Goal: Task Accomplishment & Management: Use online tool/utility

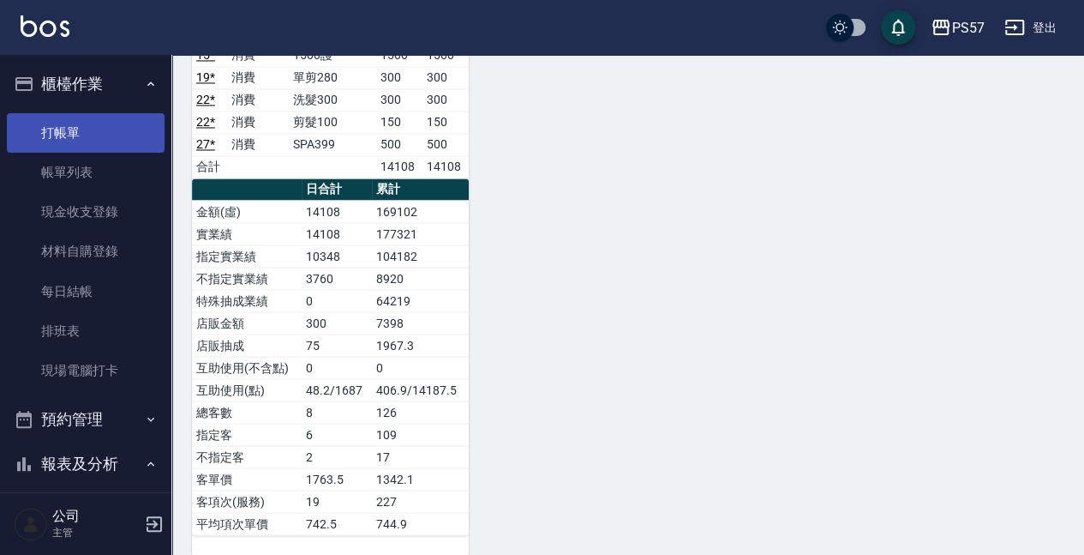
click at [77, 133] on link "打帳單" at bounding box center [86, 132] width 158 height 39
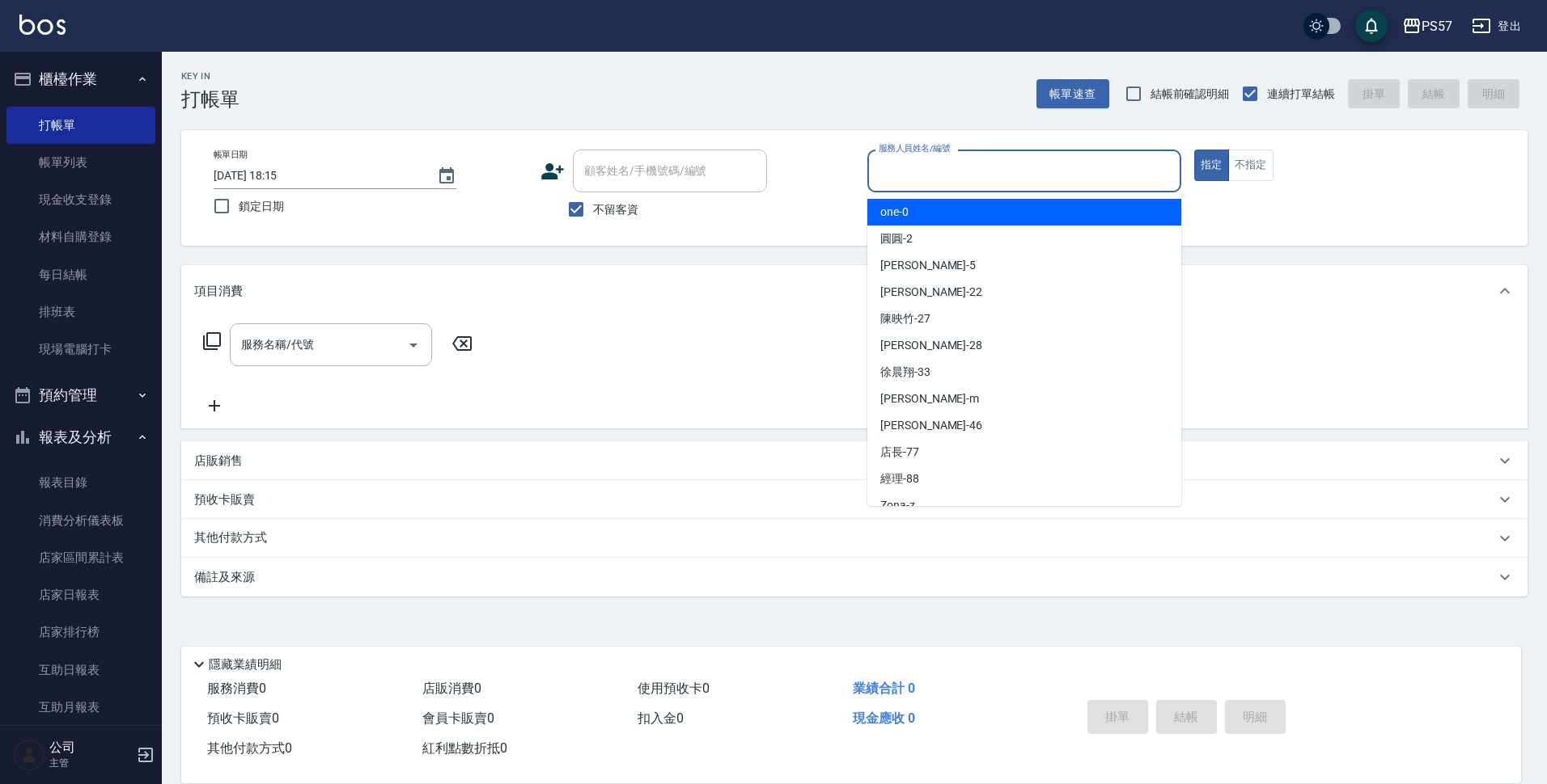
click at [960, 169] on input "服務人員姓名/編號" at bounding box center [1024, 171] width 299 height 28
type input "ㄩ"
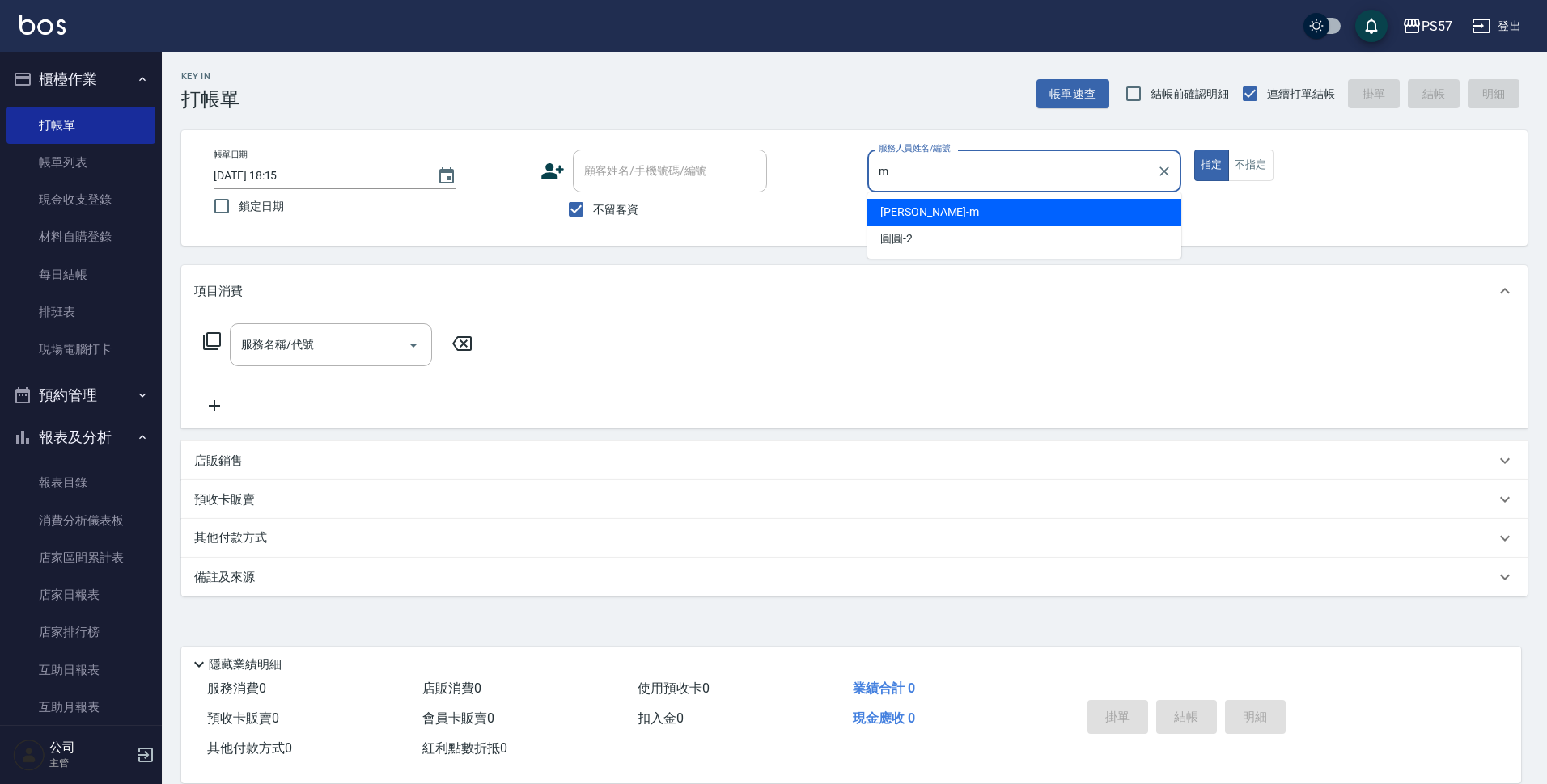
type input "[PERSON_NAME]-m"
type button "true"
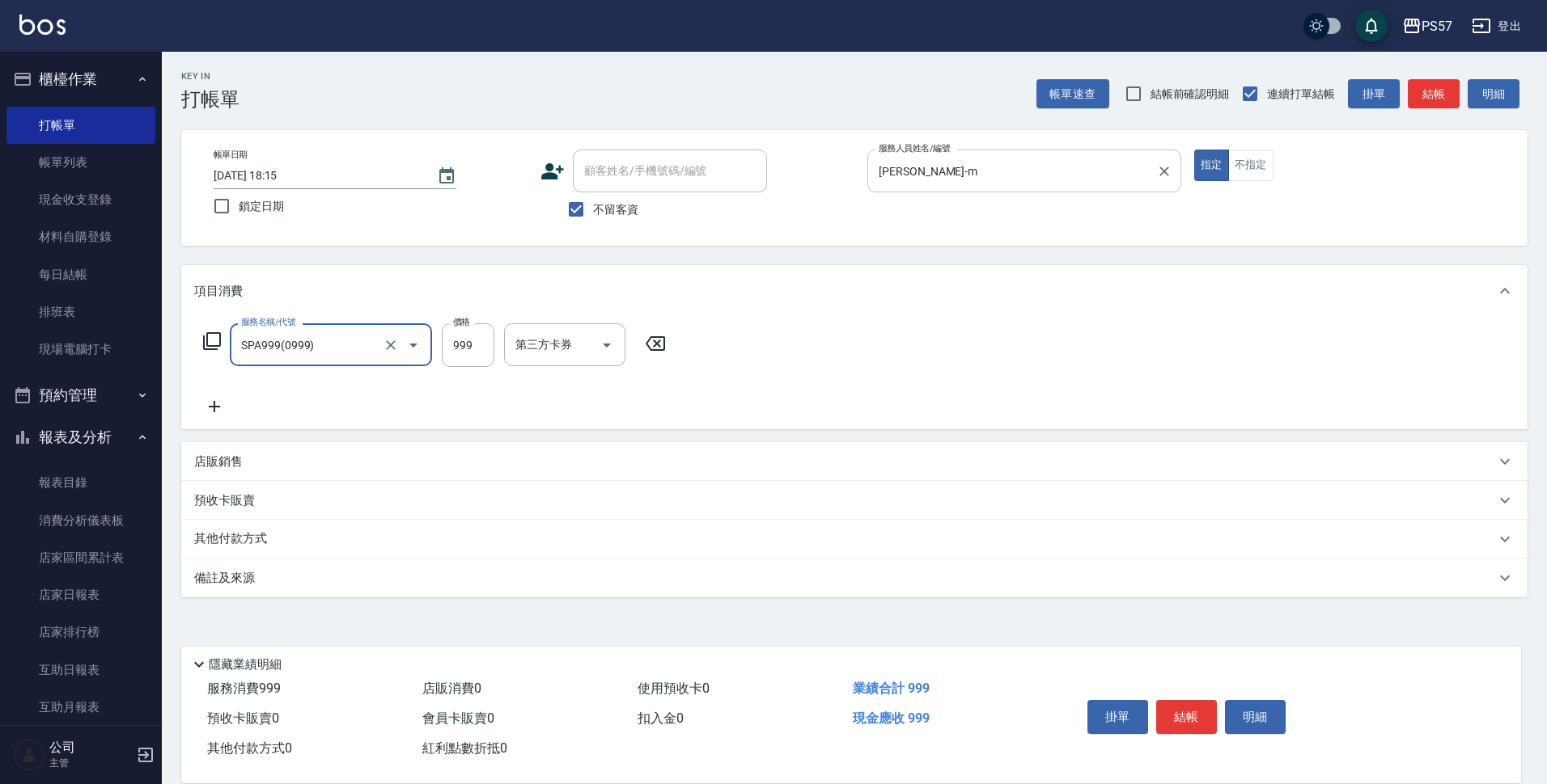
type input "SPA999(0999)"
click at [400, 347] on button "Open" at bounding box center [412, 344] width 25 height 25
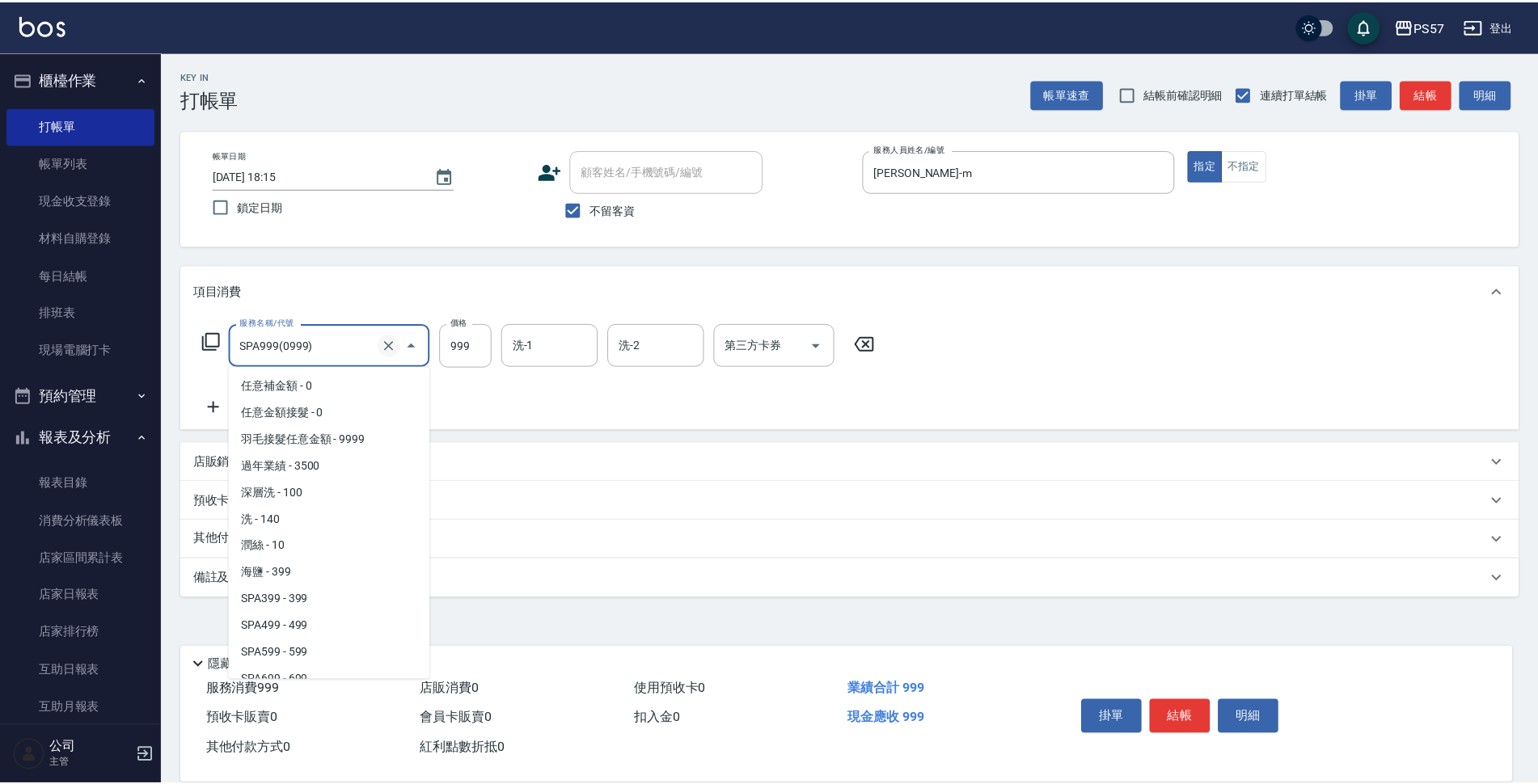
scroll to position [40, 0]
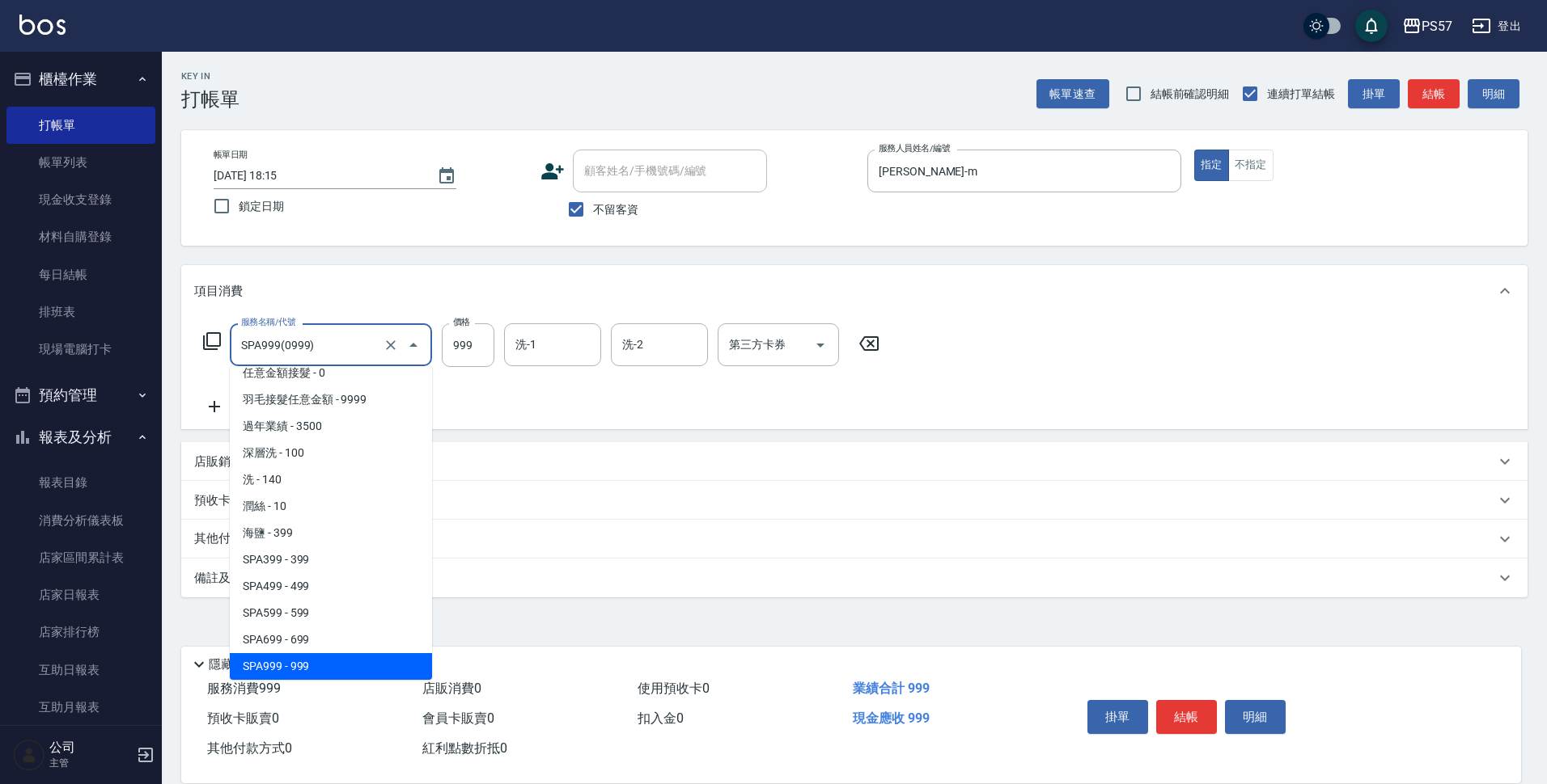
click at [355, 349] on input "SPA999(0999)" at bounding box center [308, 345] width 143 height 28
click at [390, 347] on icon "Clear" at bounding box center [390, 344] width 16 height 16
click at [343, 347] on input "服務名稱/代號" at bounding box center [308, 345] width 143 height 28
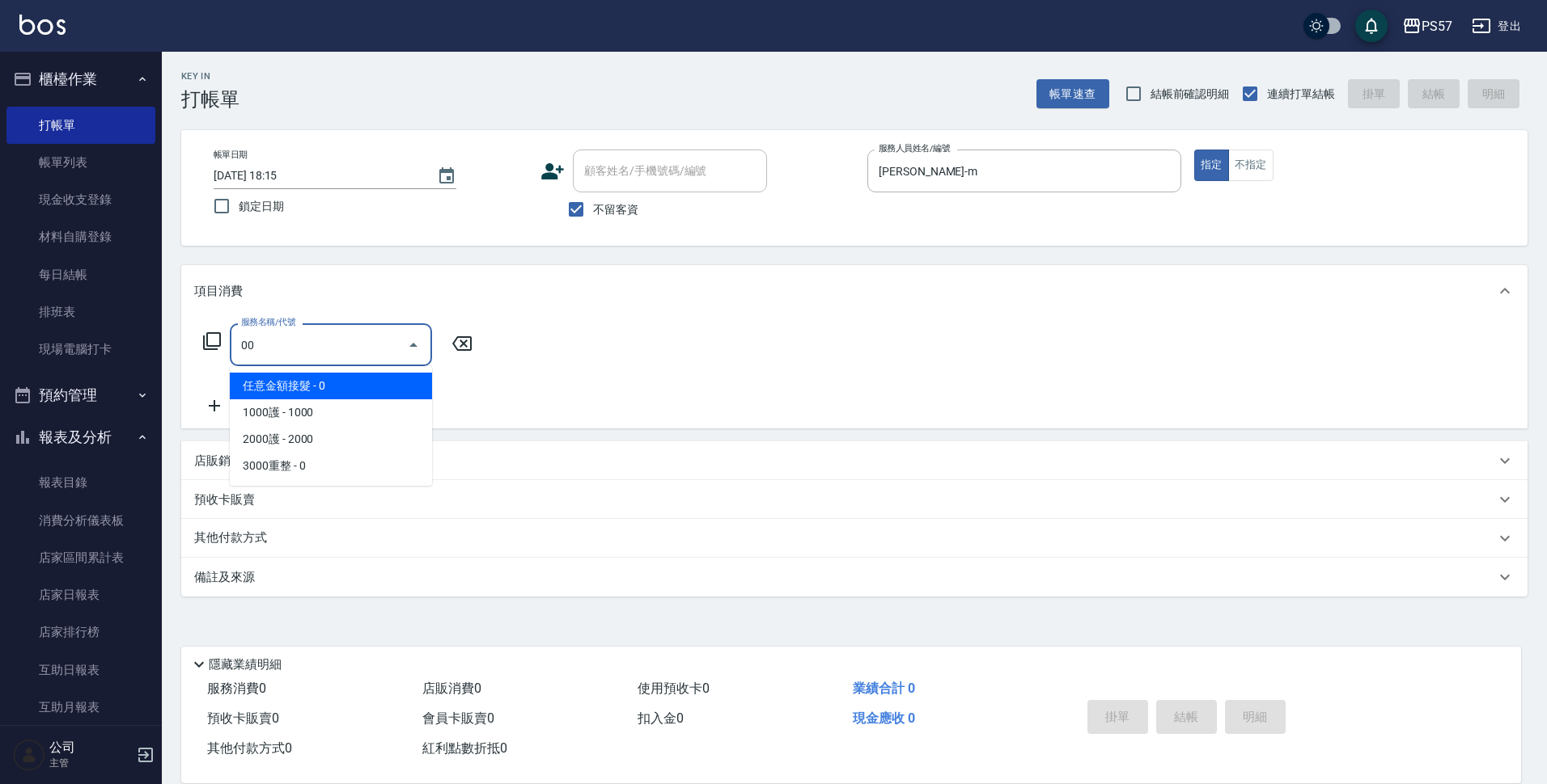
type input "0"
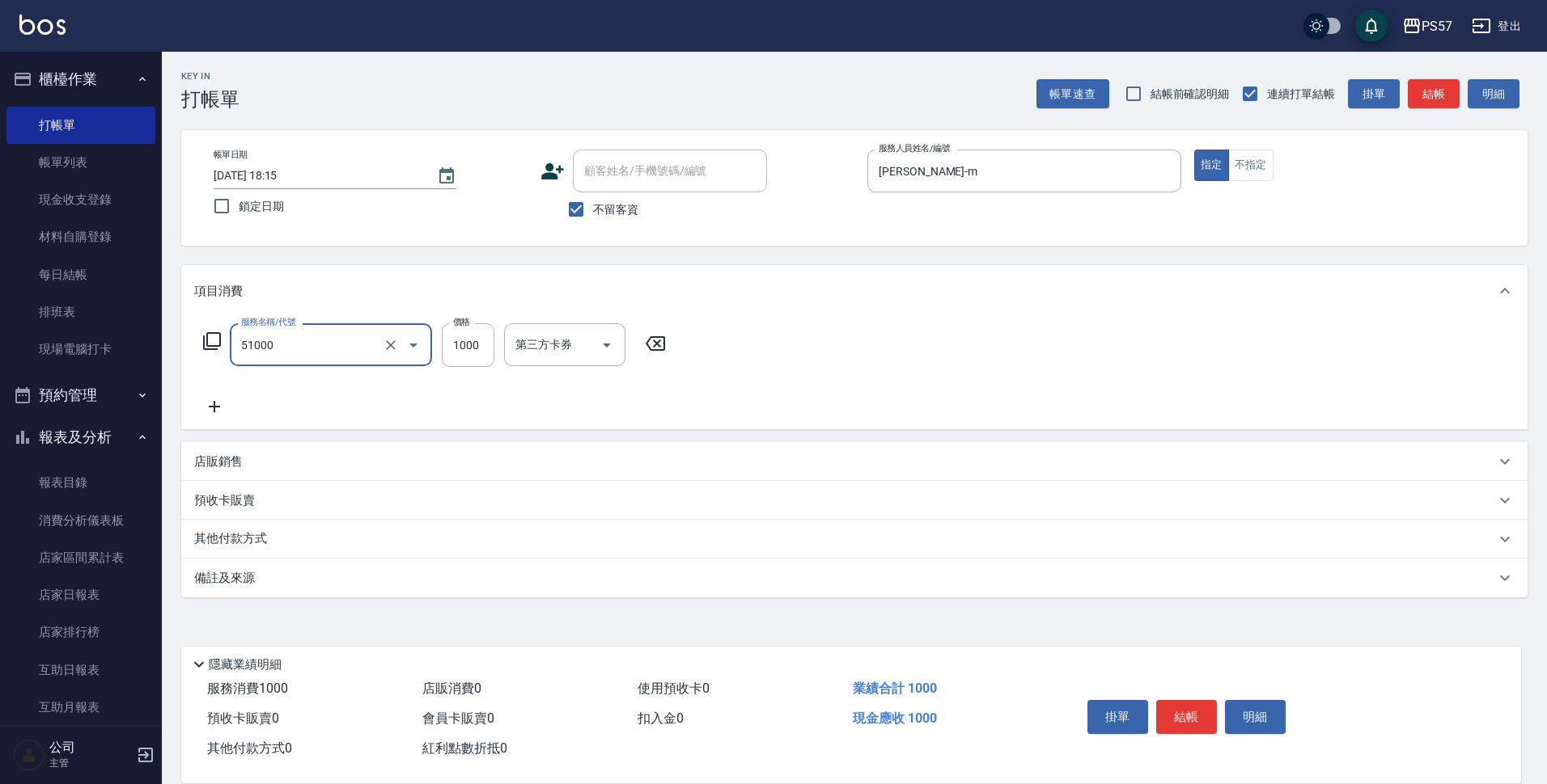
type input "任意金額染髮(51000)"
type input "999"
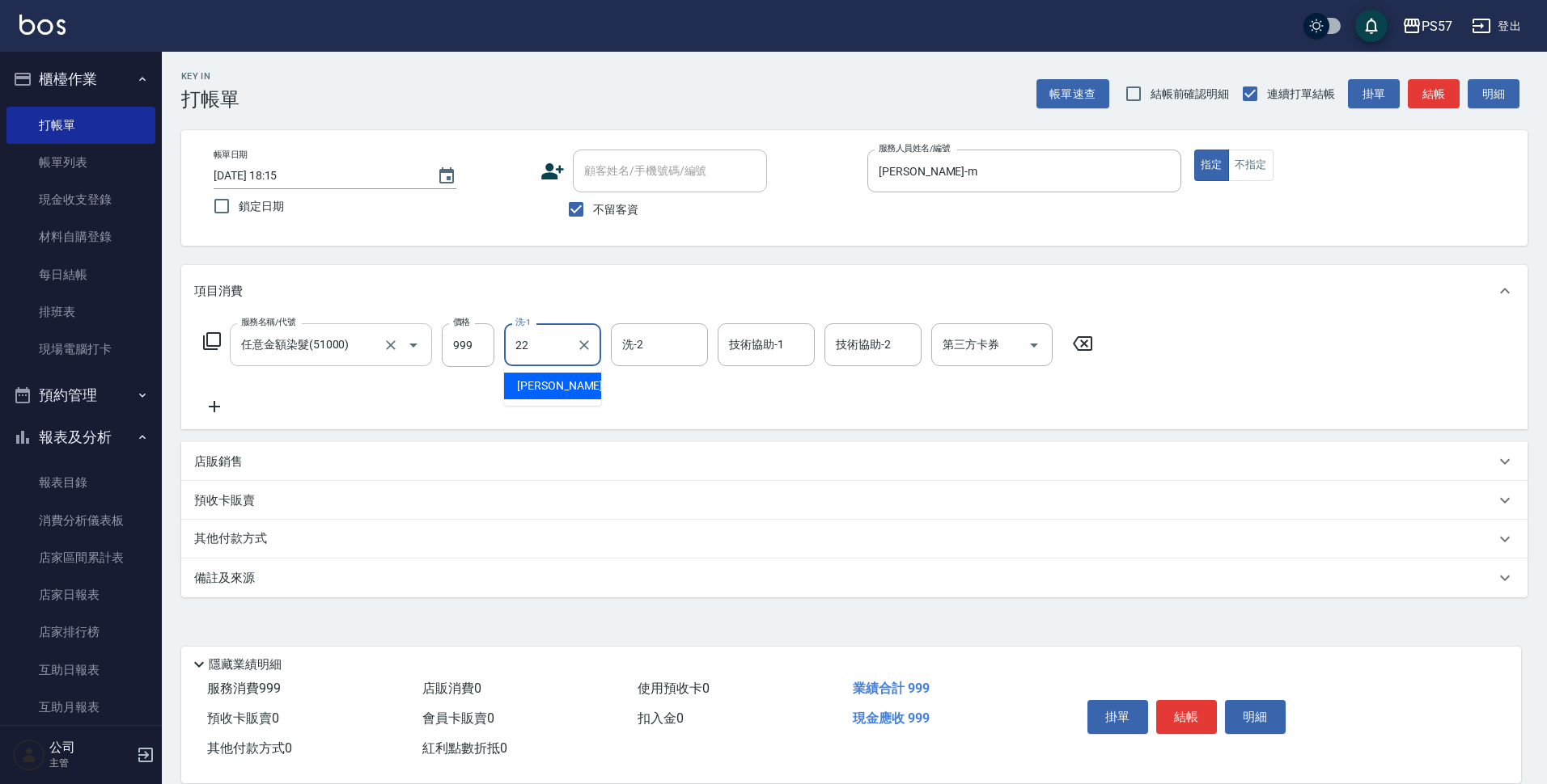
type input "[PERSON_NAME]-22"
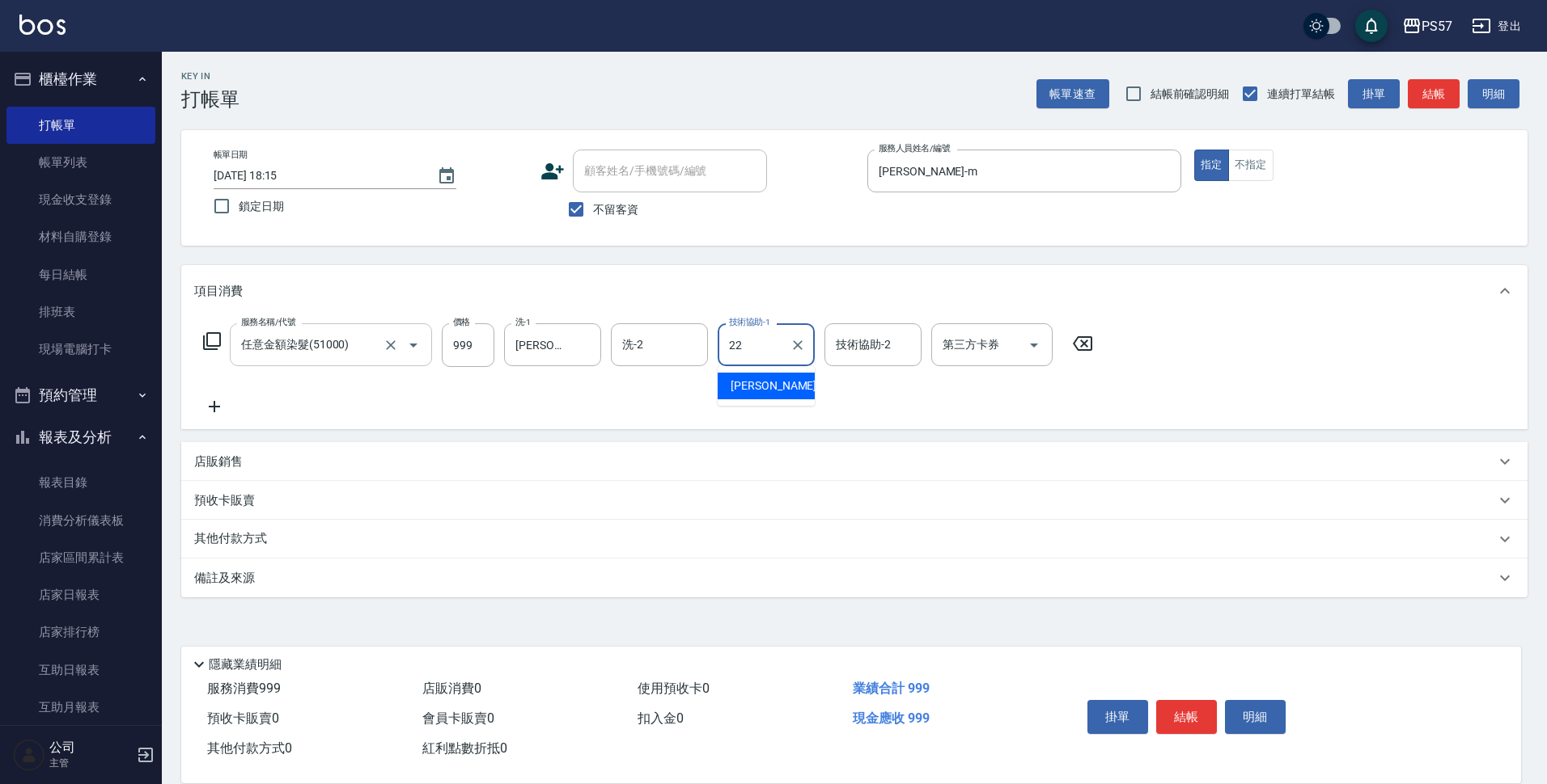
type input "[PERSON_NAME]-22"
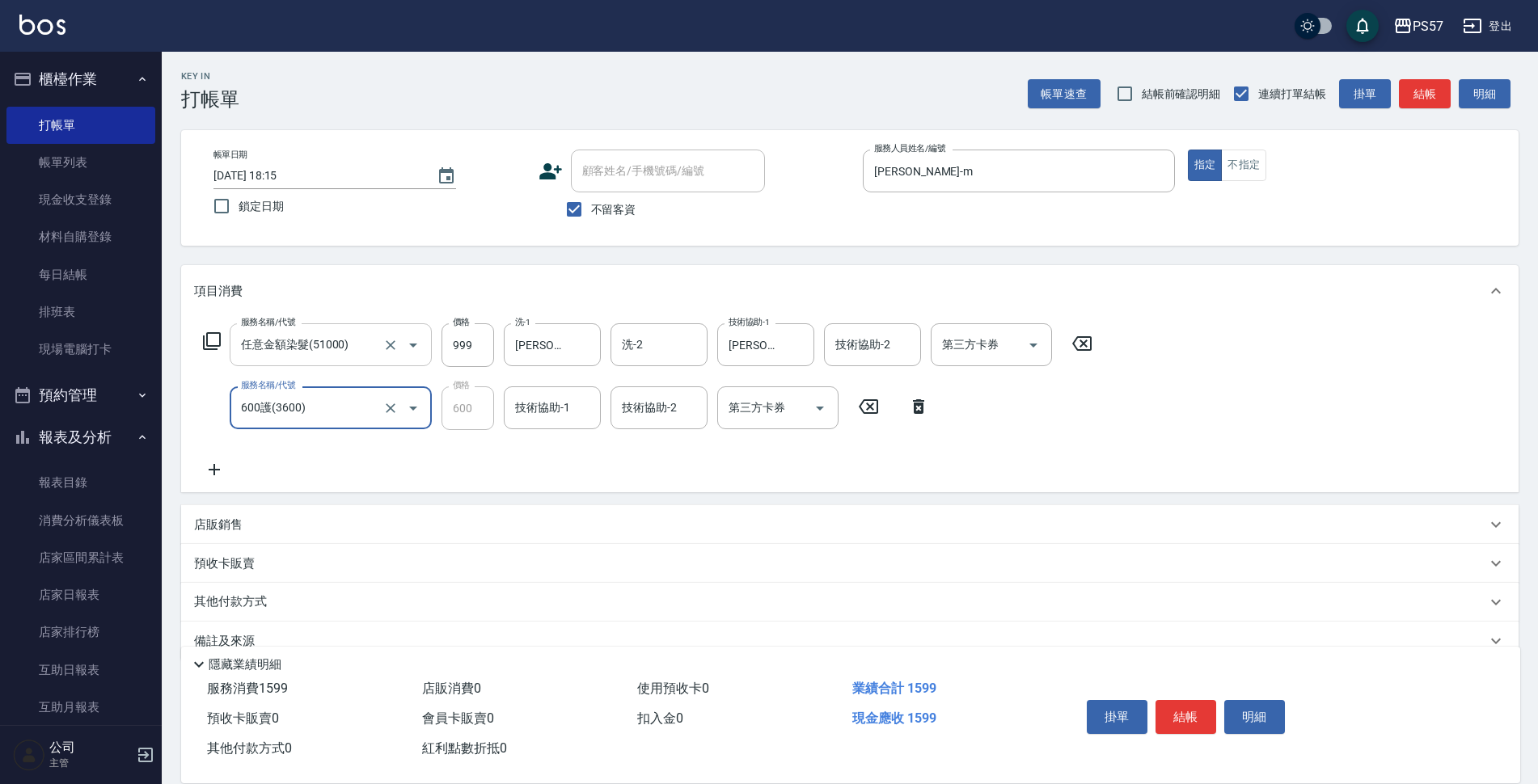
type input "600護(3600)"
type input "[PERSON_NAME]-22"
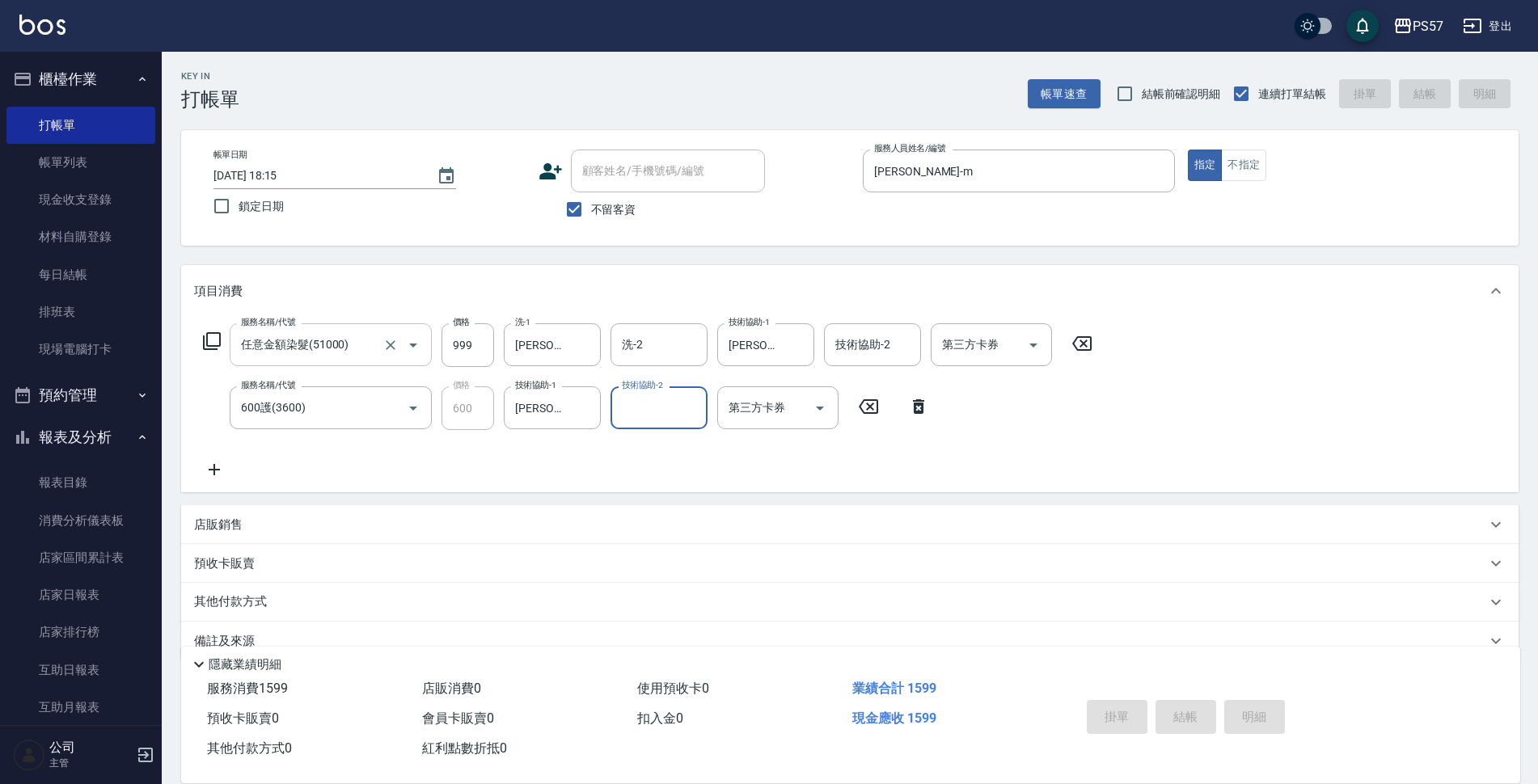
type input "[DATE] 18:35"
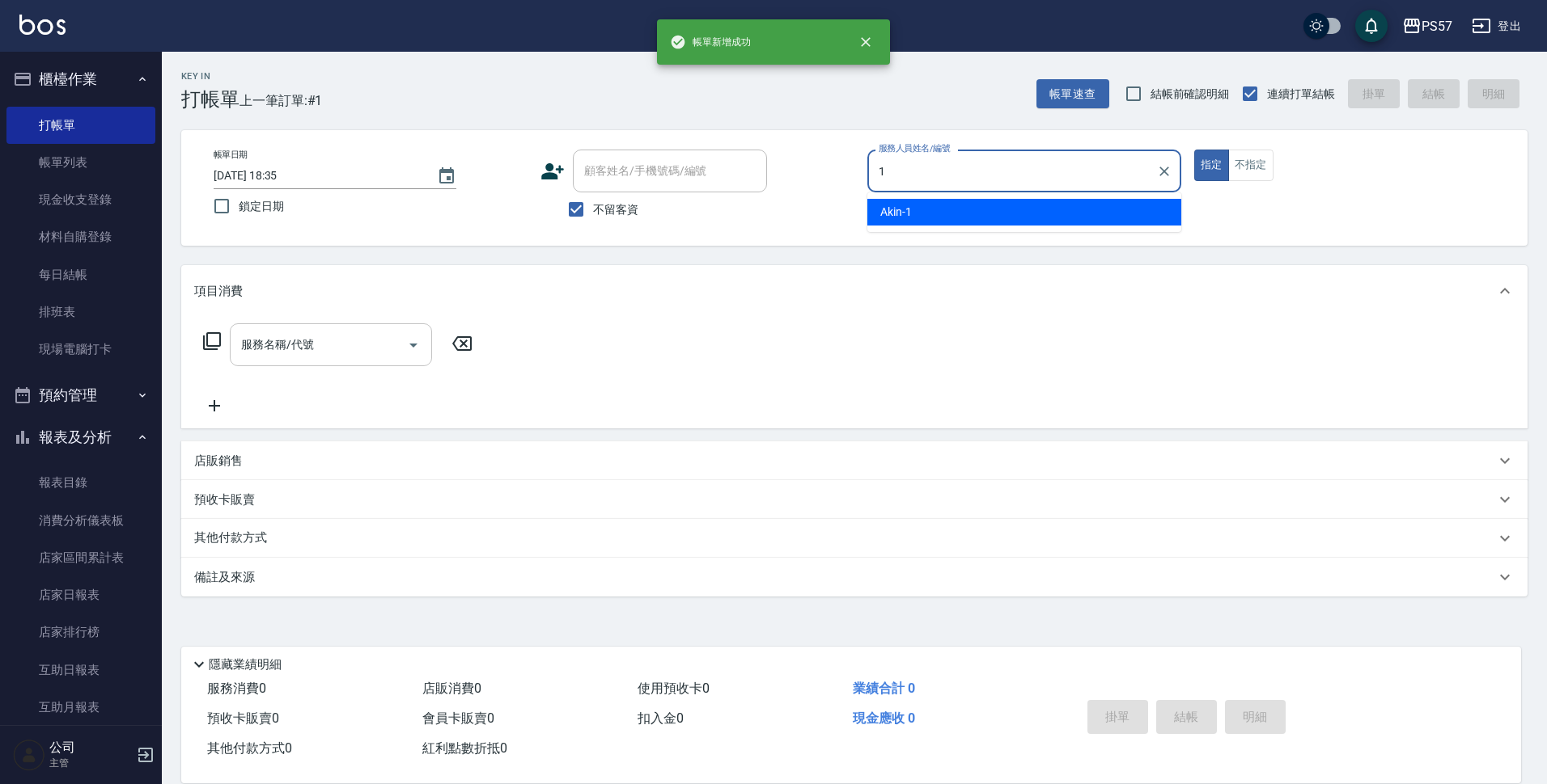
type input "Akin-1"
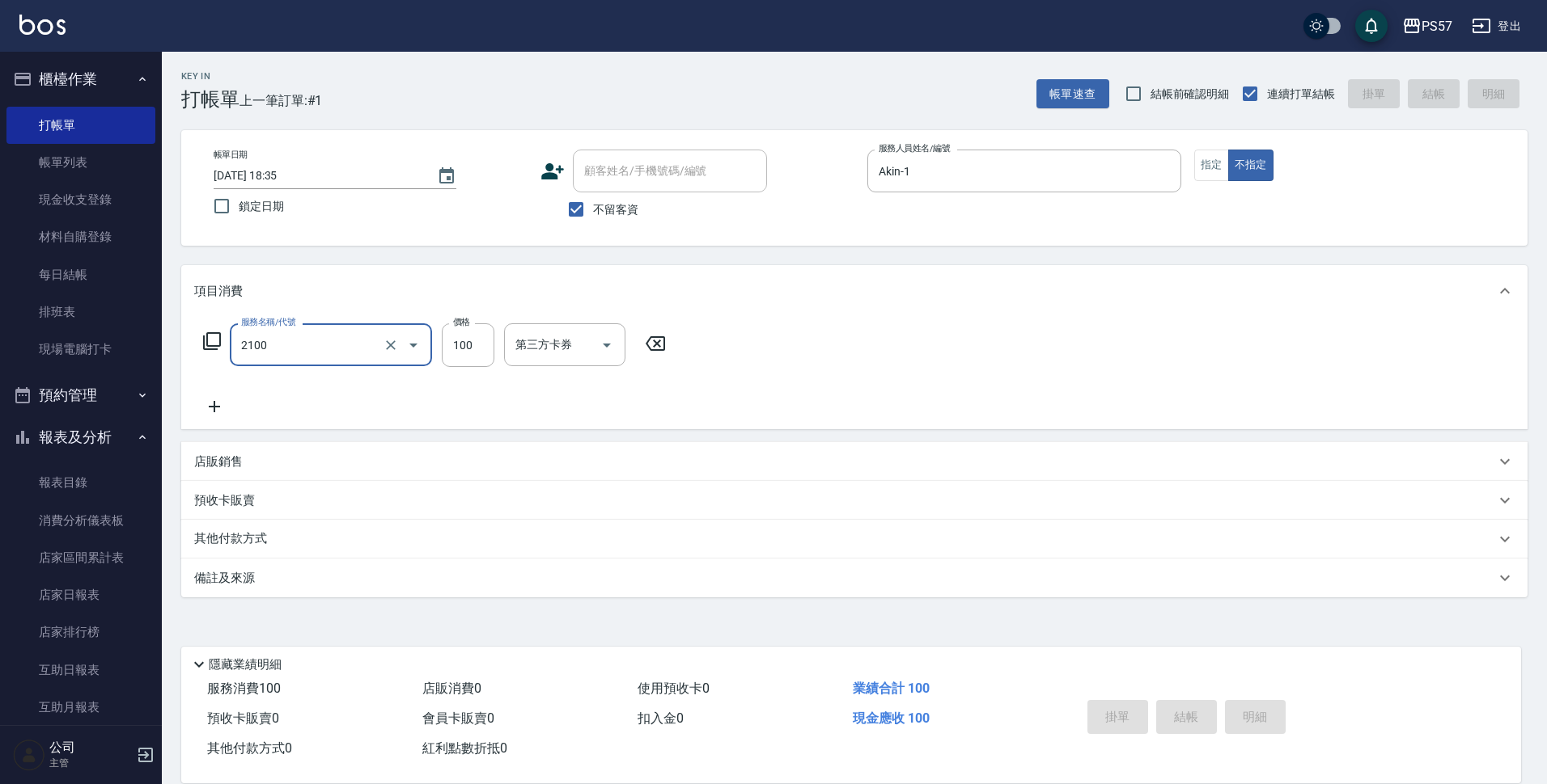
type input "2100"
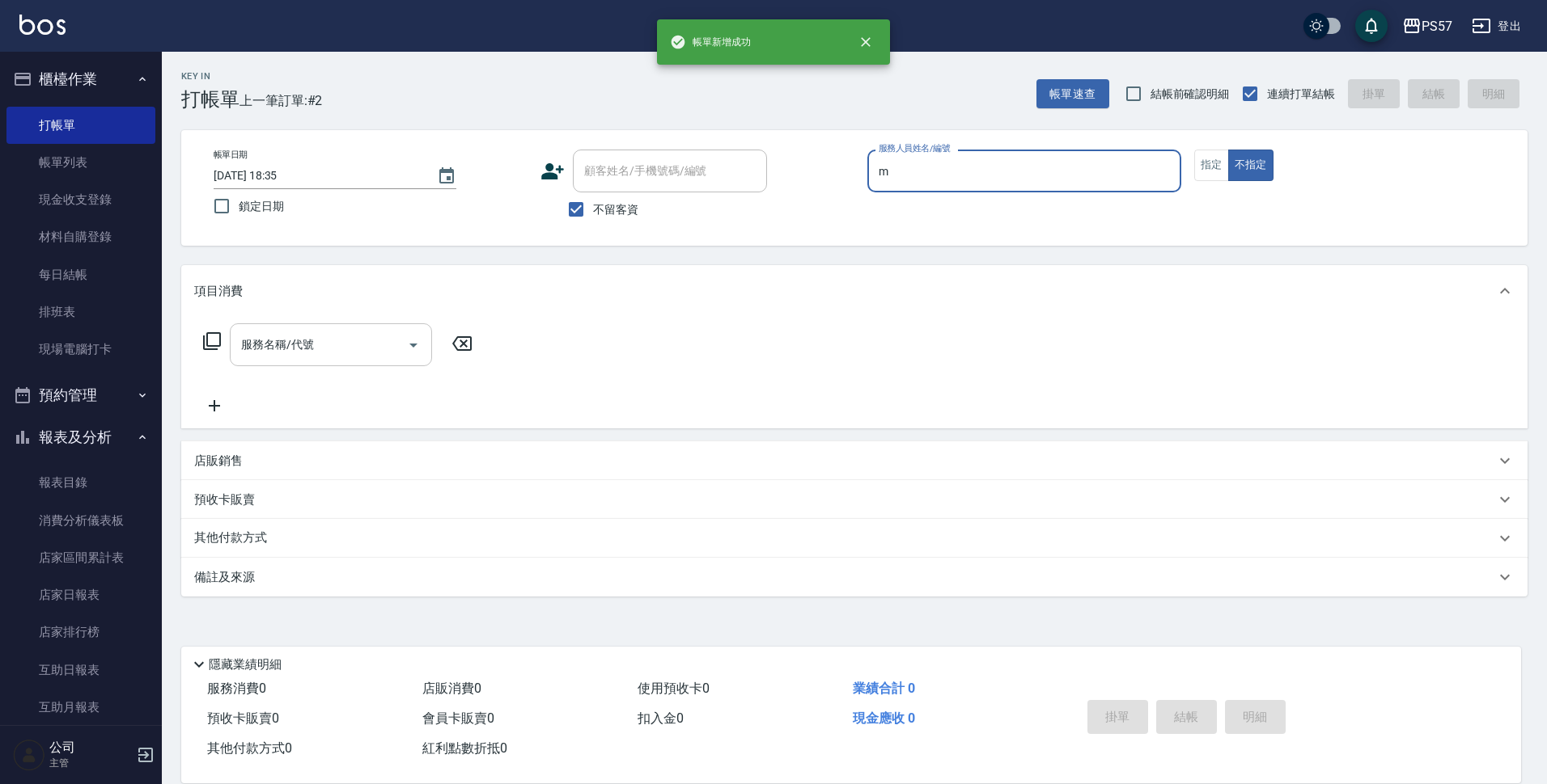
type input "[PERSON_NAME]-m"
type button "false"
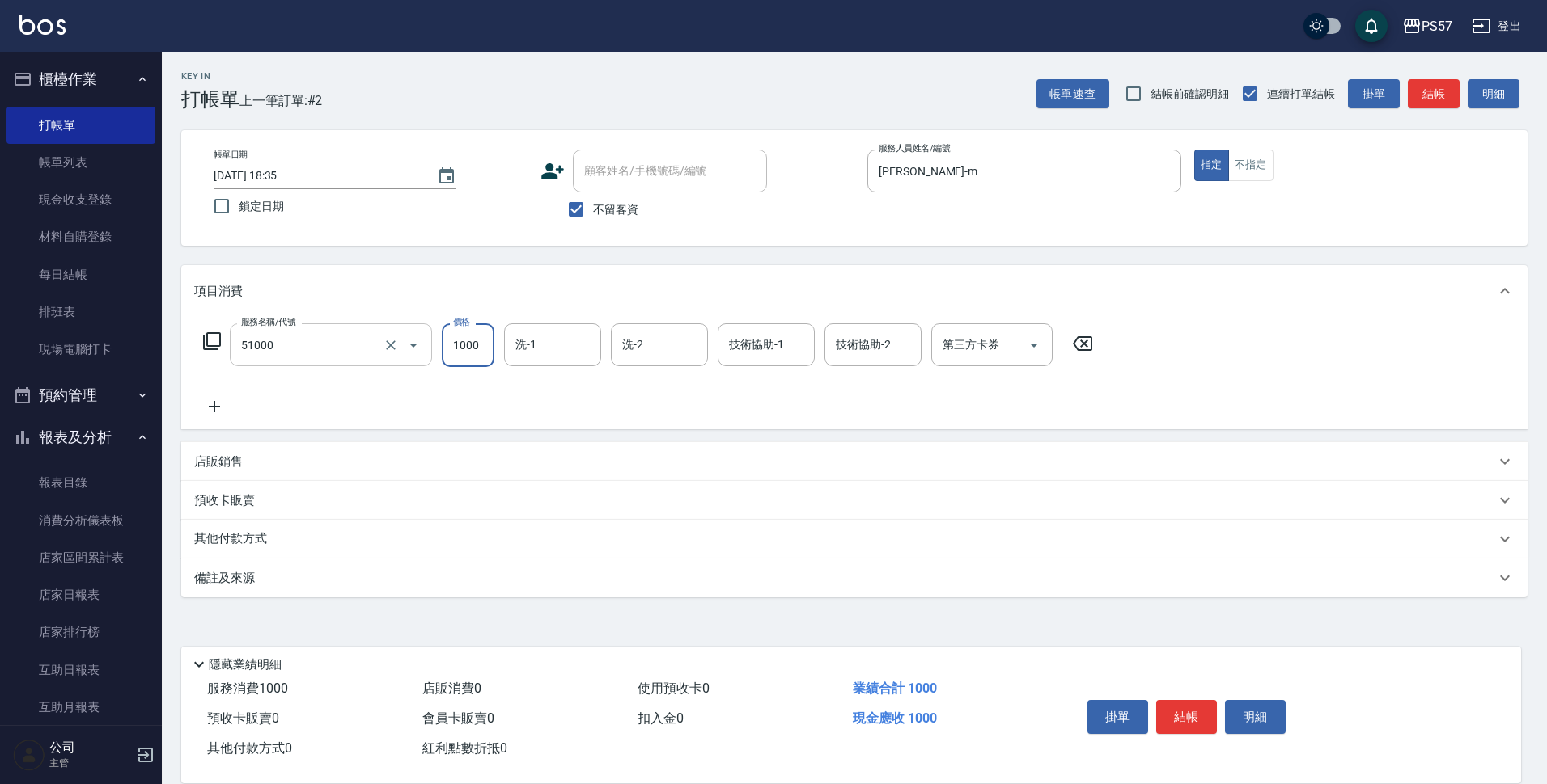
type input "任意金額染髮(51000)"
type input "999"
type input "[PERSON_NAME]-22"
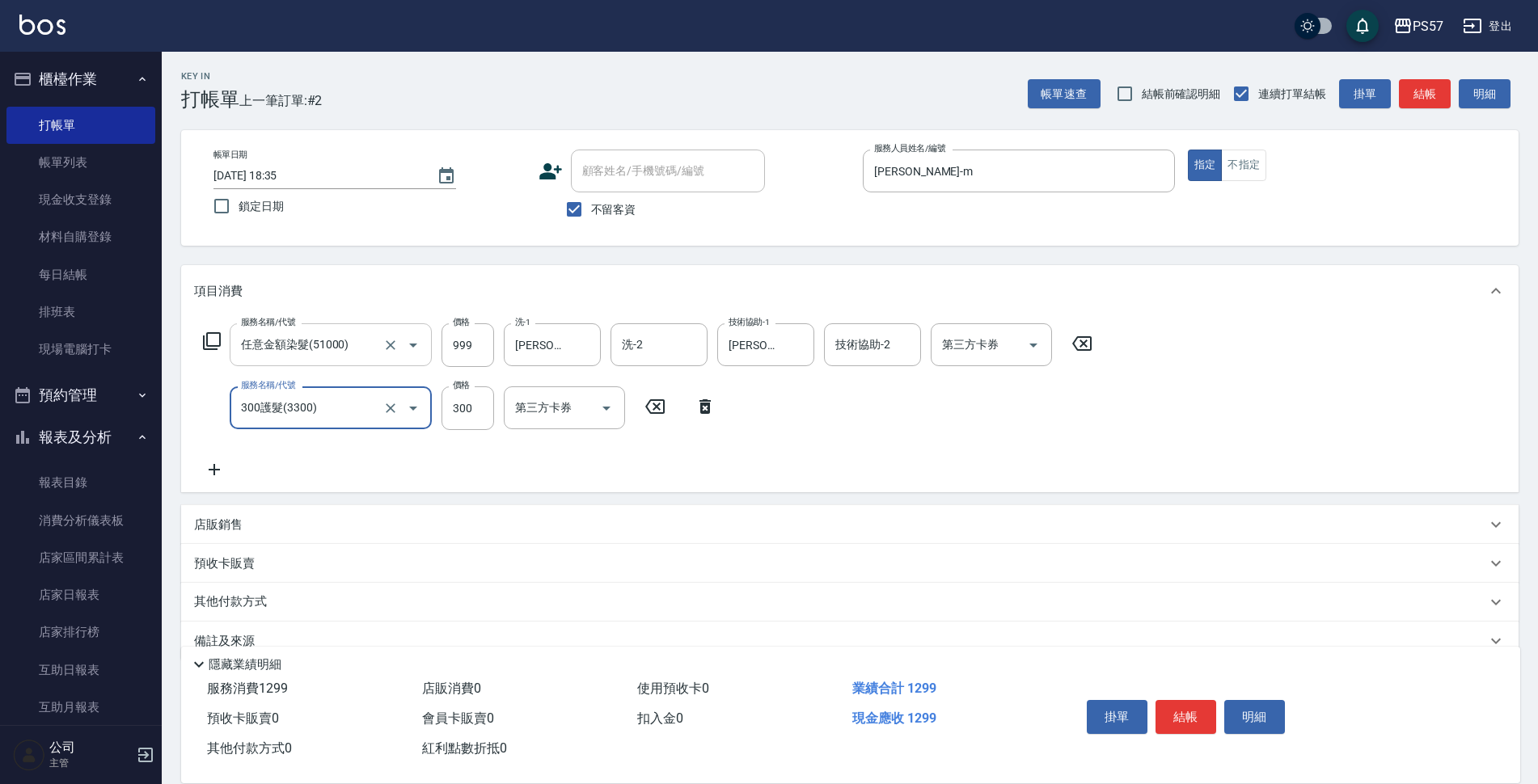
type input "300護髮(3300)"
type input "100"
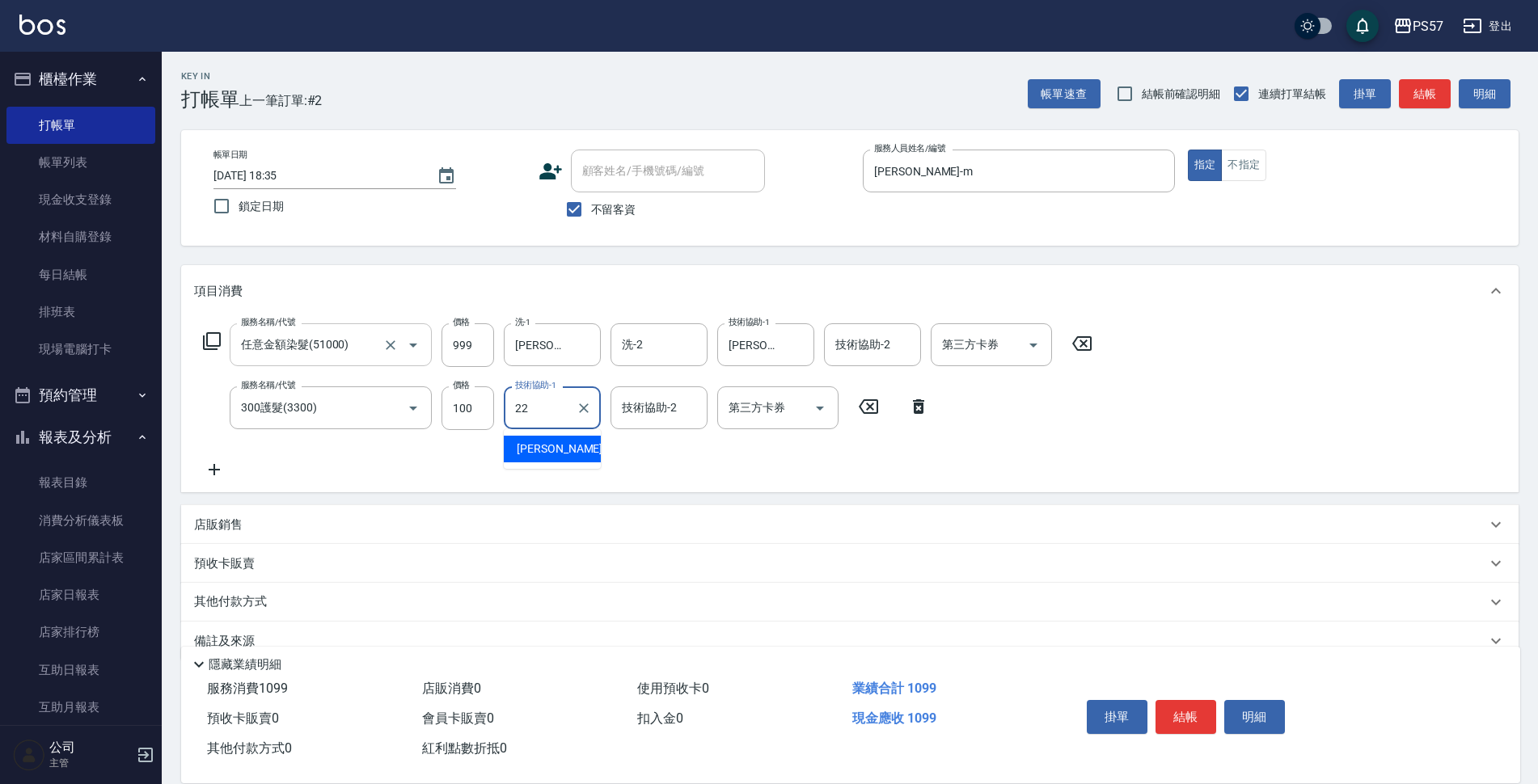
type input "[PERSON_NAME]-22"
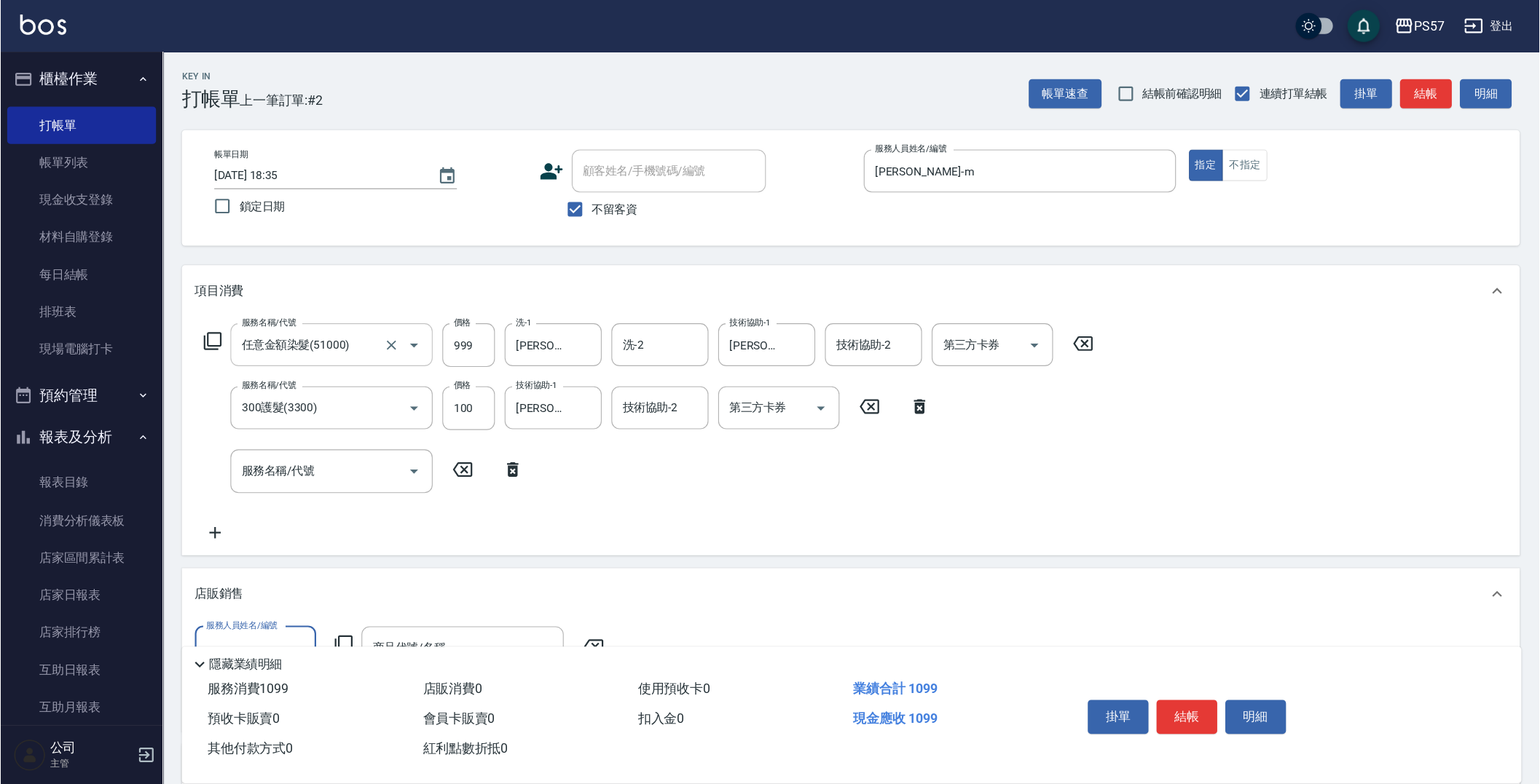
scroll to position [0, 0]
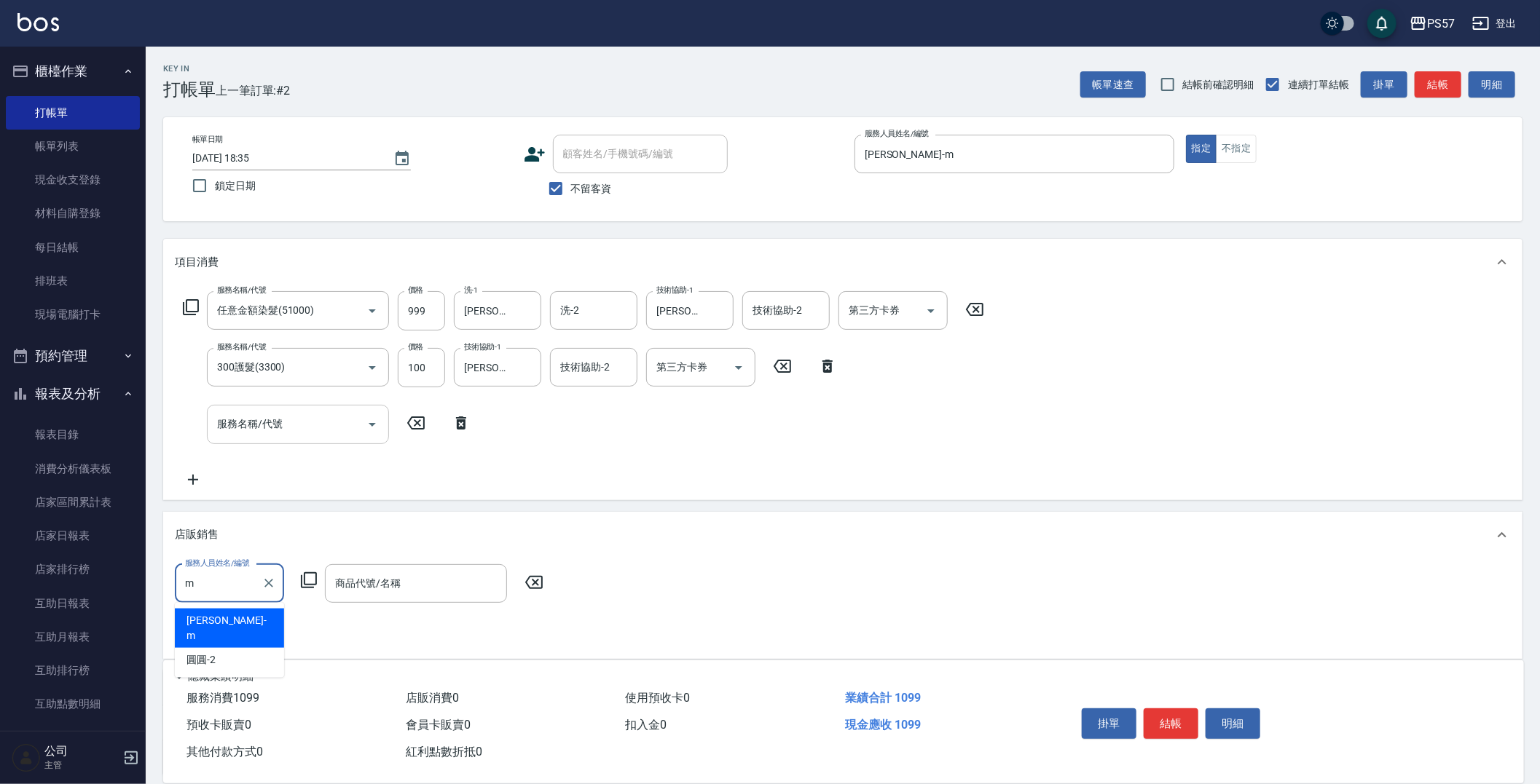
type input "[PERSON_NAME]-m"
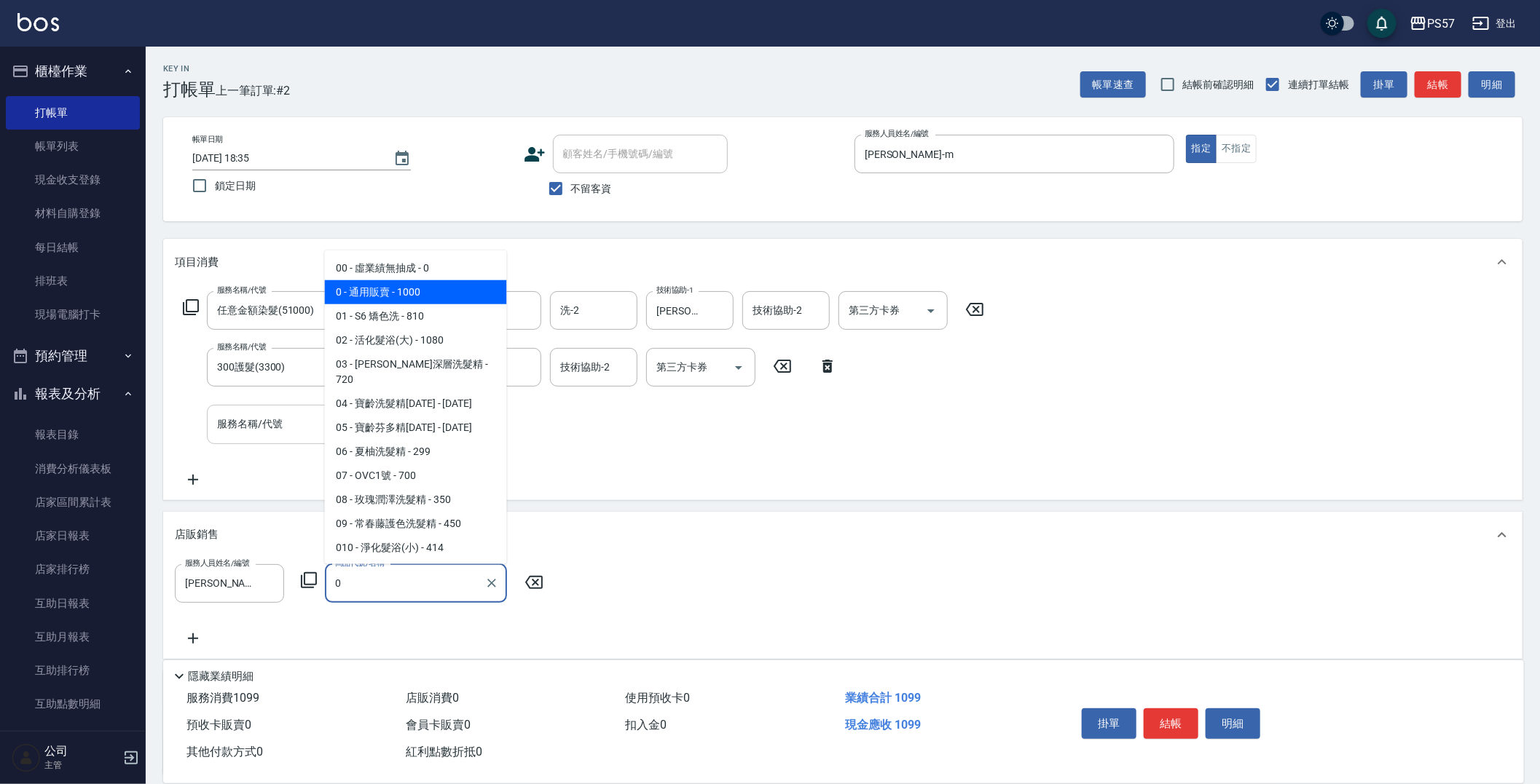
type input "通用販賣"
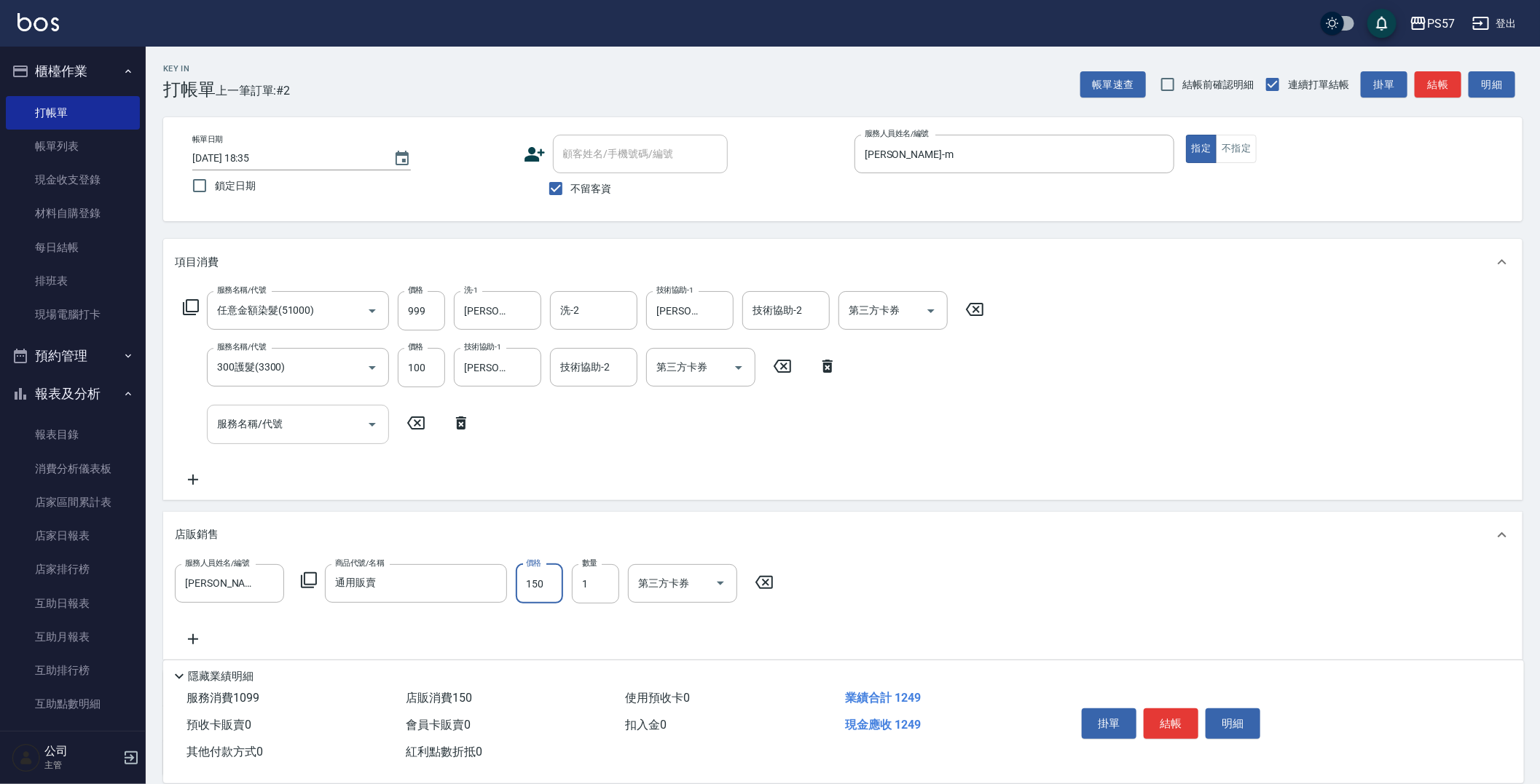
type input "150"
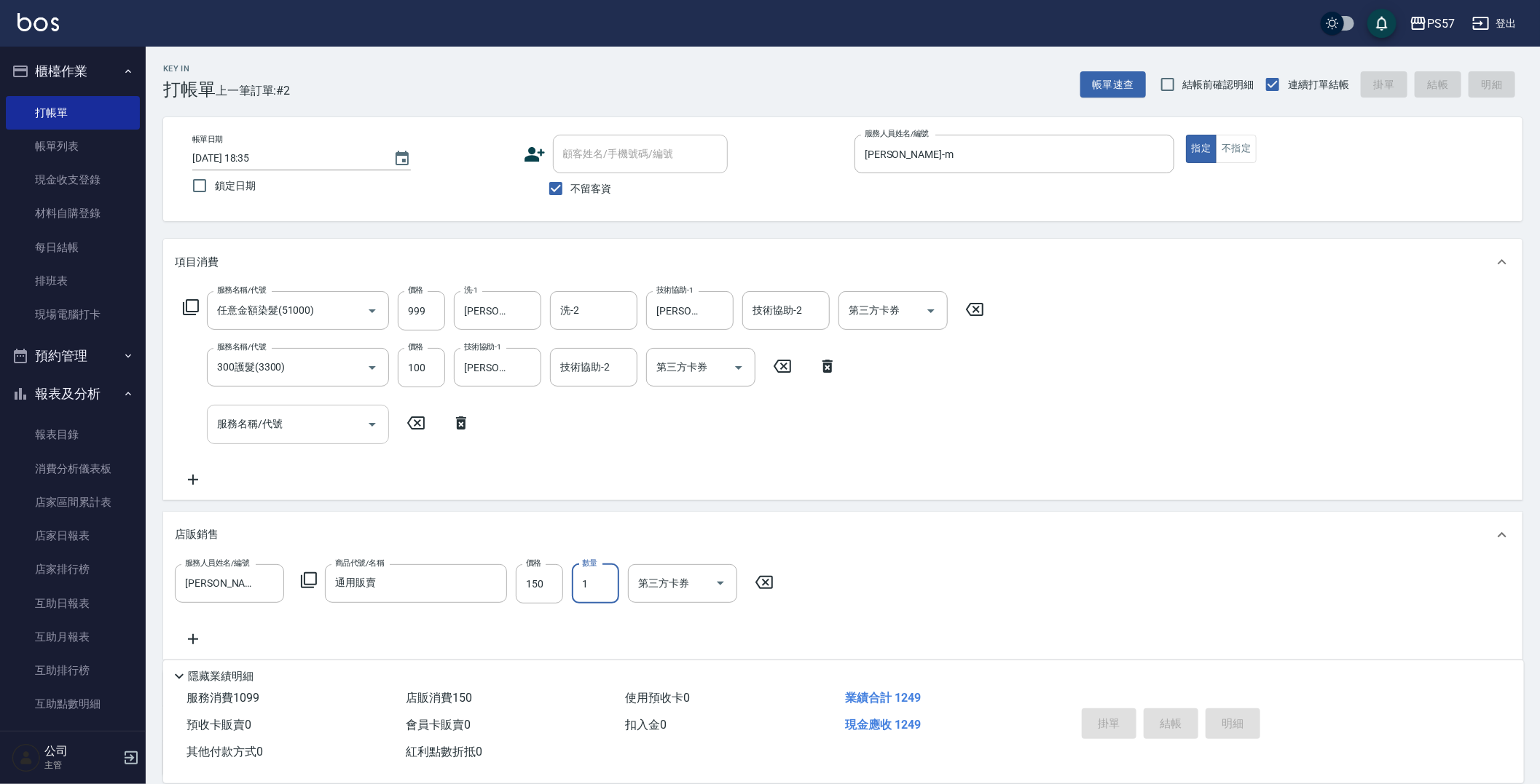
type input "[DATE] 18:37"
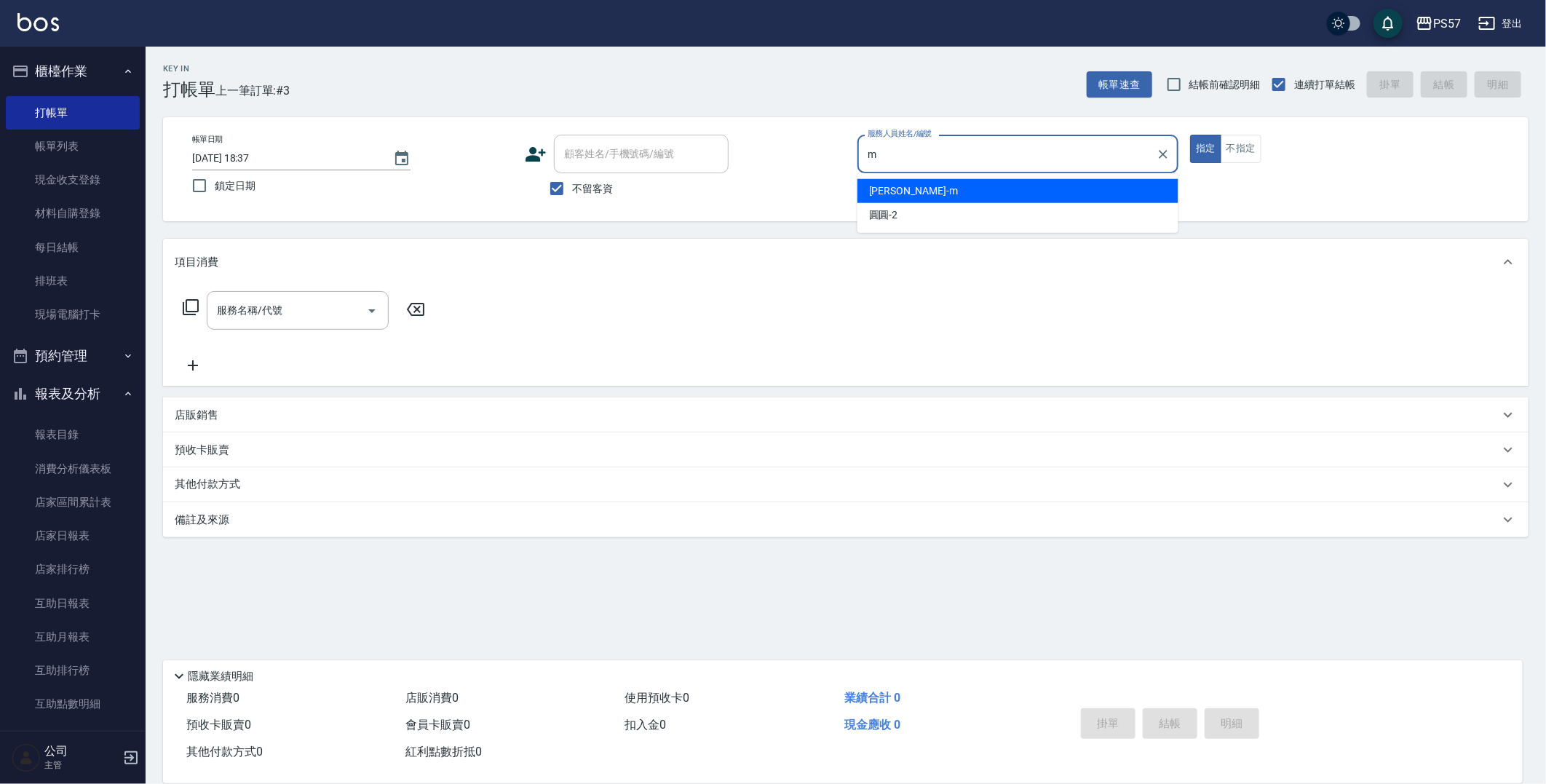
type input "[PERSON_NAME]-m"
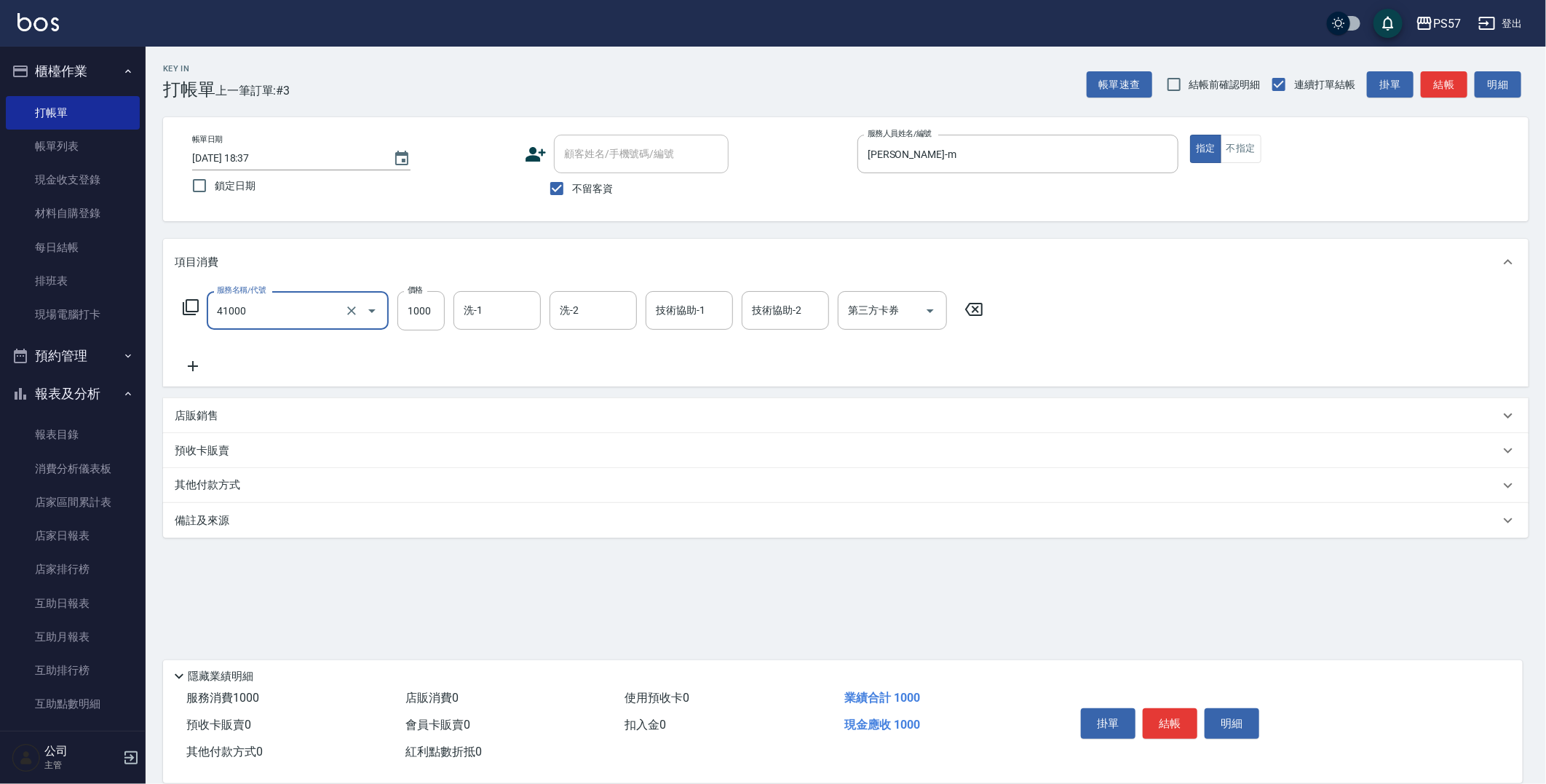
type input "任義金額燙髮(41000)"
type input "1299"
type input "[PERSON_NAME]-22"
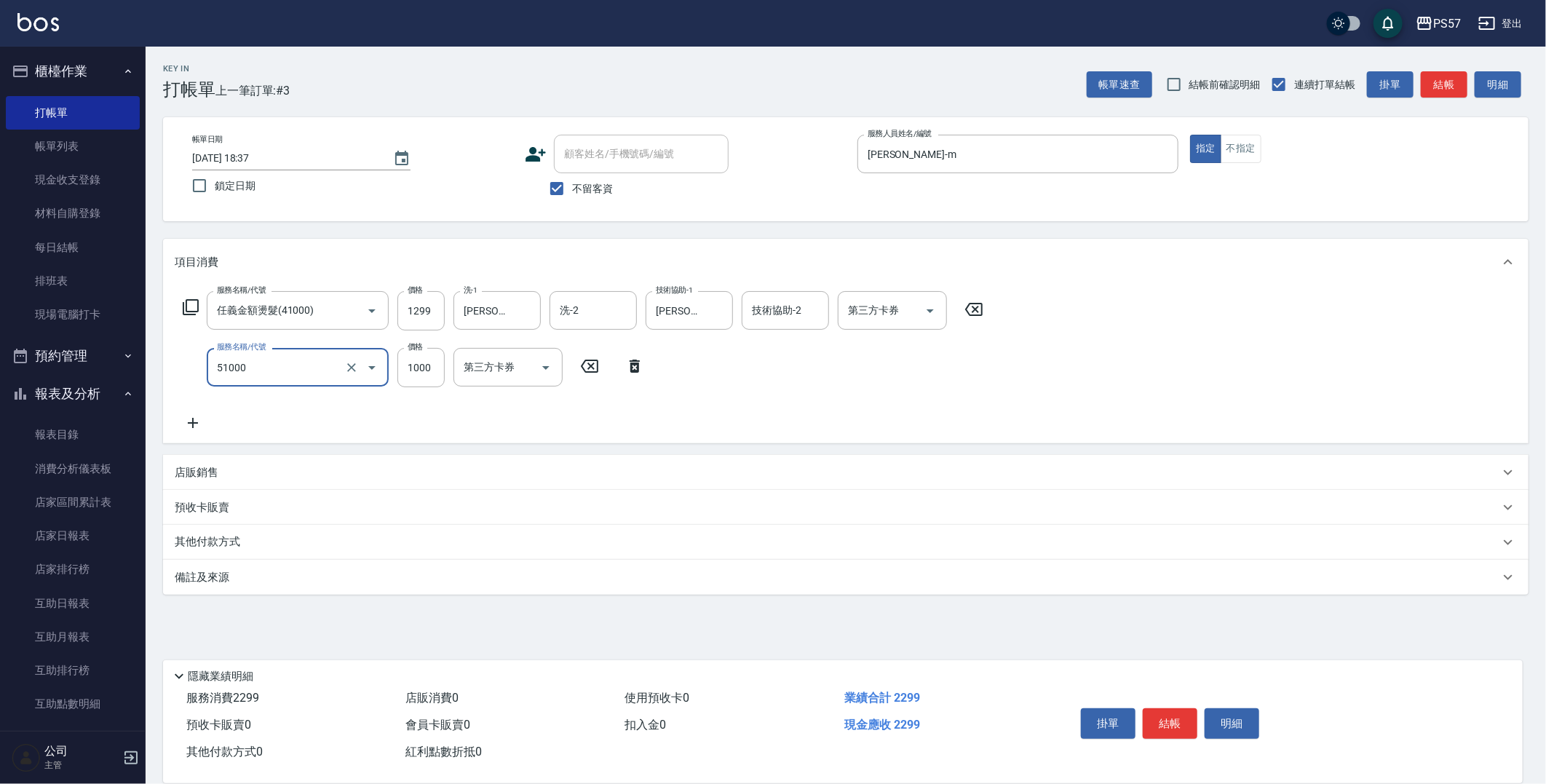
type input "任意金額染髮(51000)"
type input "99"
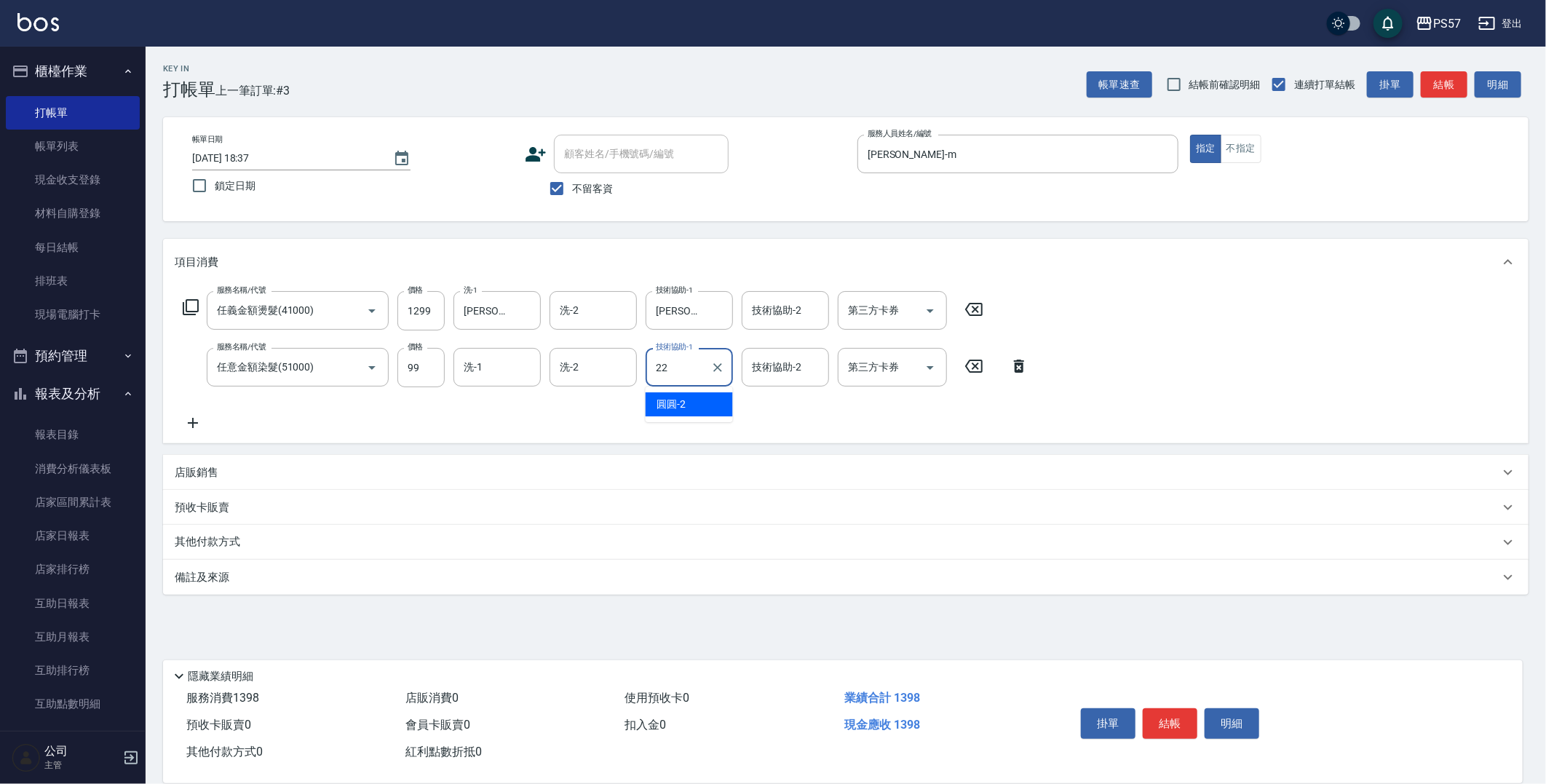
type input "[PERSON_NAME]-22"
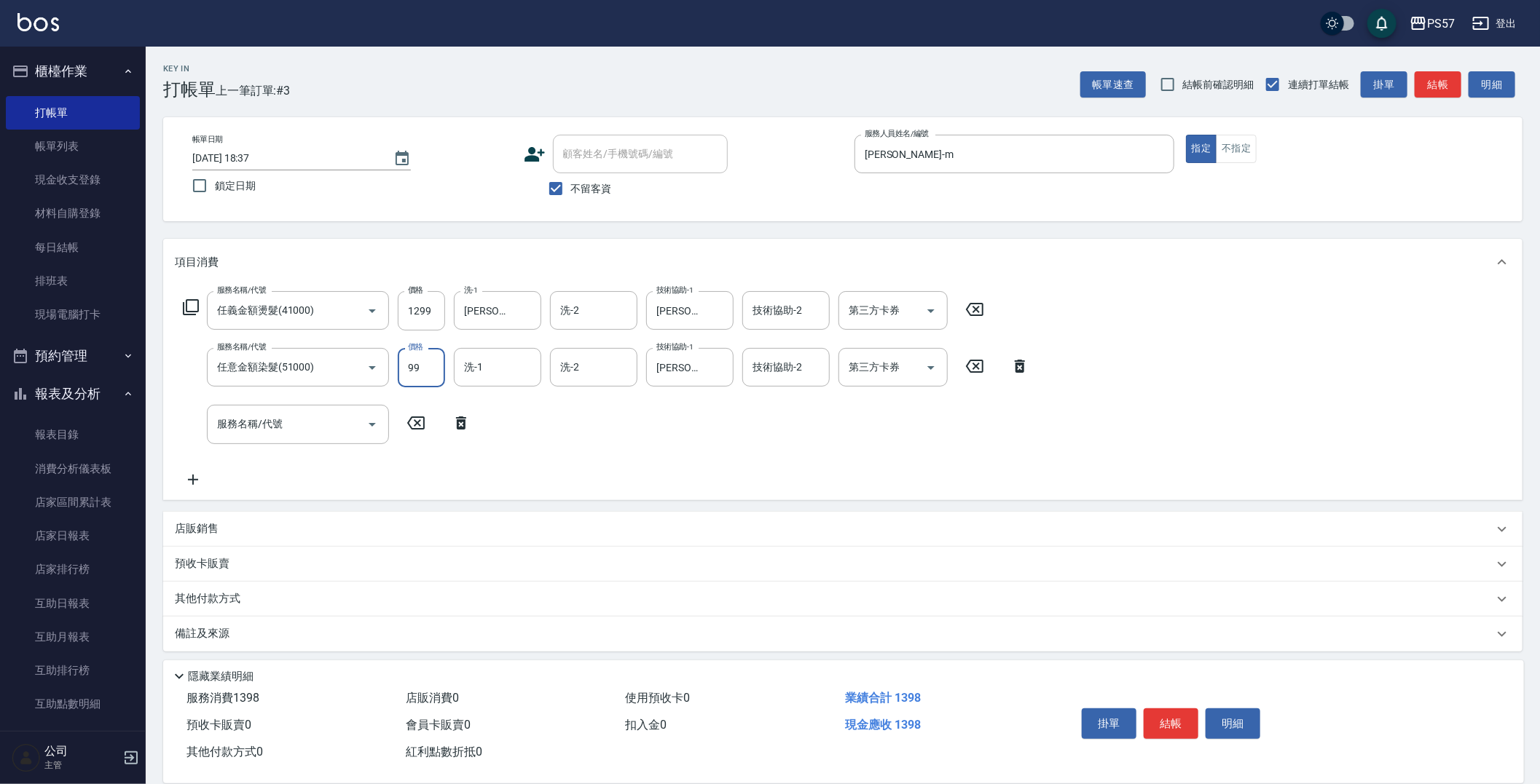
click at [421, 353] on input "99" at bounding box center [422, 368] width 48 height 39
type input "999"
type input "護髮800(3800)"
type input "[PERSON_NAME]-22"
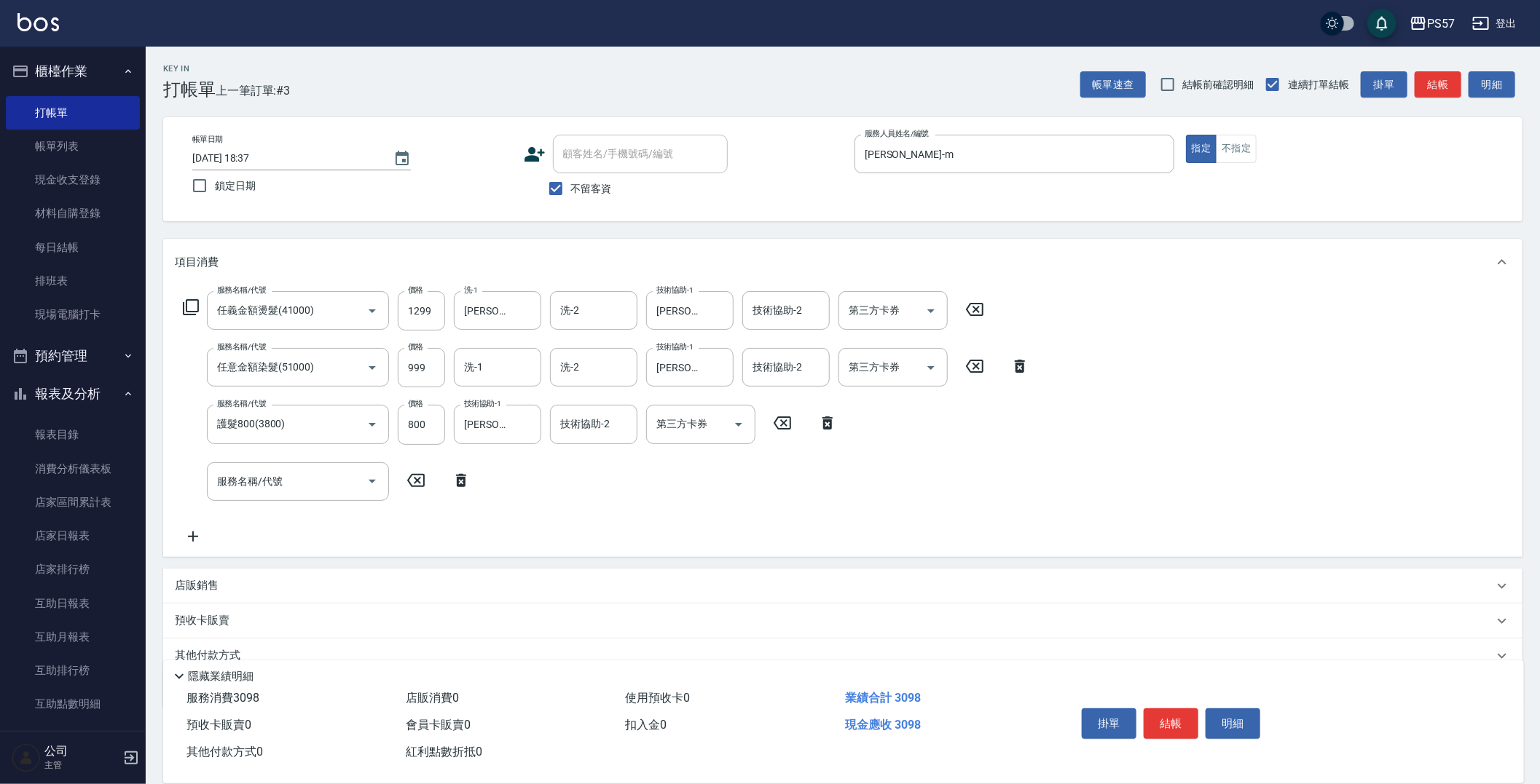
click at [332, 471] on div "店販銷售" at bounding box center [842, 585] width 1359 height 35
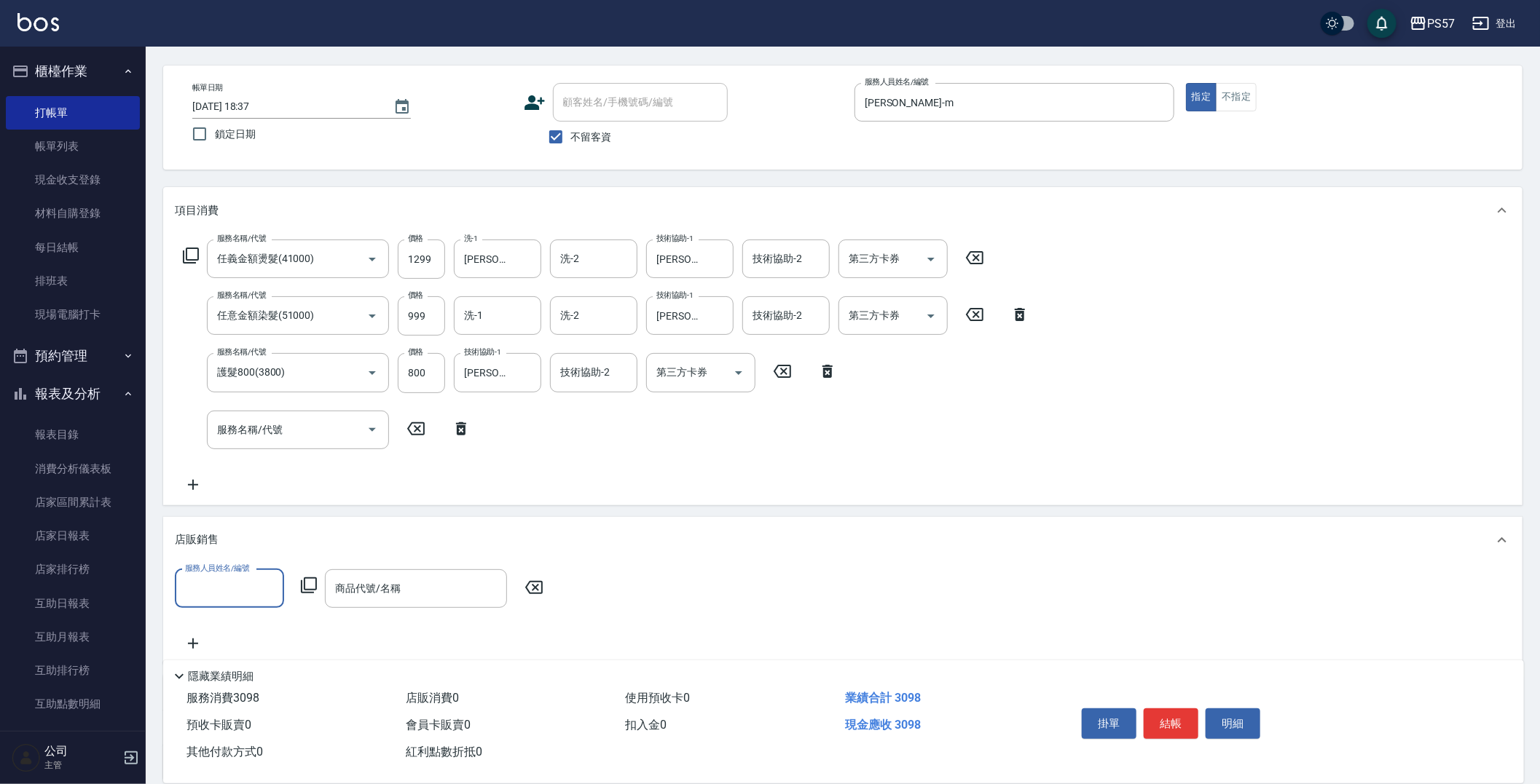
scroll to position [81, 0]
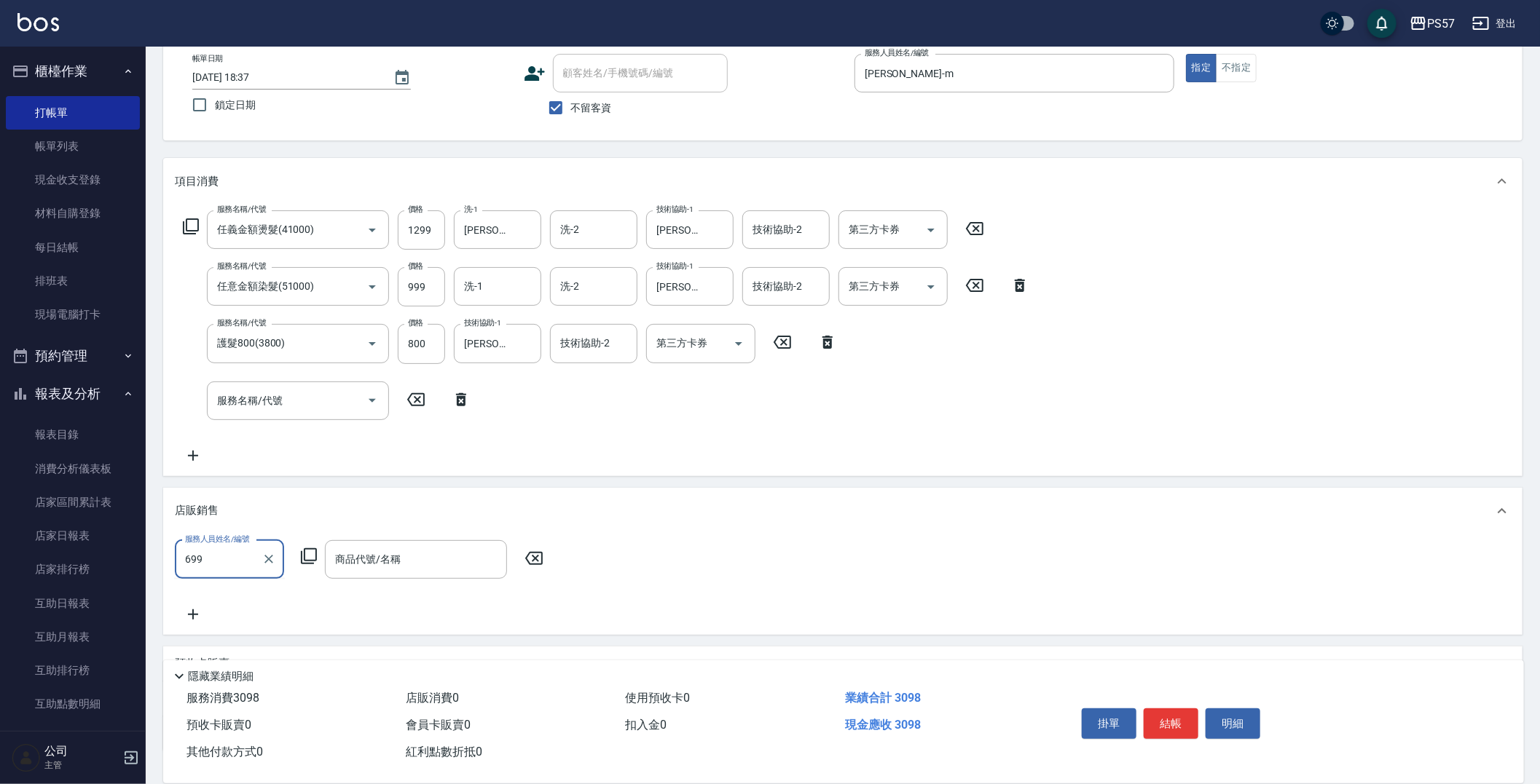
type input "699"
click at [214, 471] on input "服務人員姓名/編號" at bounding box center [229, 560] width 96 height 25
type input "[PERSON_NAME]-m"
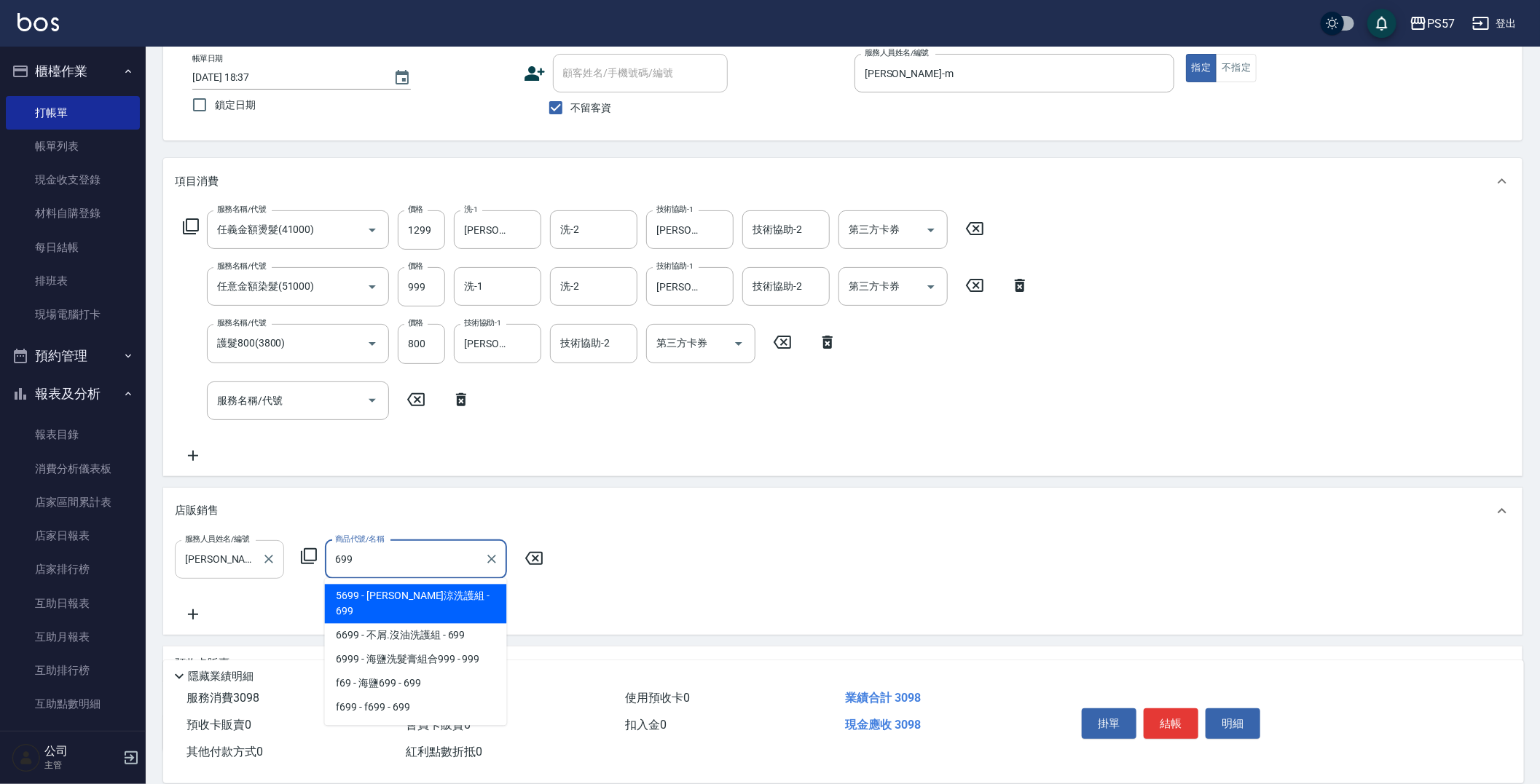
type input "[PERSON_NAME]涼洗護組"
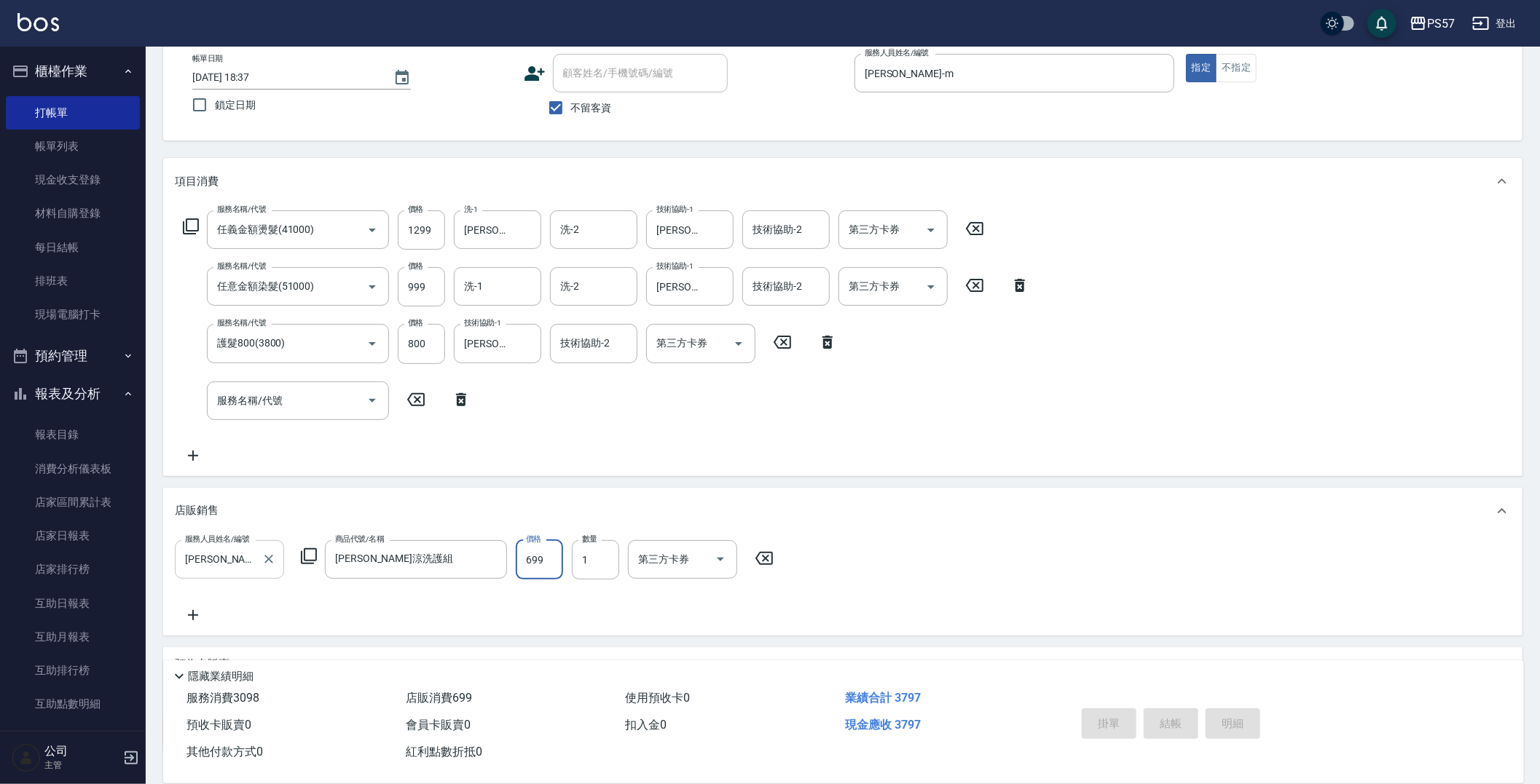
type input "[DATE] 18:40"
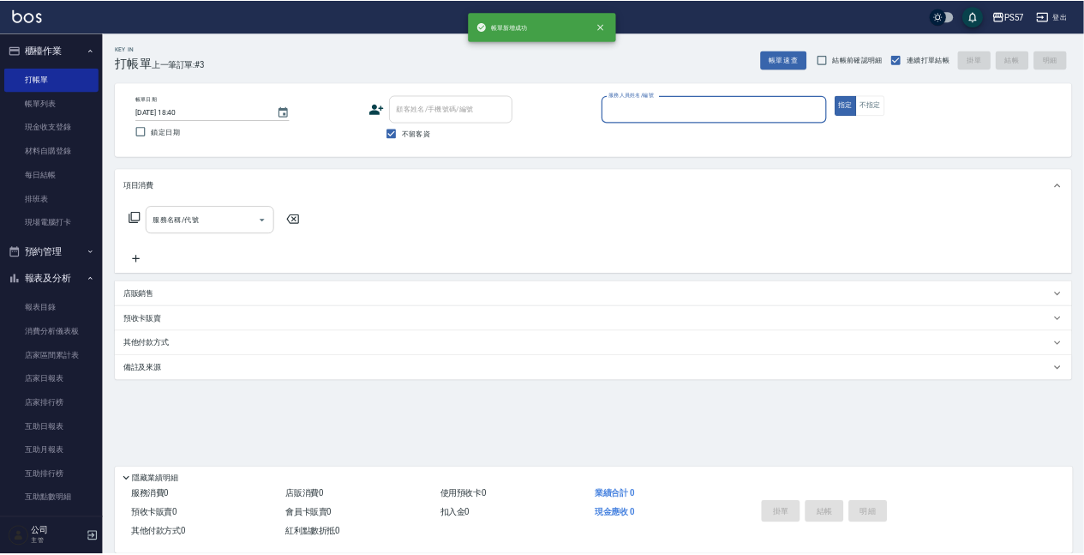
scroll to position [0, 0]
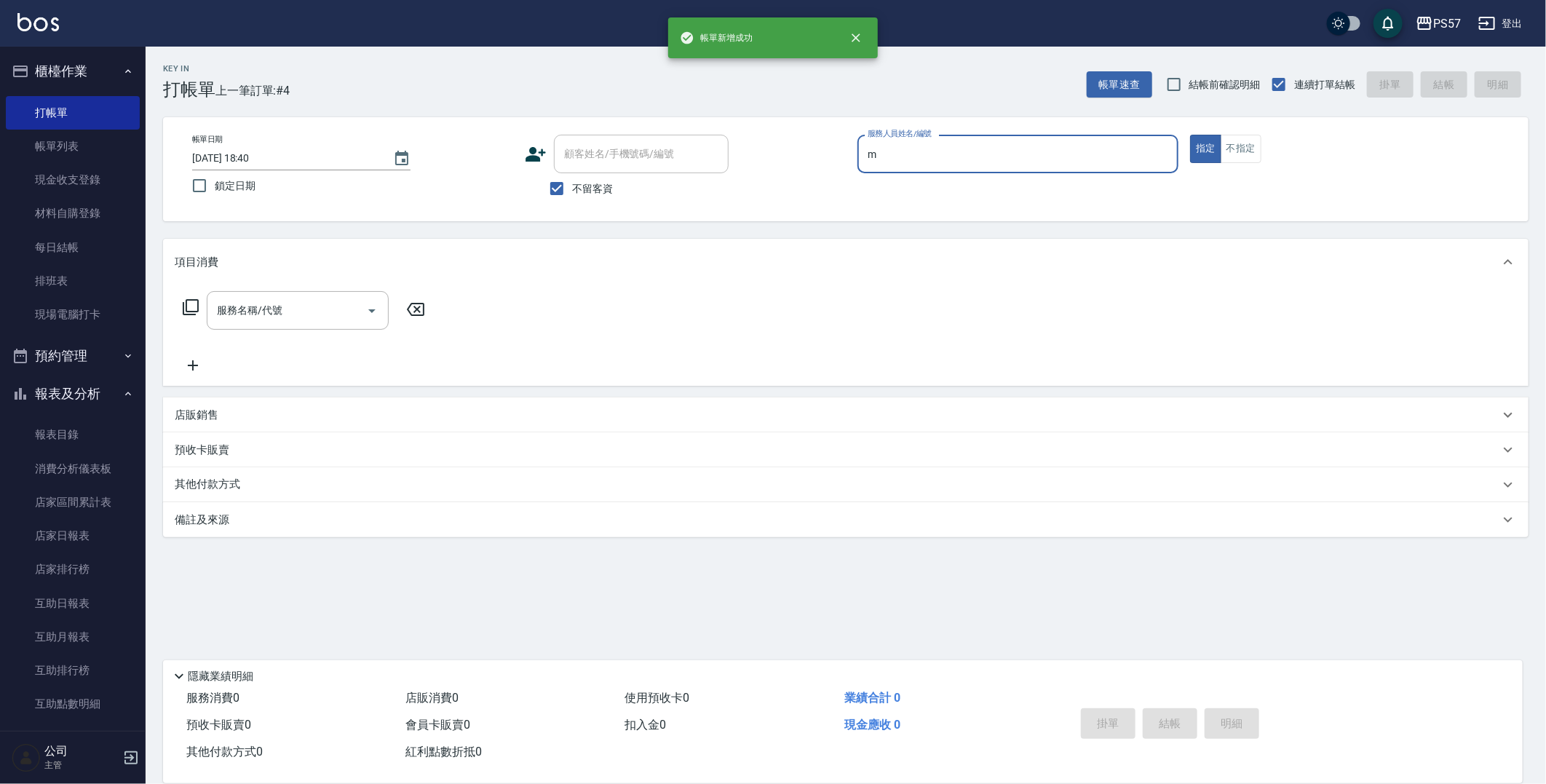
type input "[PERSON_NAME]-m"
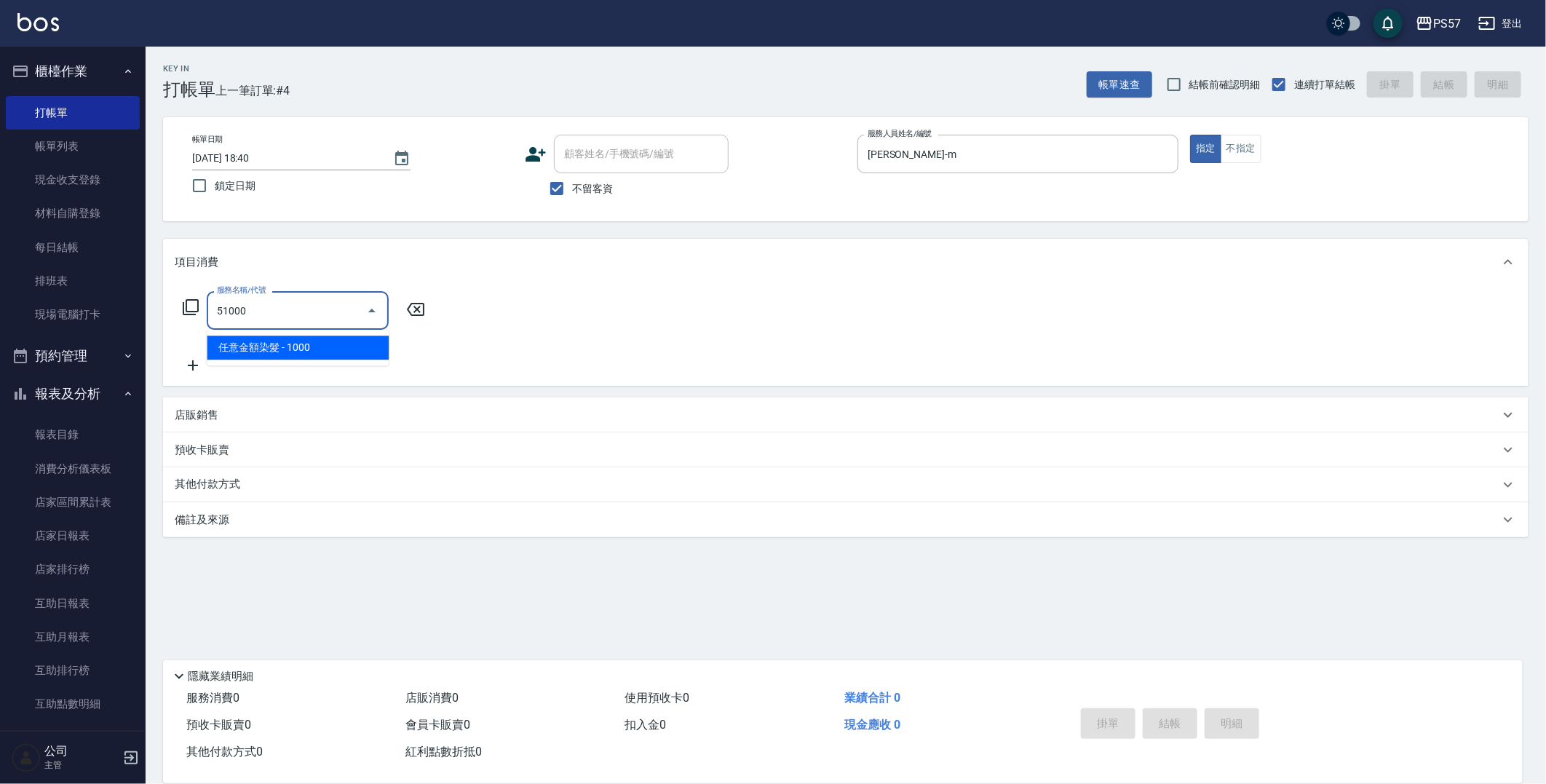
type input "任意金額染髮(51000)"
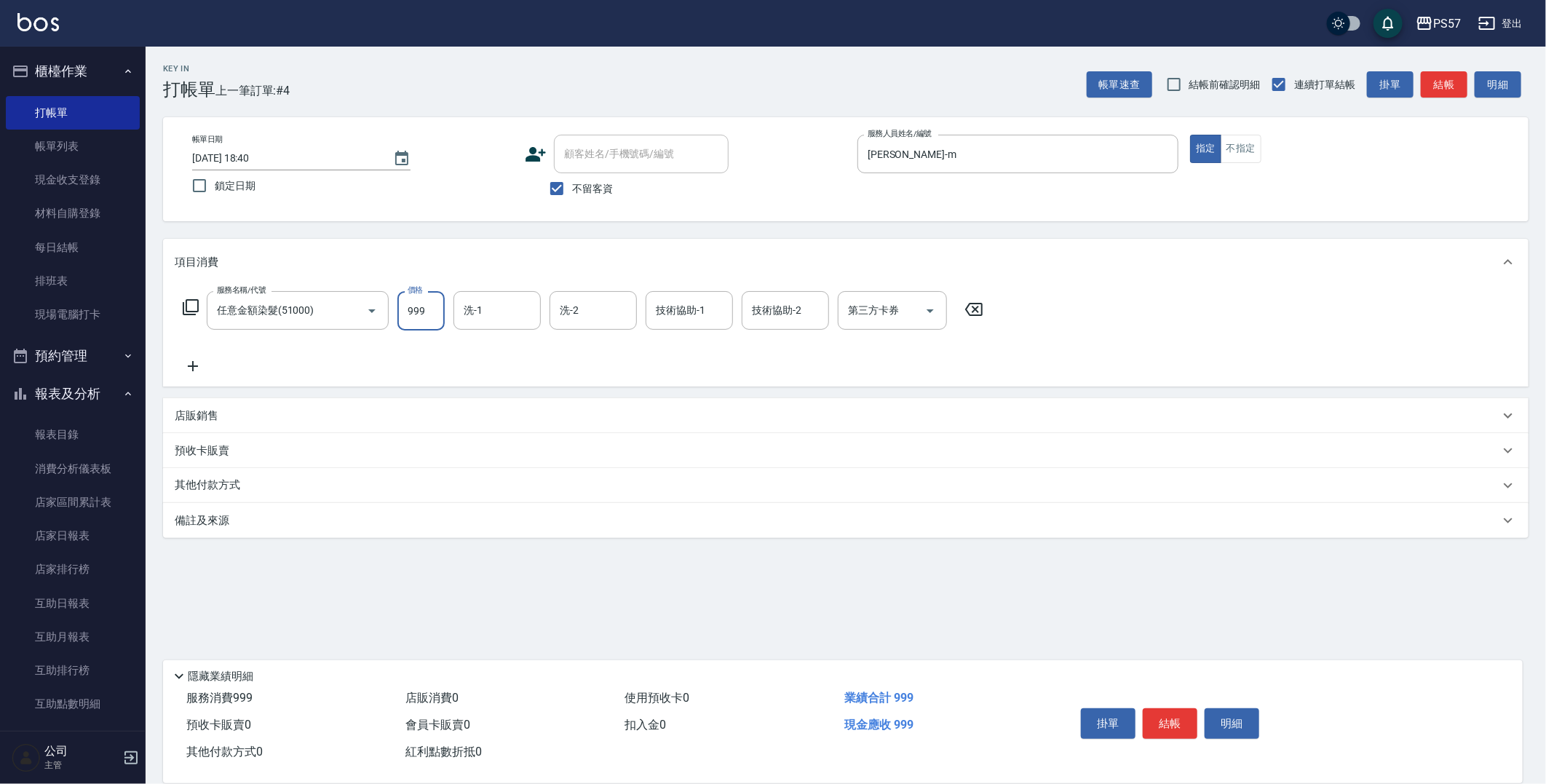
type input "999"
type input "[PERSON_NAME]-22"
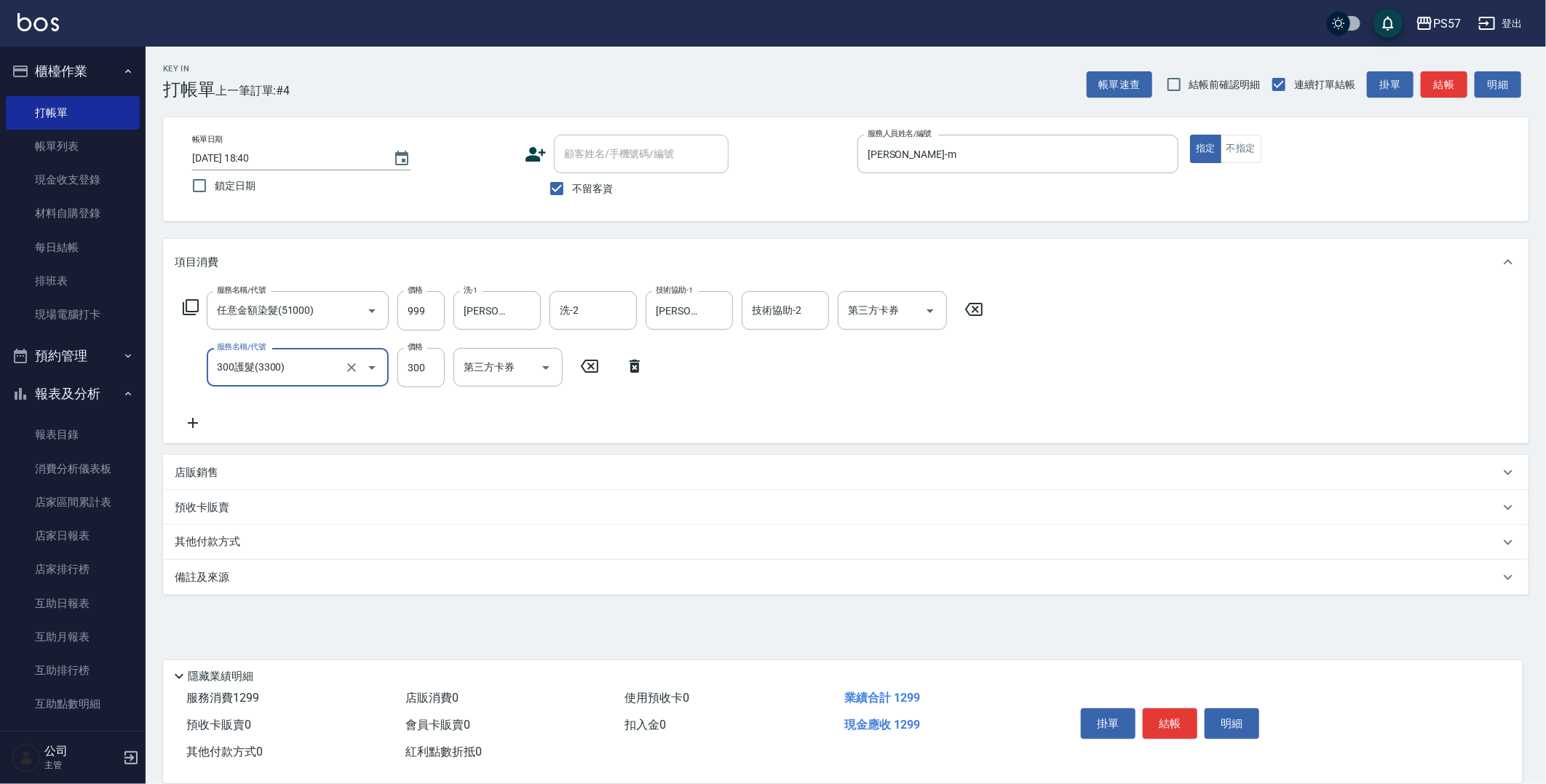
type input "300護髮(3300)"
type input "100"
type input "[PERSON_NAME]-22"
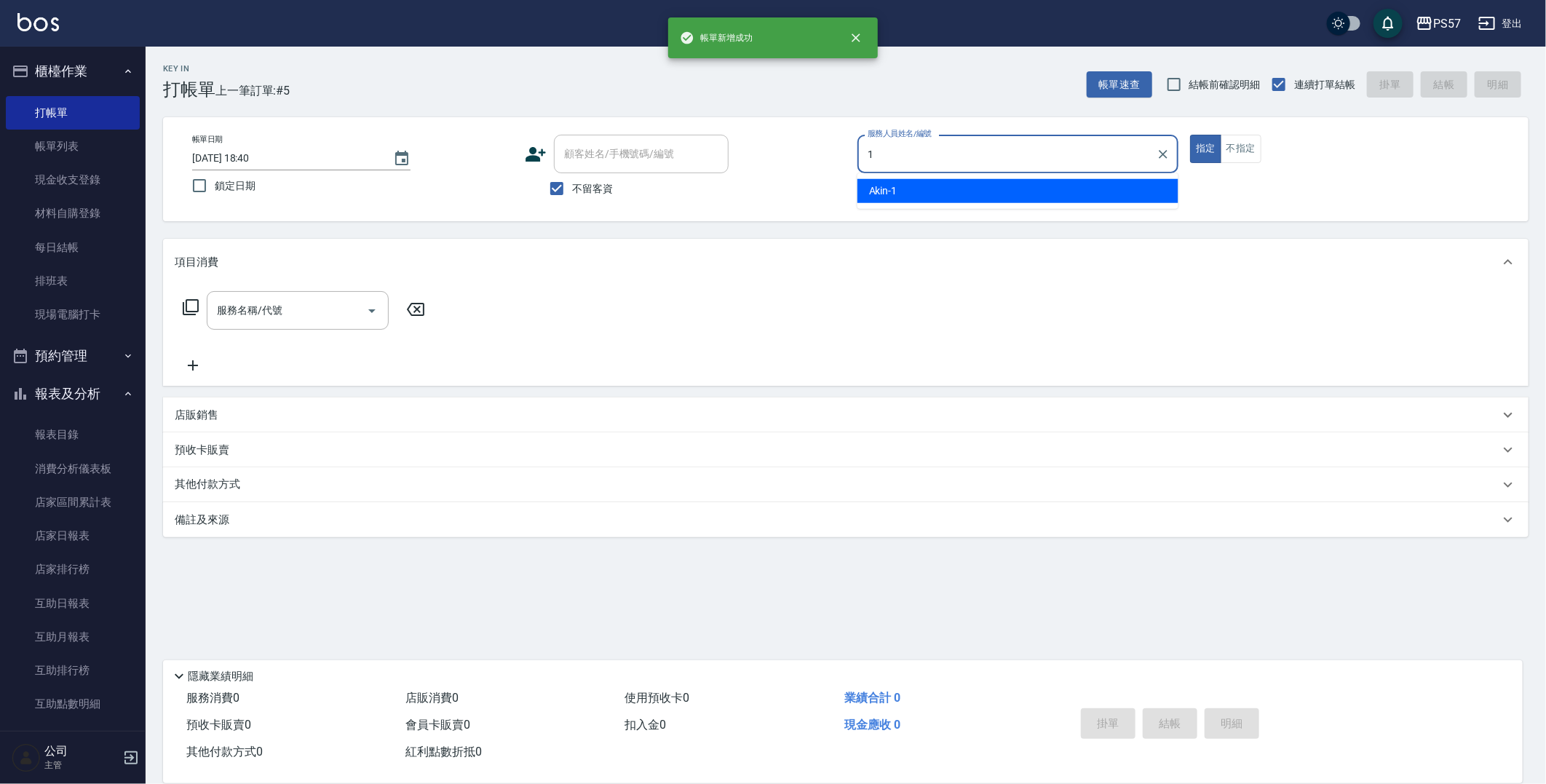
type input "Akin-1"
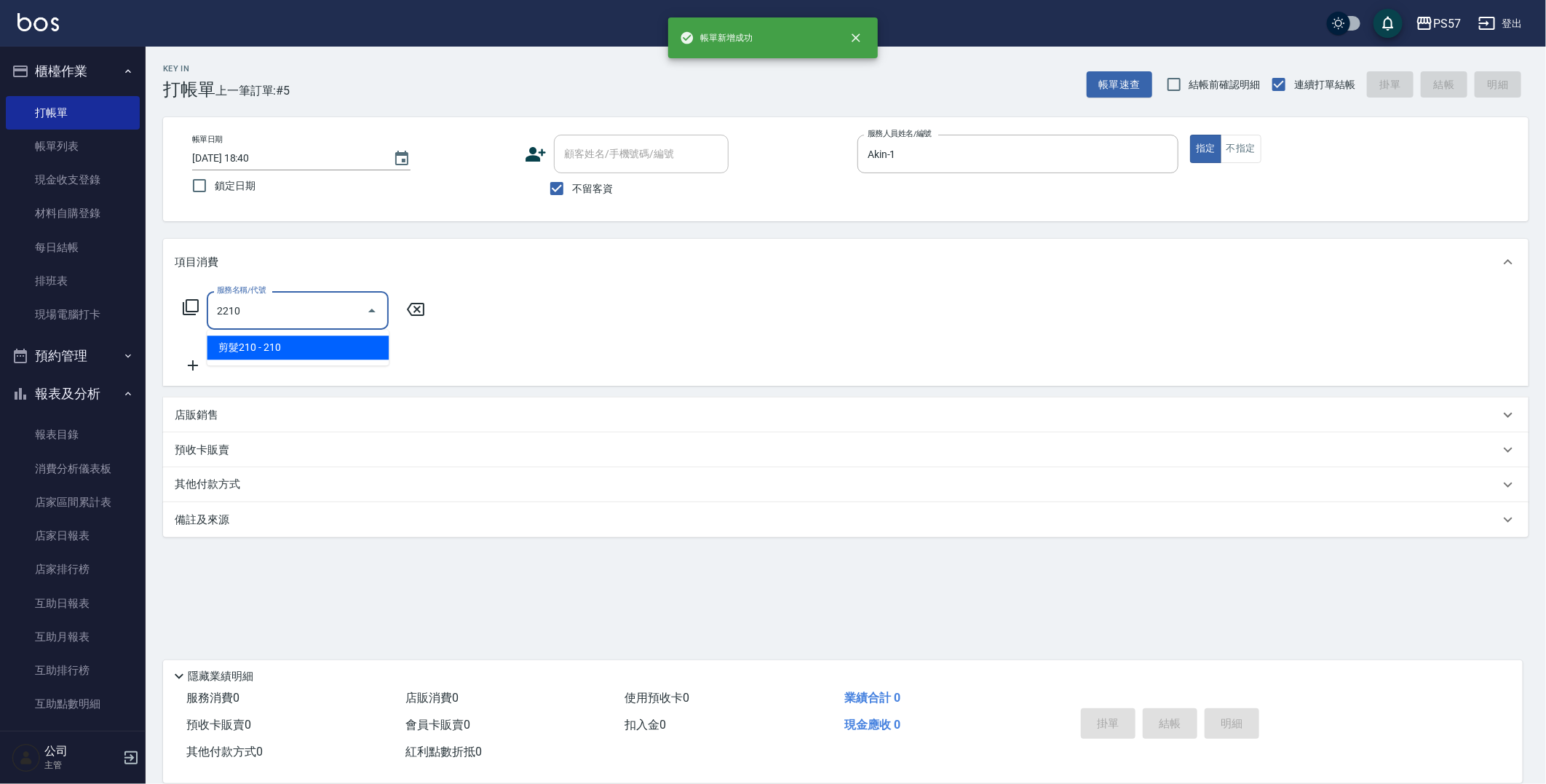
type input "剪髮210(2210)"
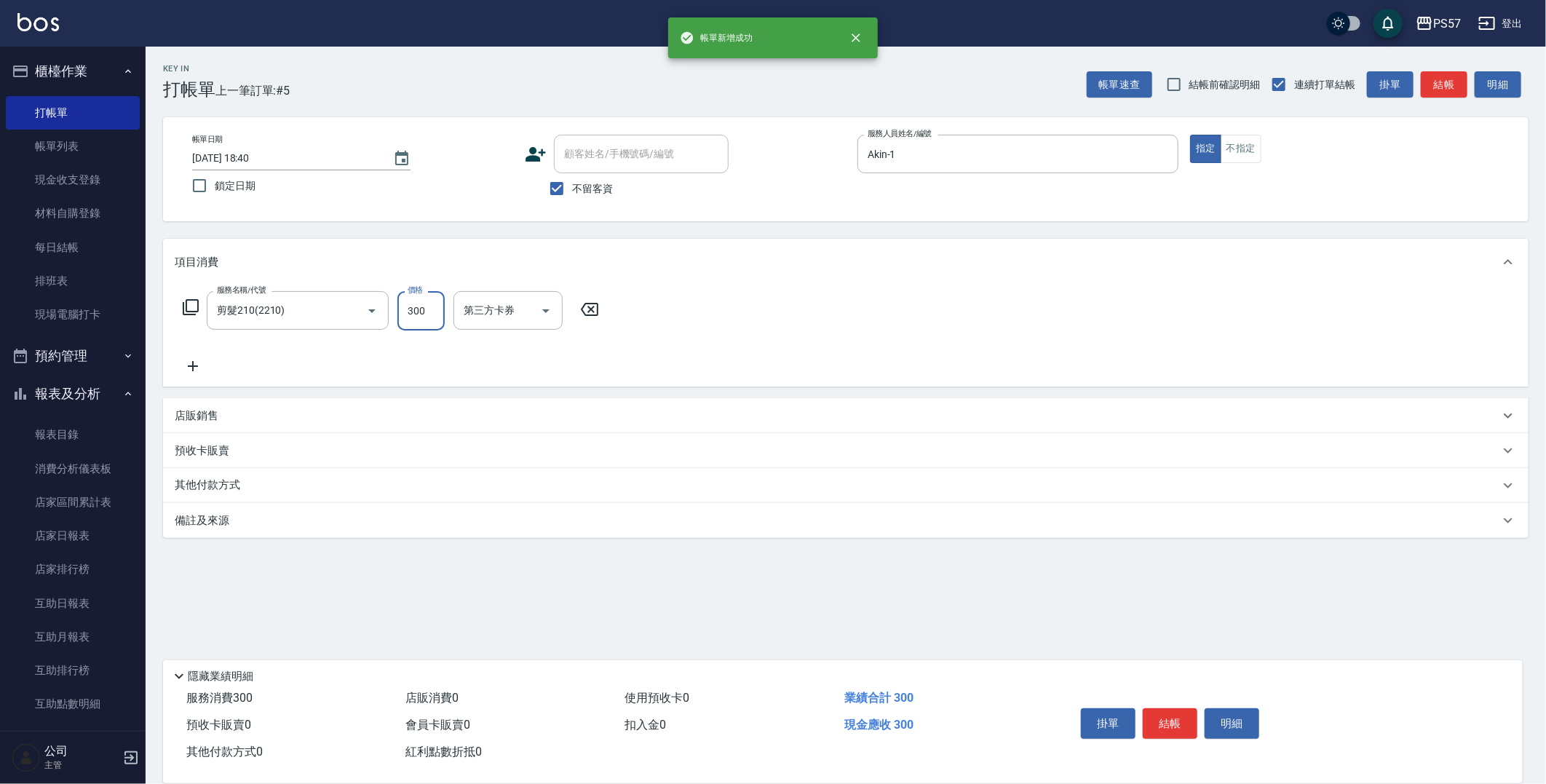
type input "300"
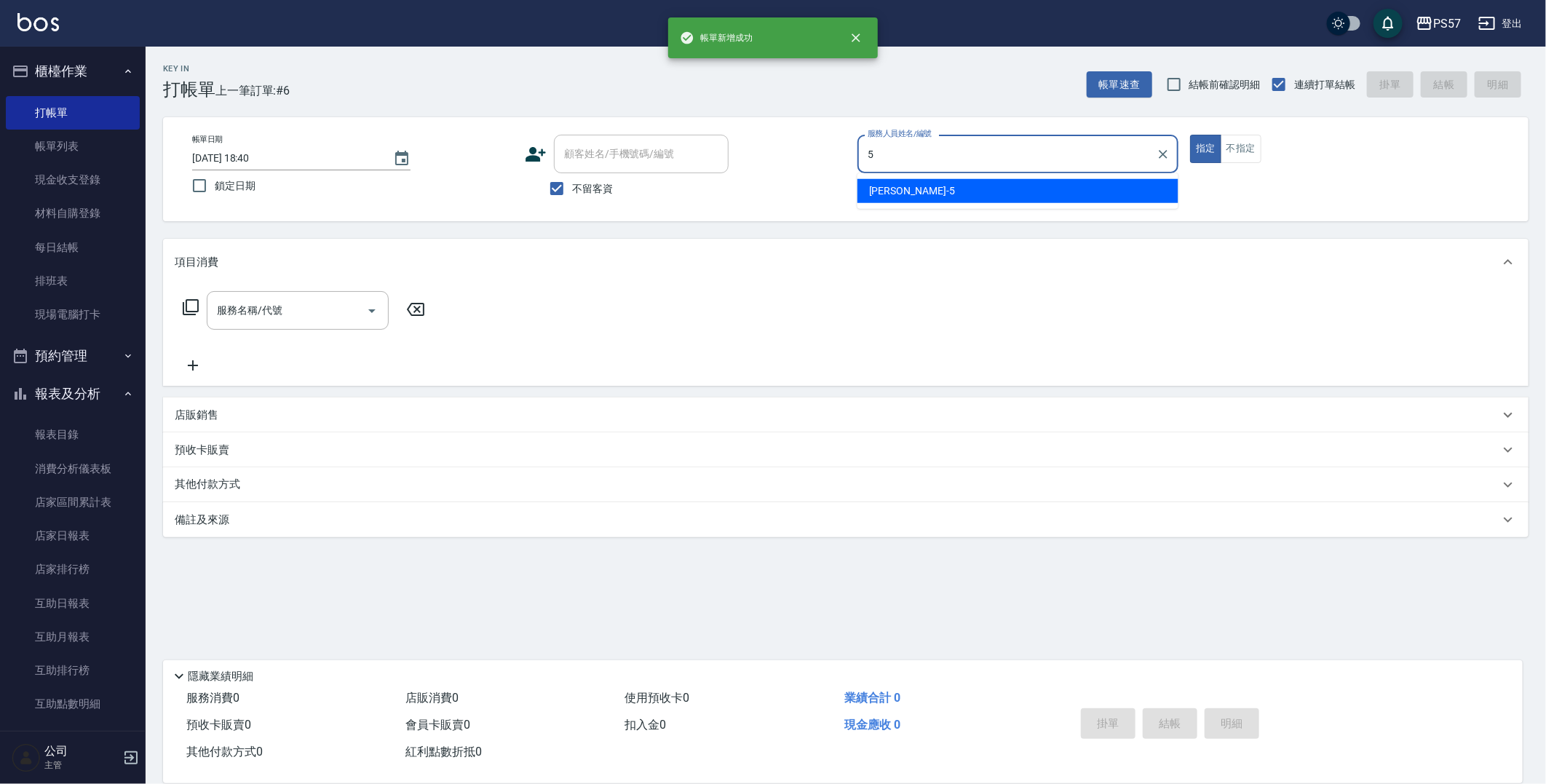
type input "[PERSON_NAME]5"
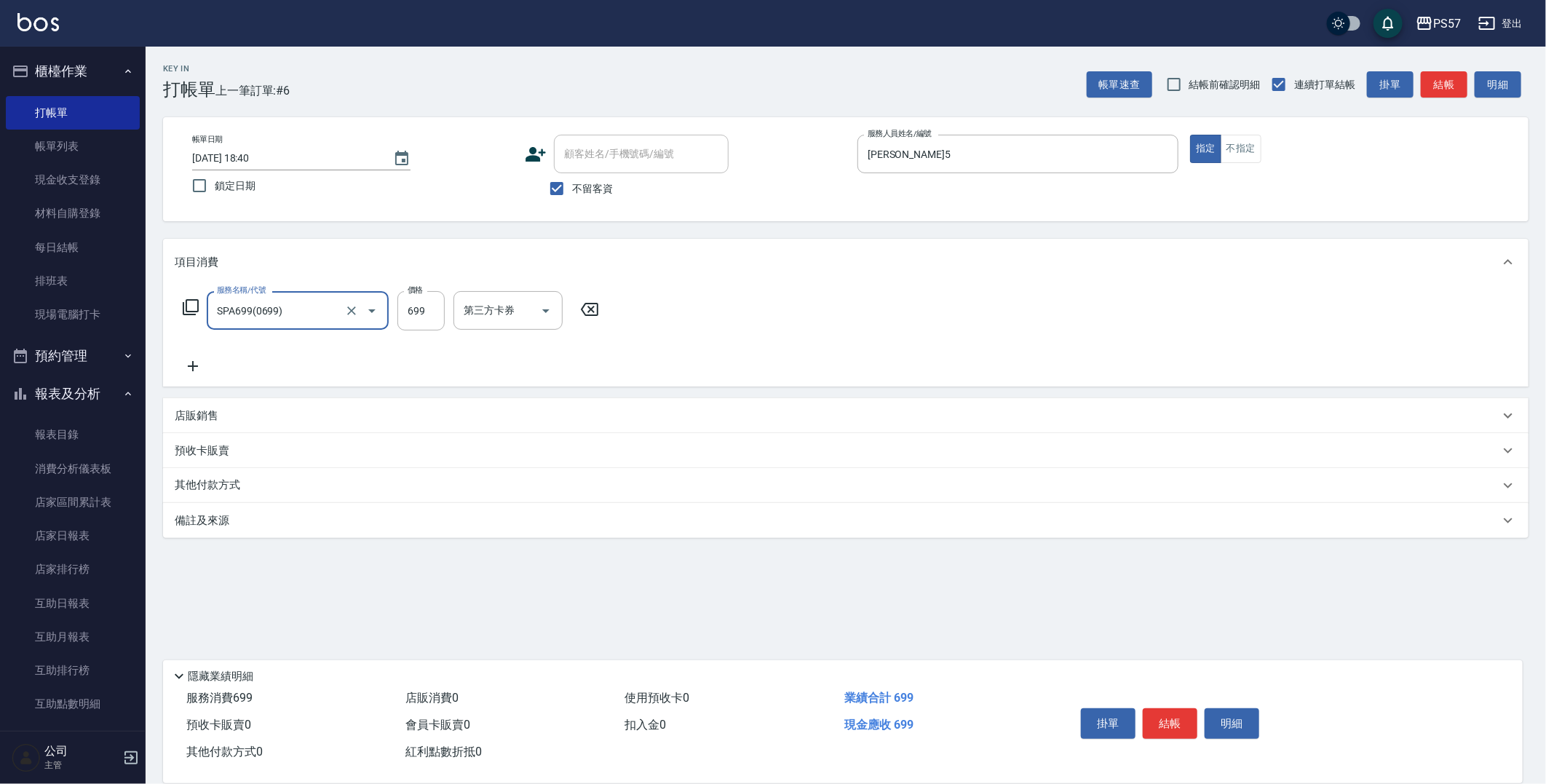
type input "SPA699(0699)"
type input "700"
type input "[PERSON_NAME]5"
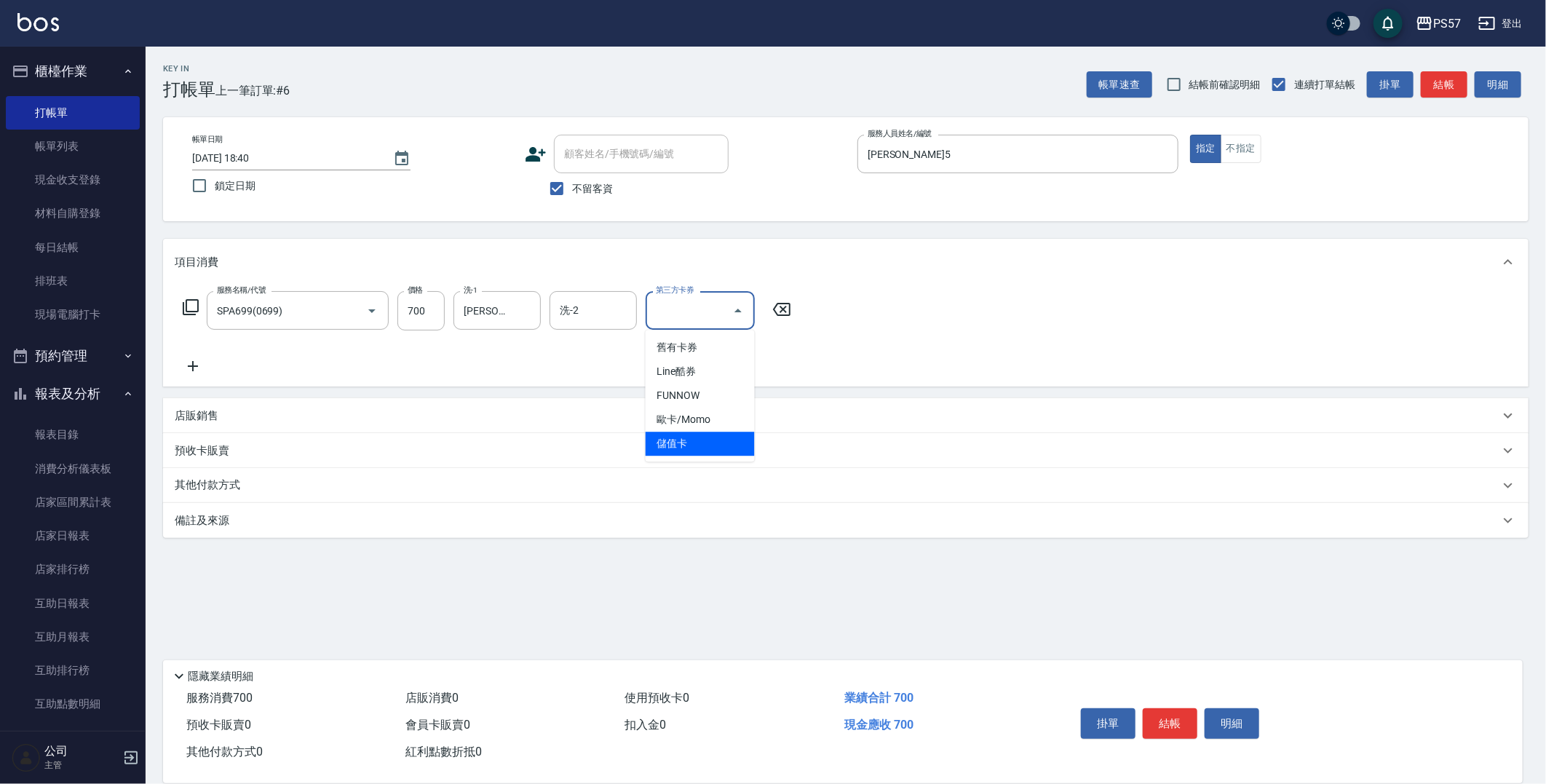
type input "儲值卡"
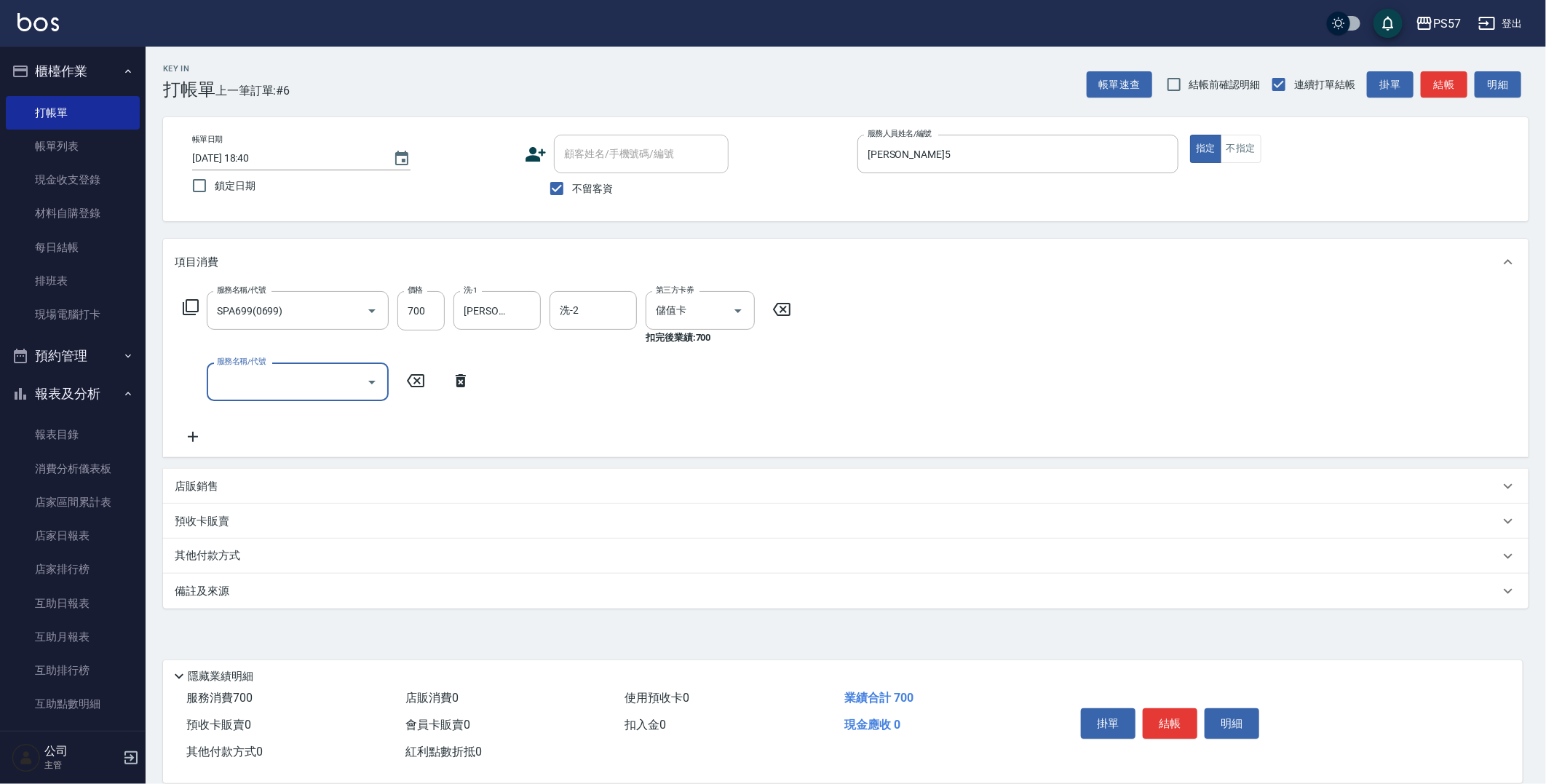
click at [460, 383] on icon at bounding box center [460, 381] width 37 height 18
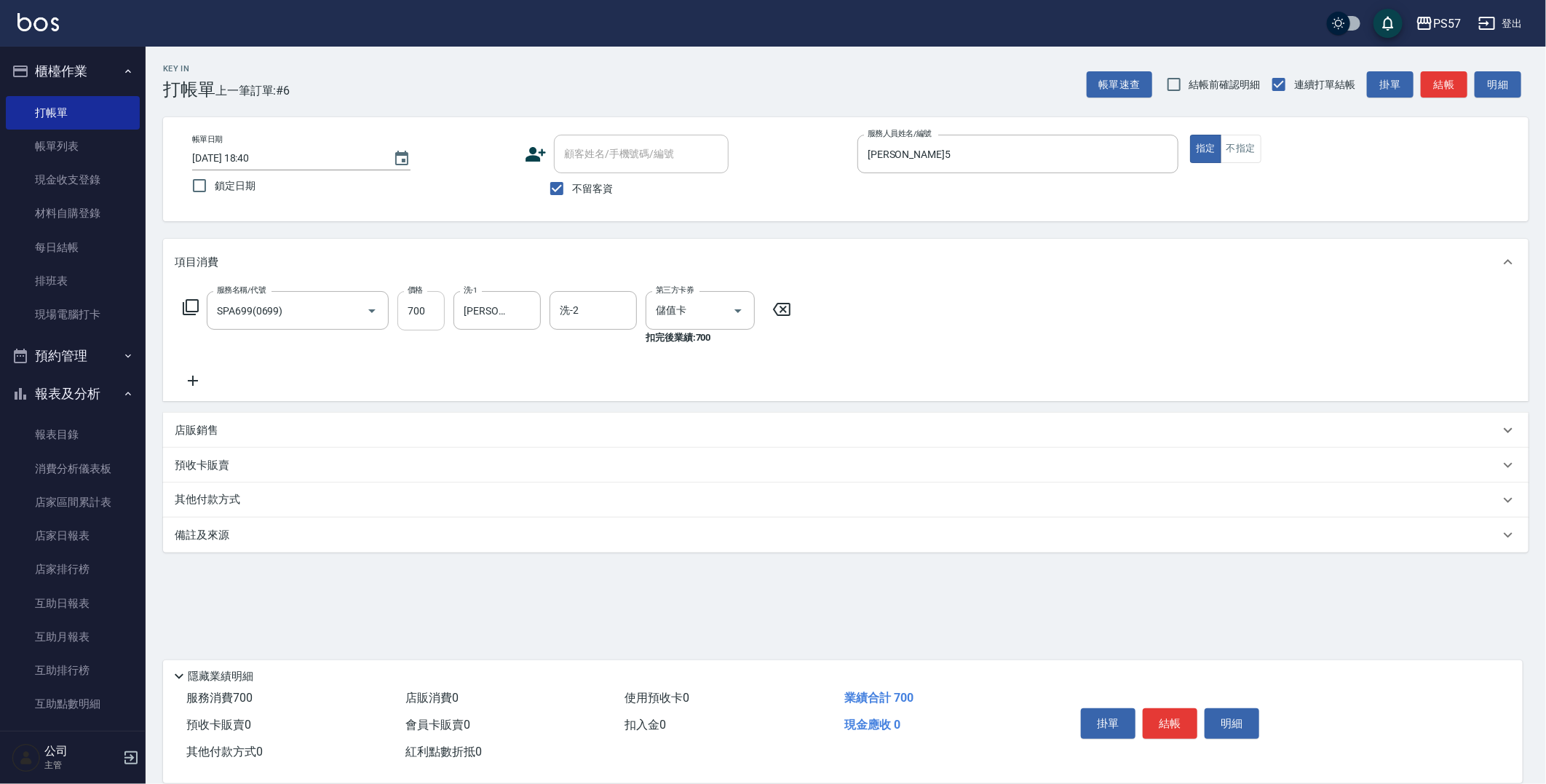
click at [427, 324] on input "700" at bounding box center [421, 311] width 48 height 39
type input "750"
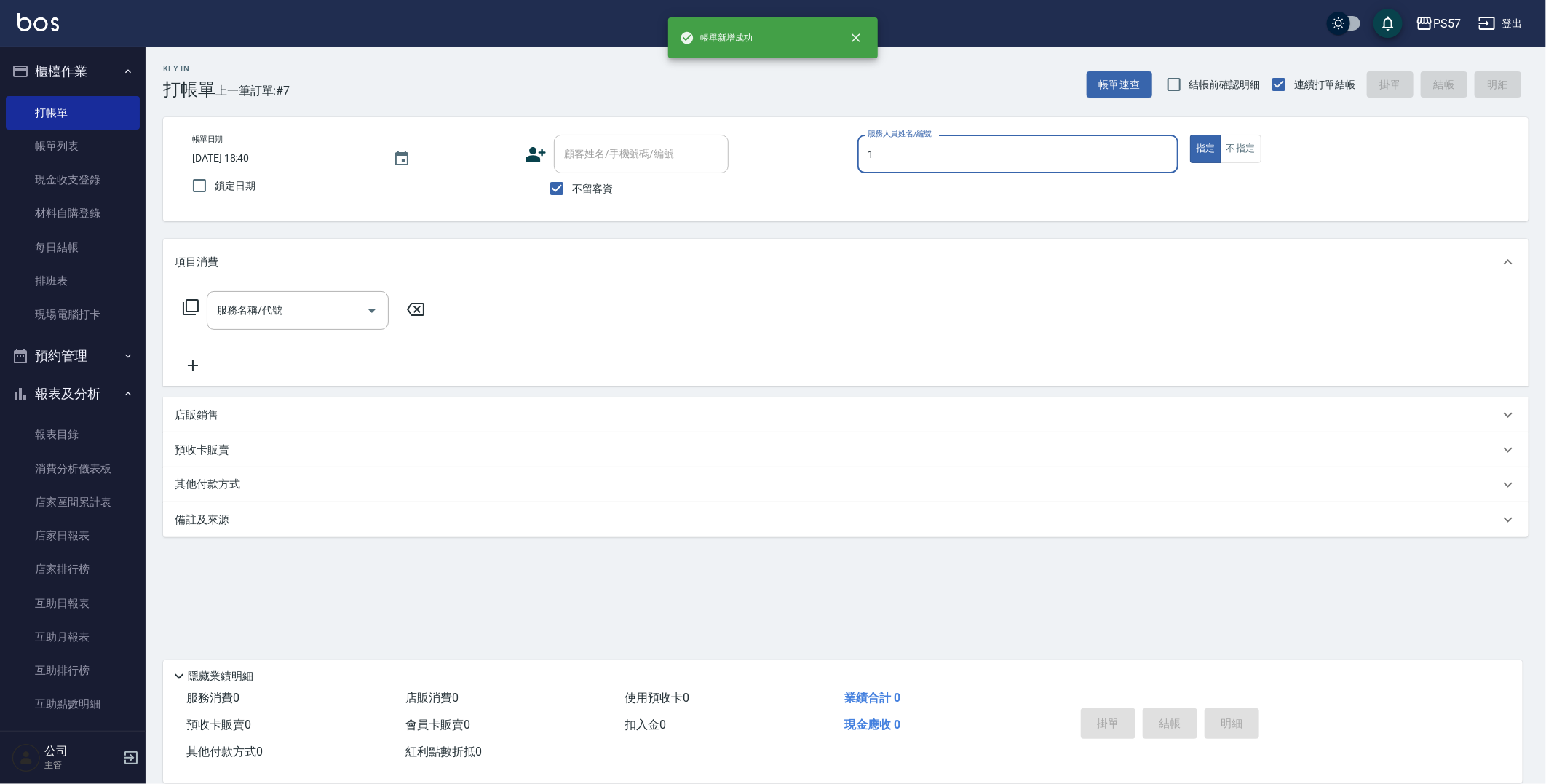
type input "Akin-1"
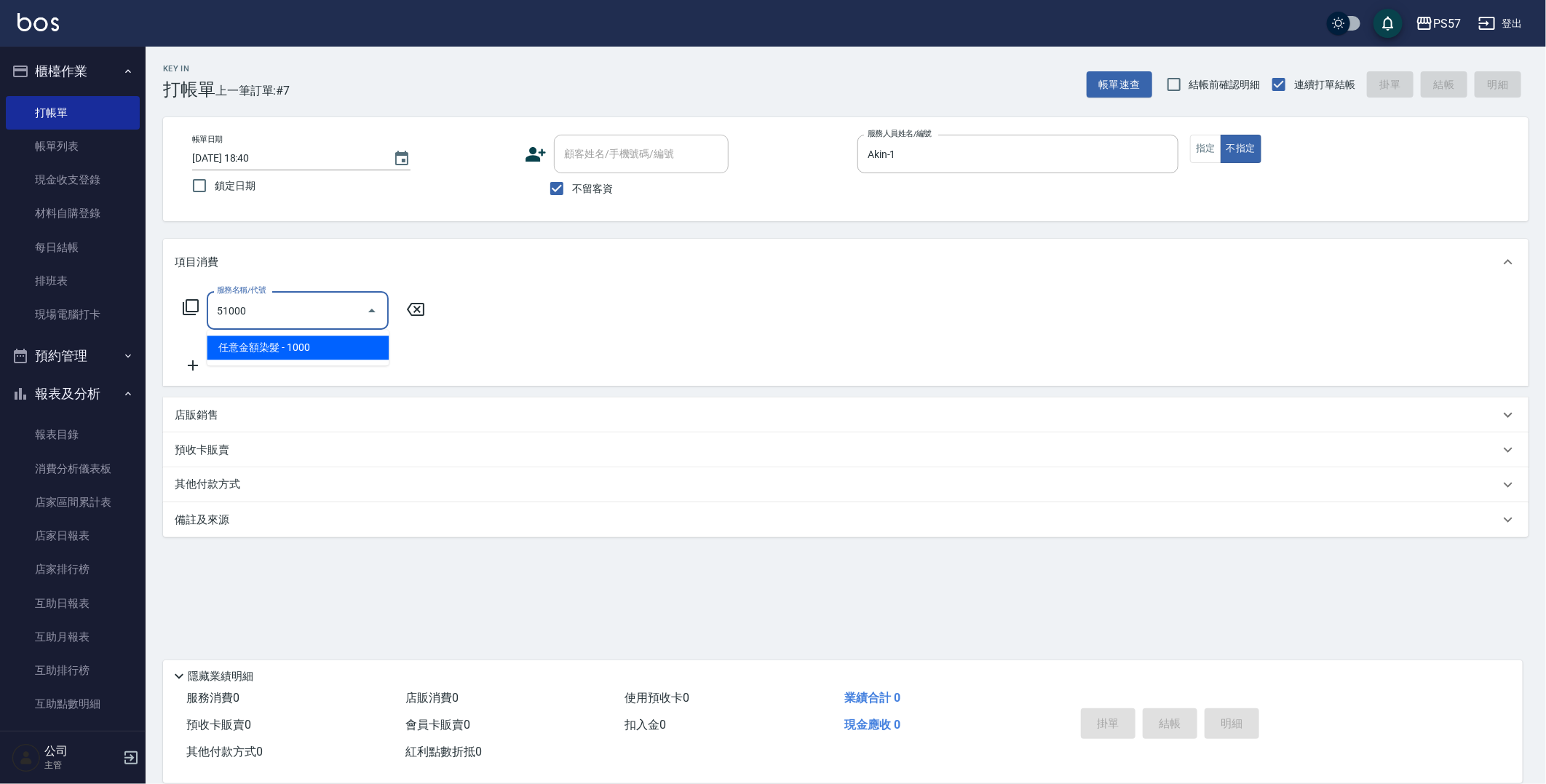
type input "任意金額染髮(51000)"
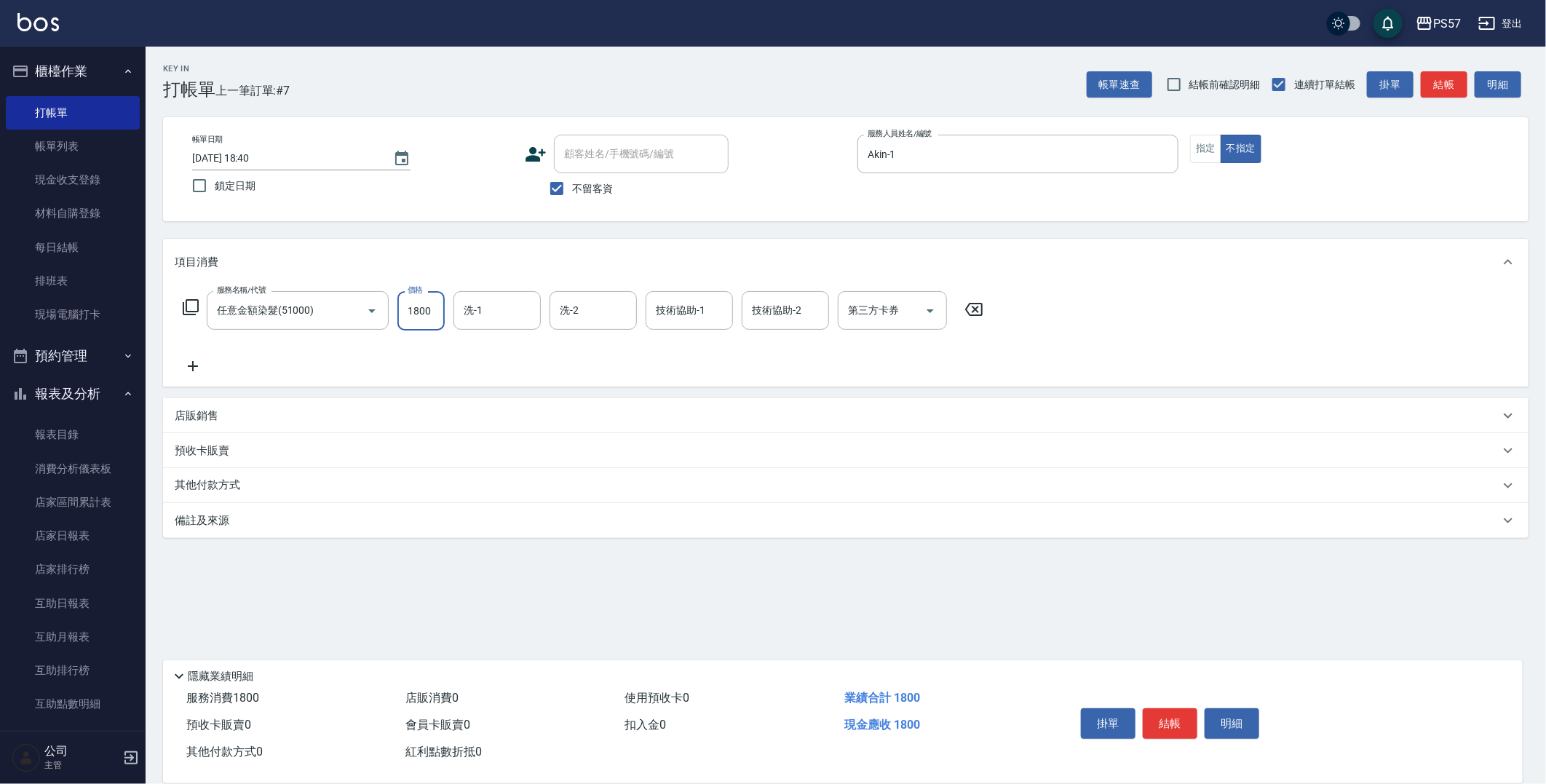
type input "1800"
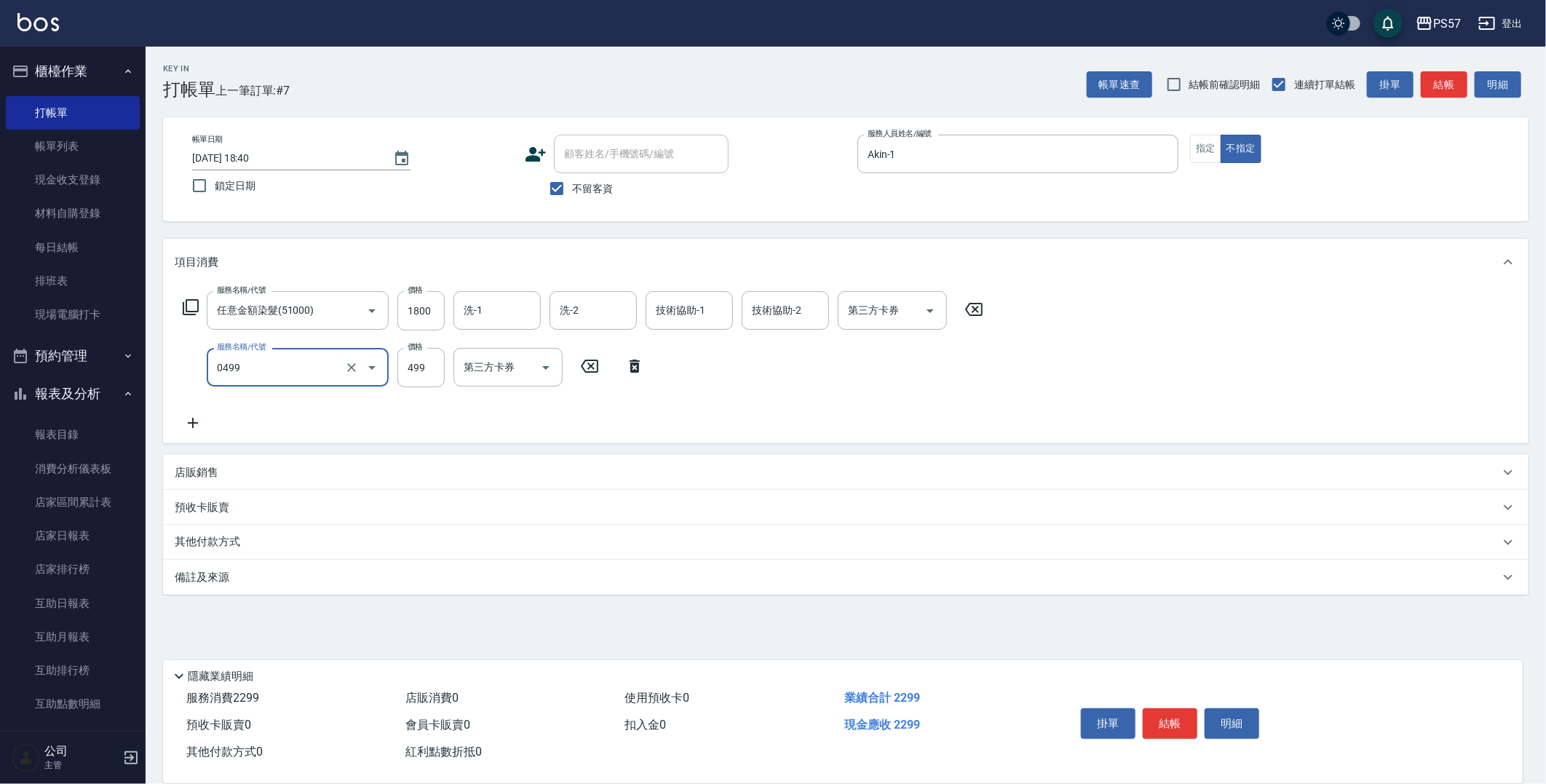
type input "SPA499(0499)"
type input "500"
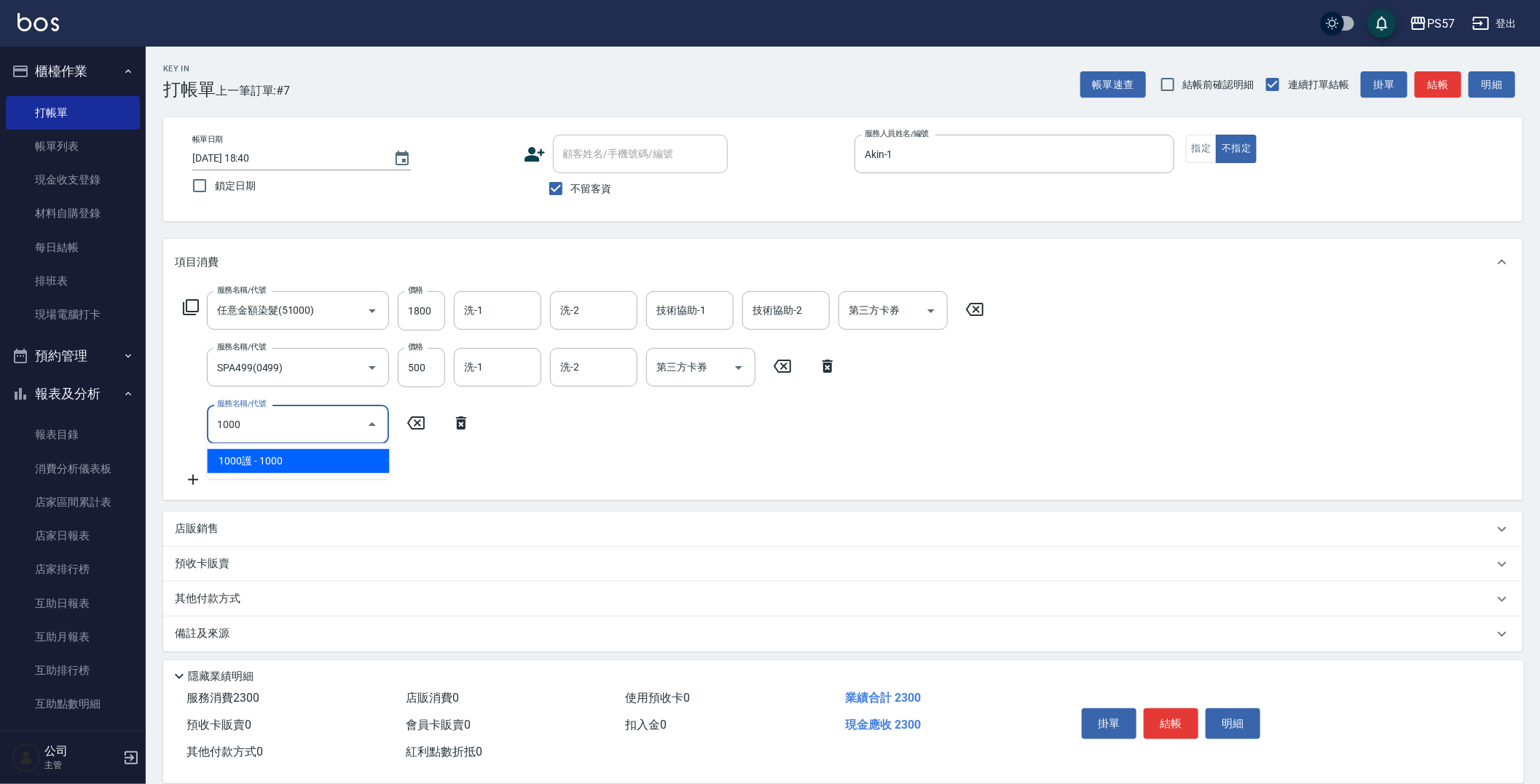
type input "1000護(31000)"
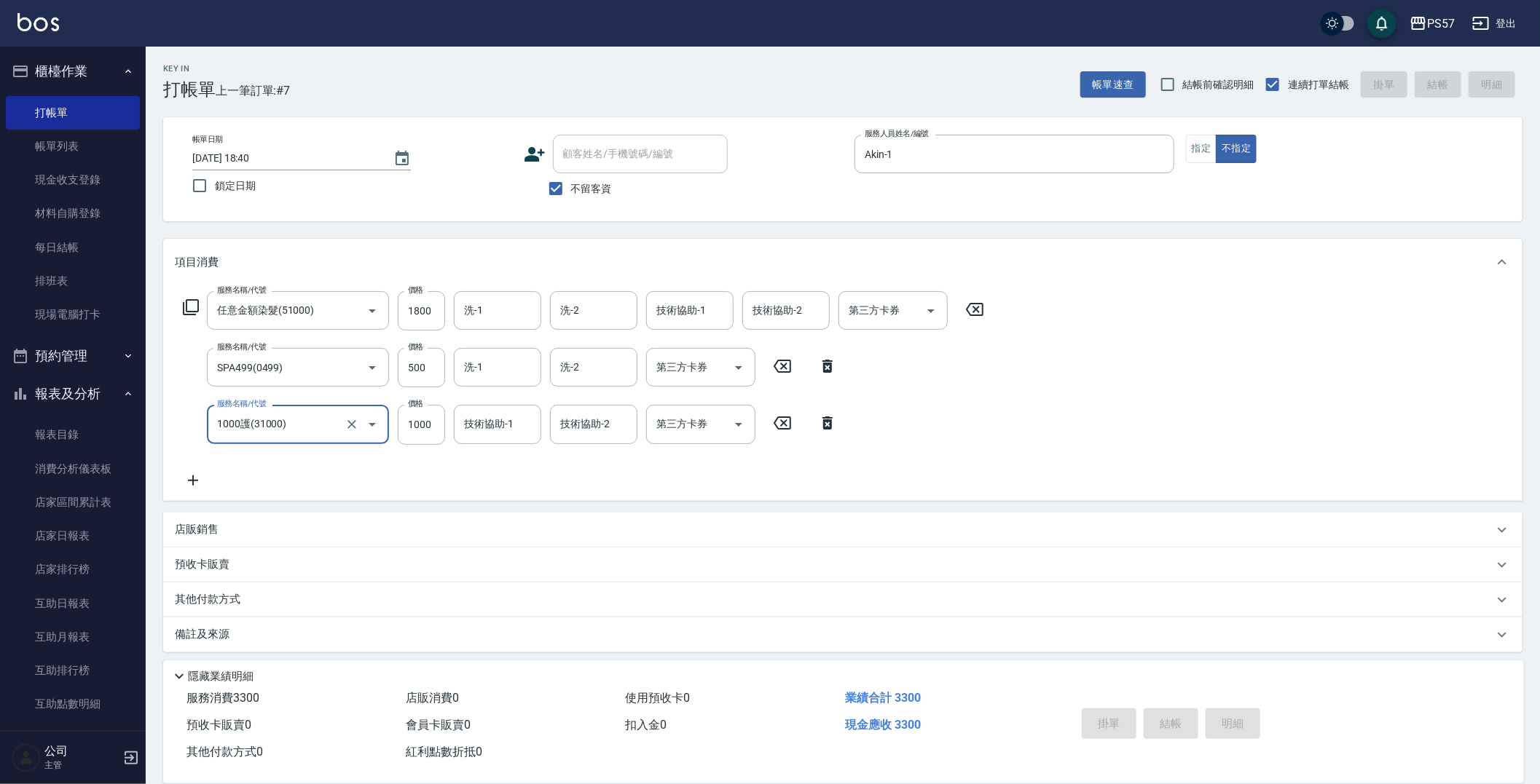
type input "[DATE] 18:41"
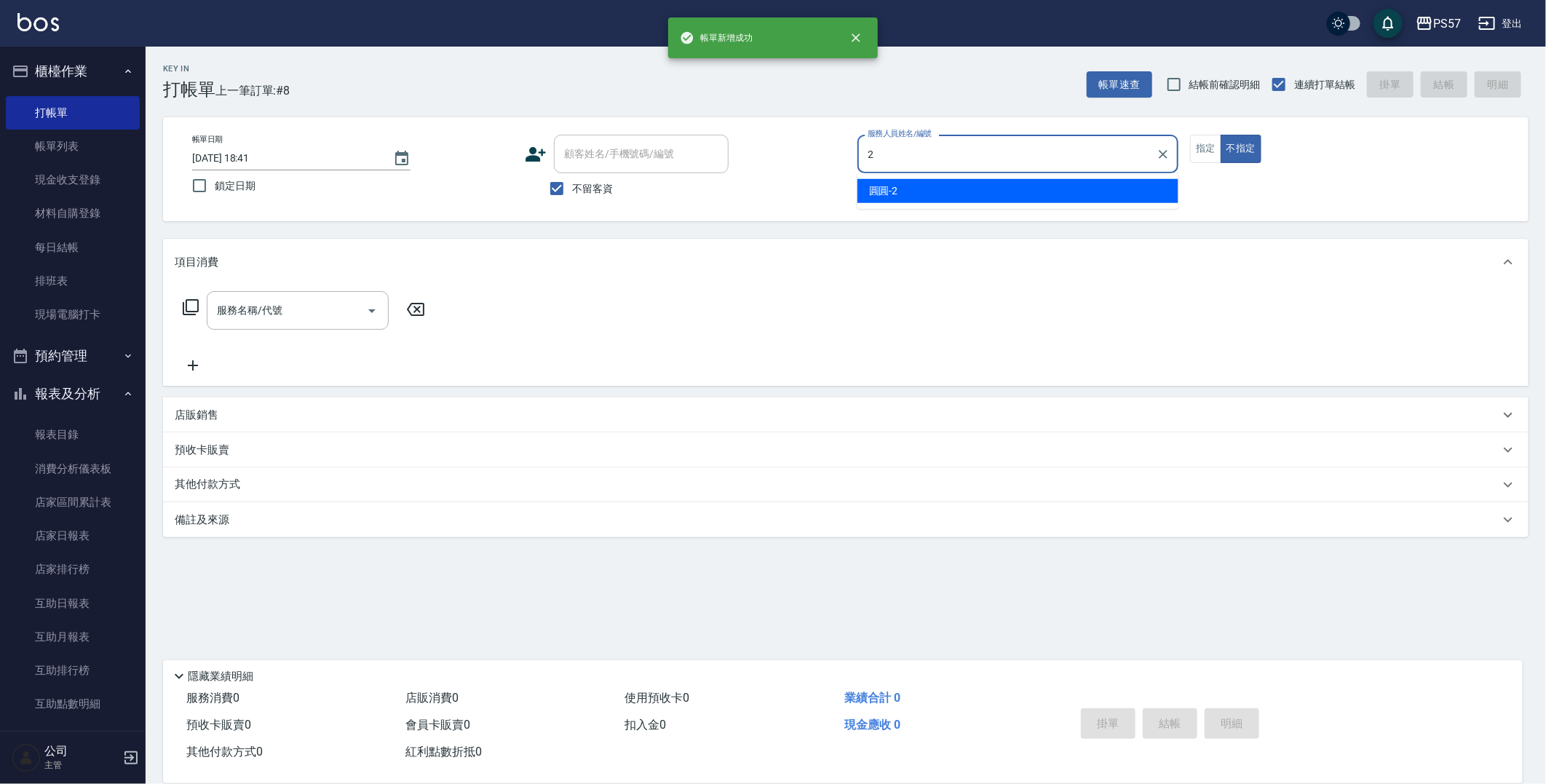
type input "圓圓-2"
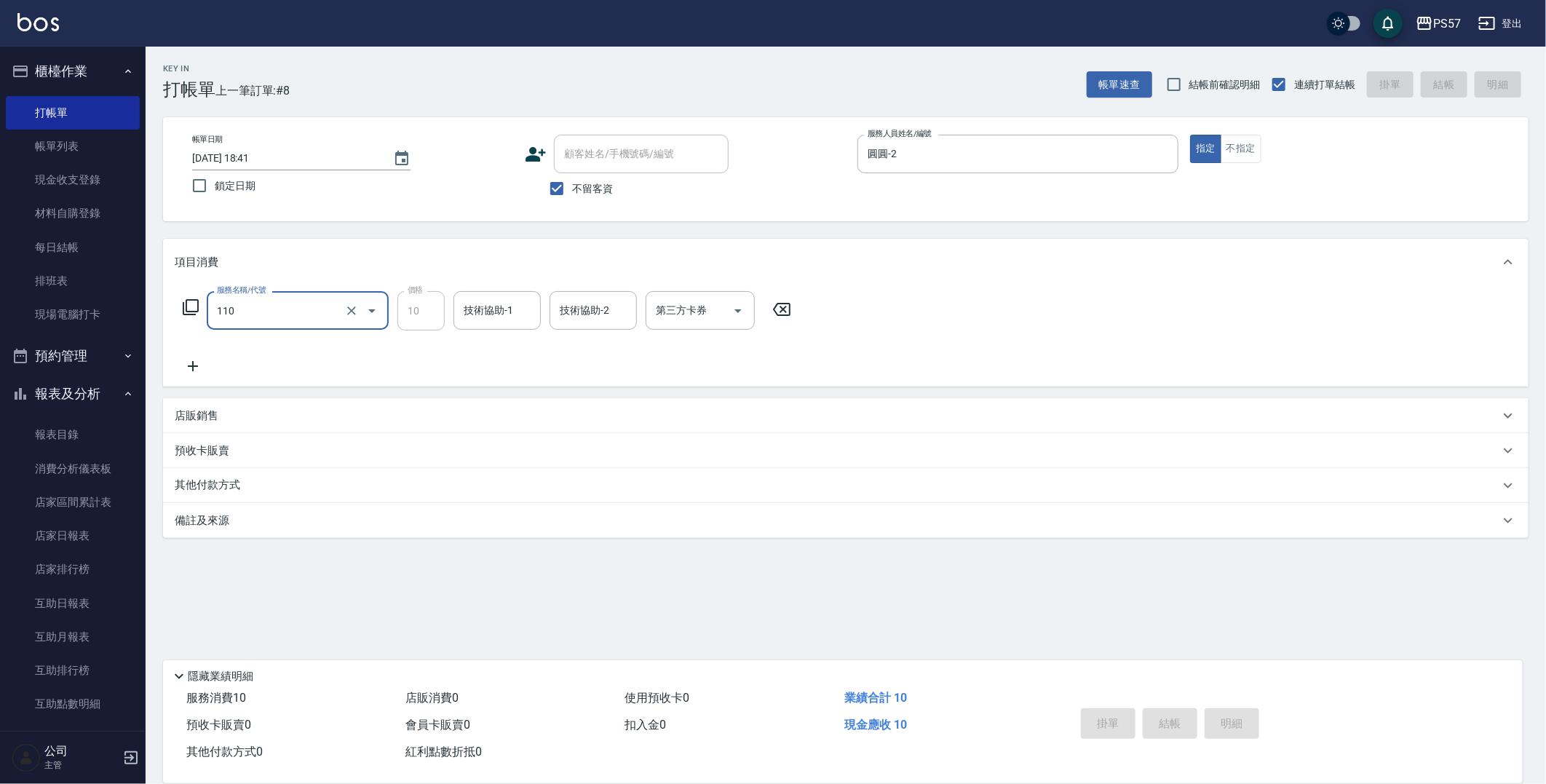
type input "110"
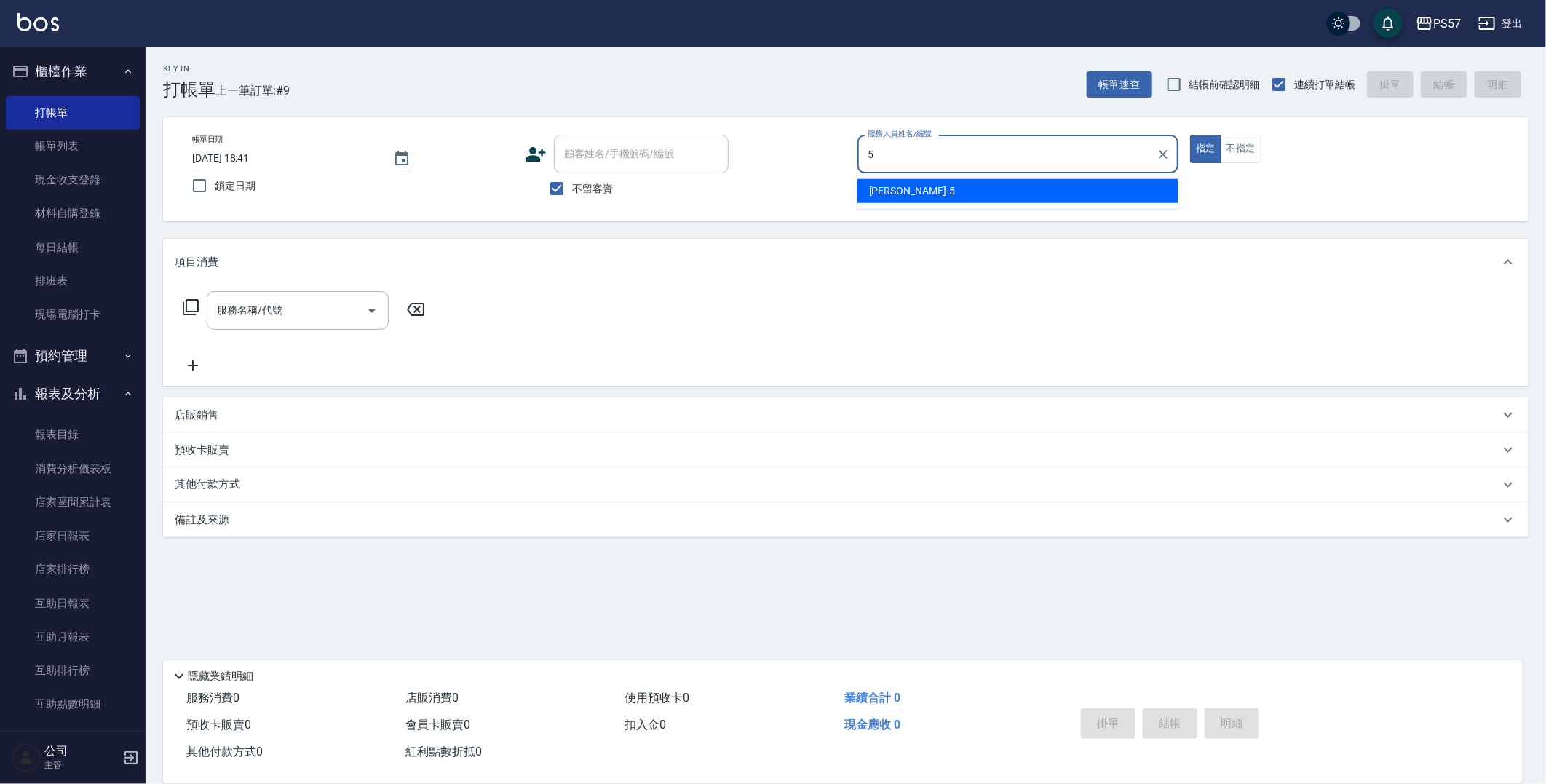
type input "[PERSON_NAME]5"
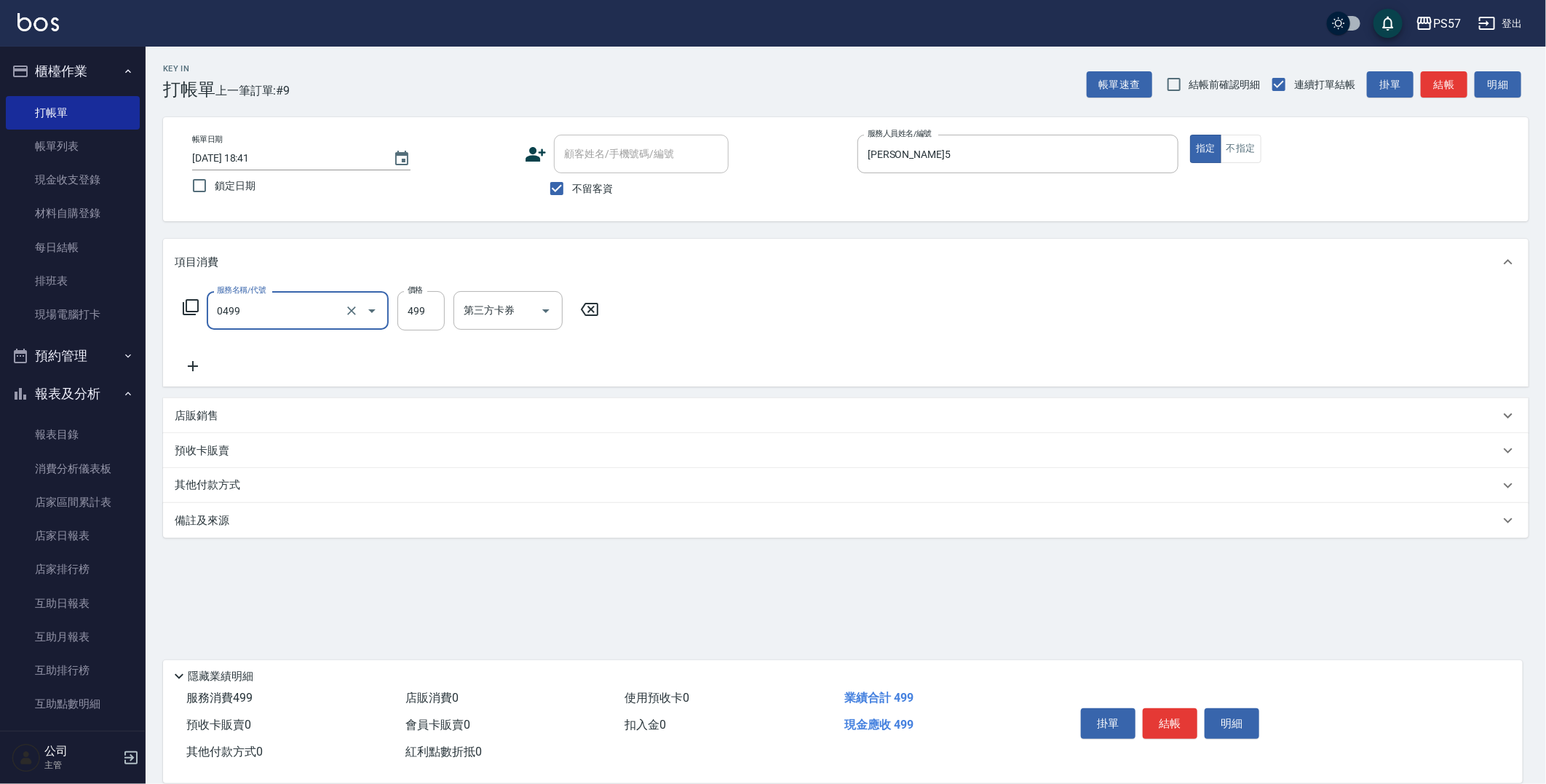
type input "SPA499(0499)"
type input "500"
type input "[PERSON_NAME]5"
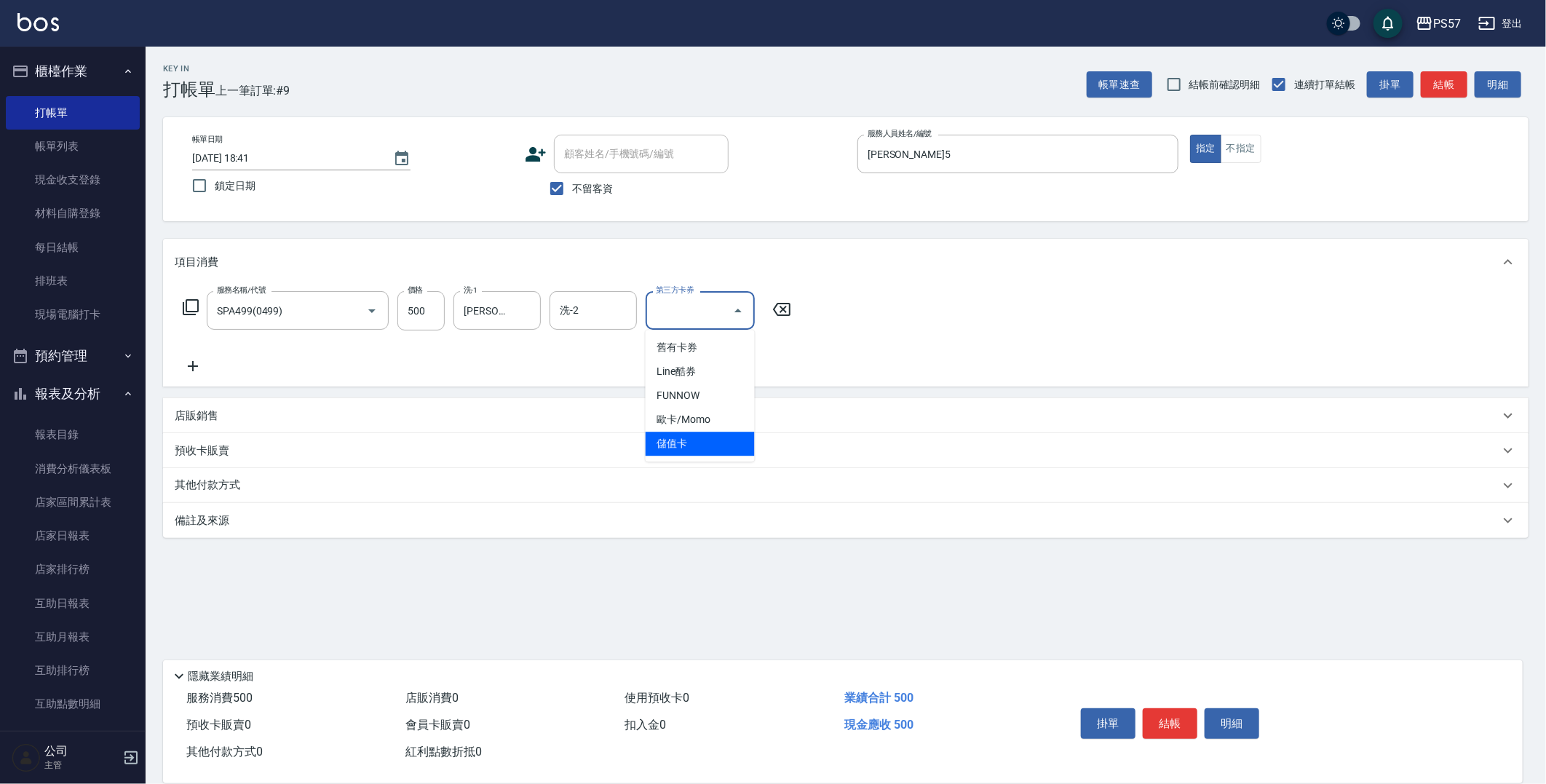
type input "儲值卡"
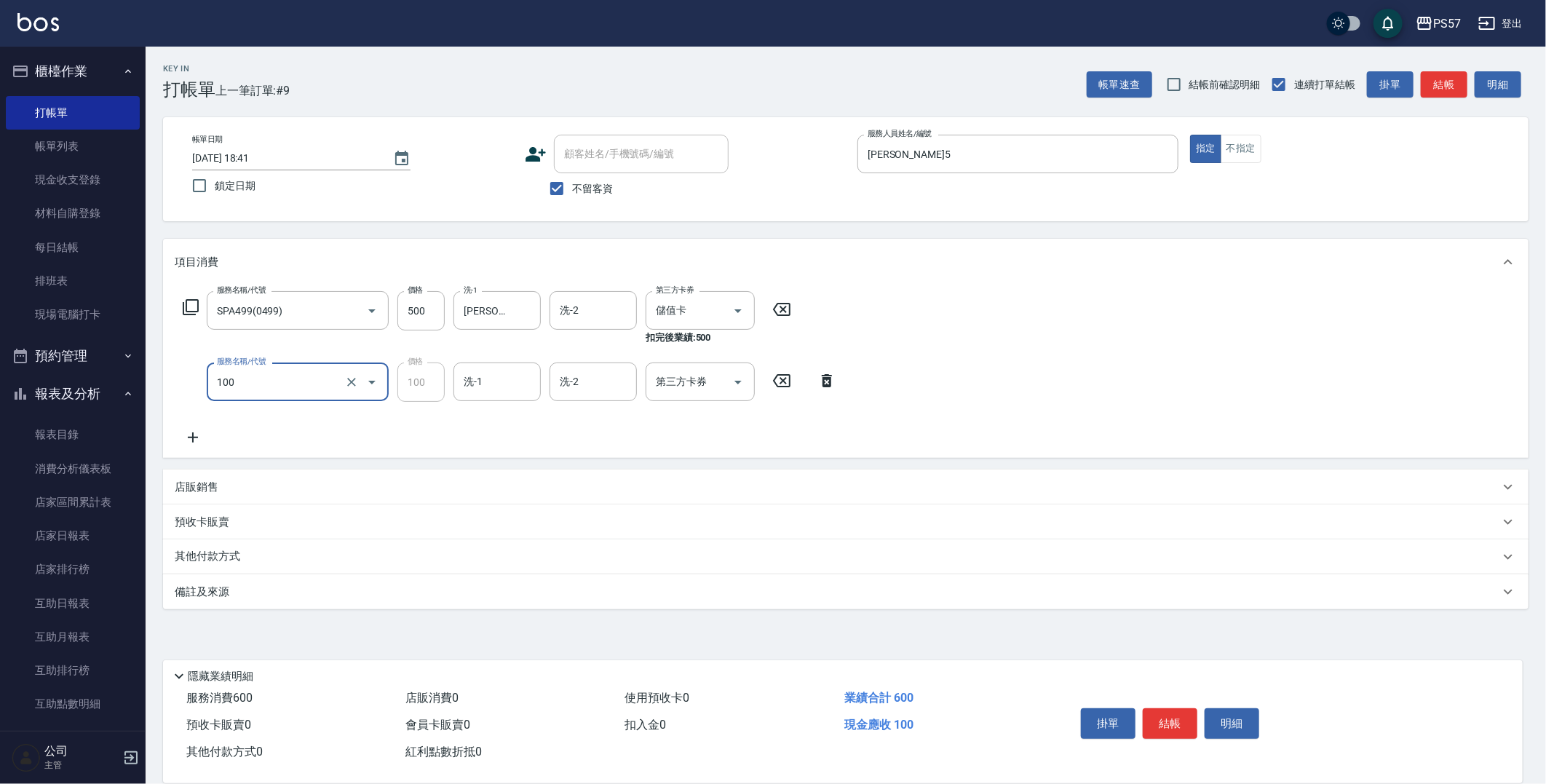
type input "深層洗(100)"
type input "[PERSON_NAME]5"
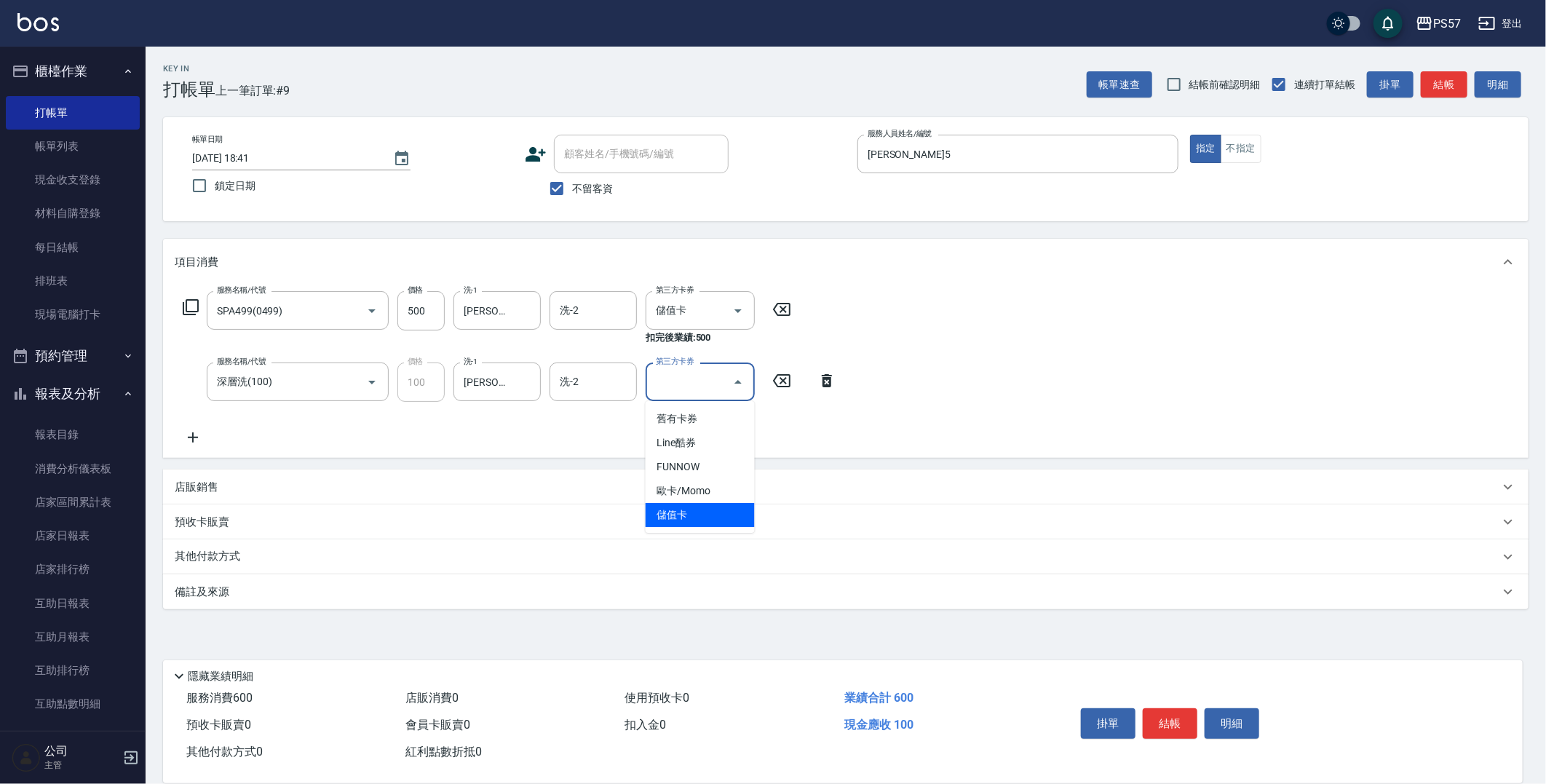
type input "儲值卡"
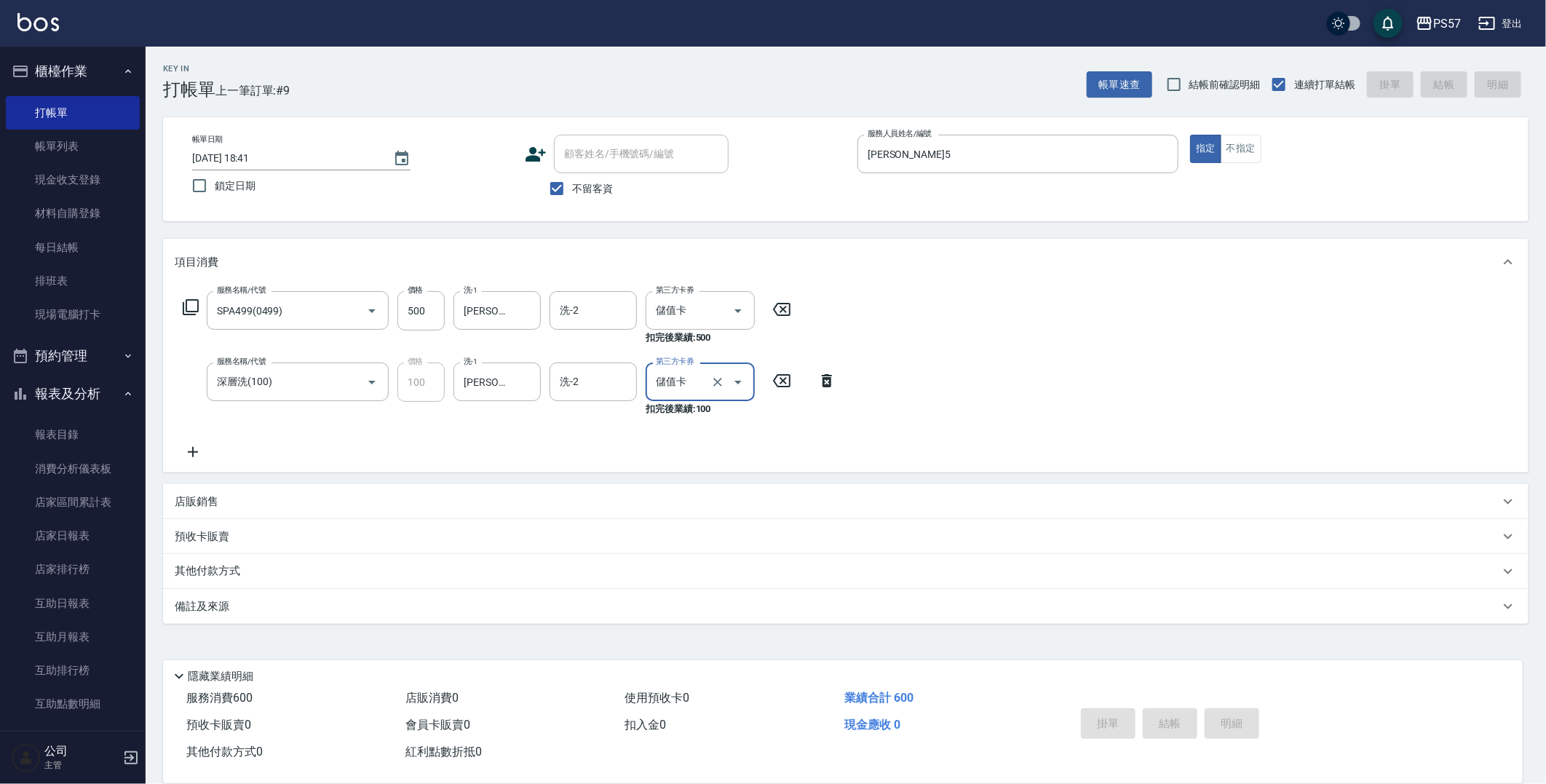
type input "[DATE] 18:42"
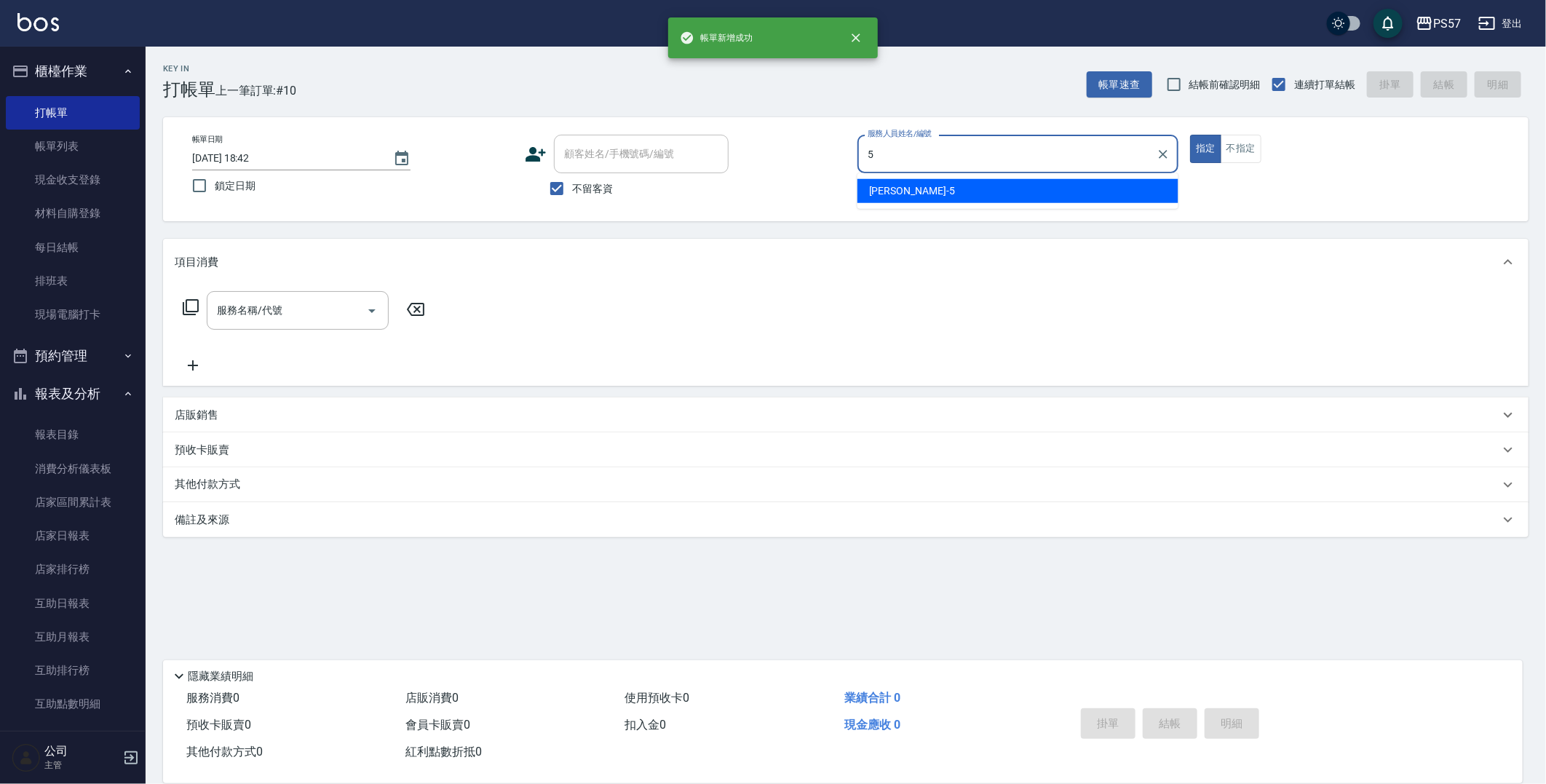
type input "[PERSON_NAME]5"
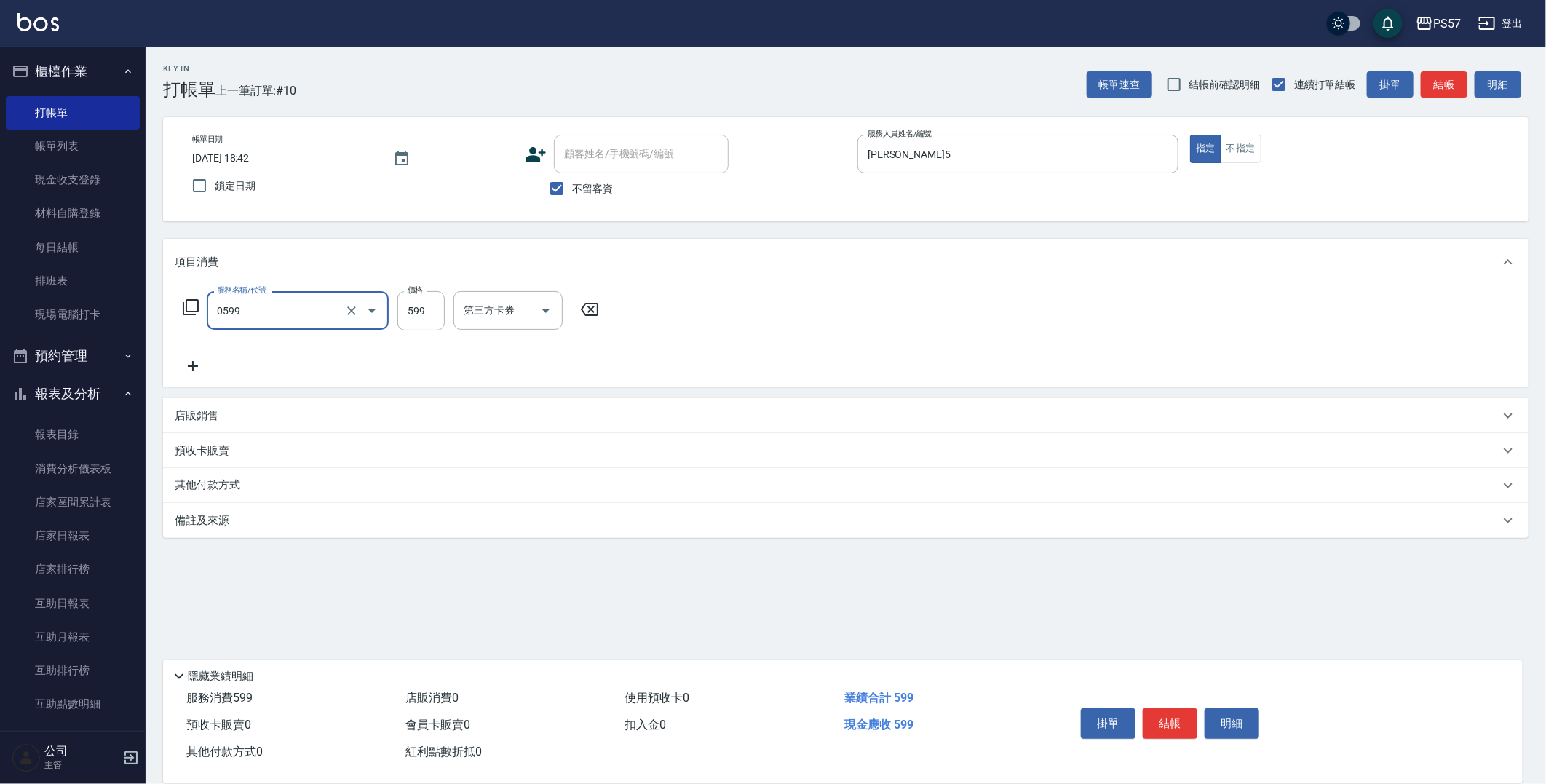
type input "SPA599(0599)"
type input "600"
type input "[PERSON_NAME]5"
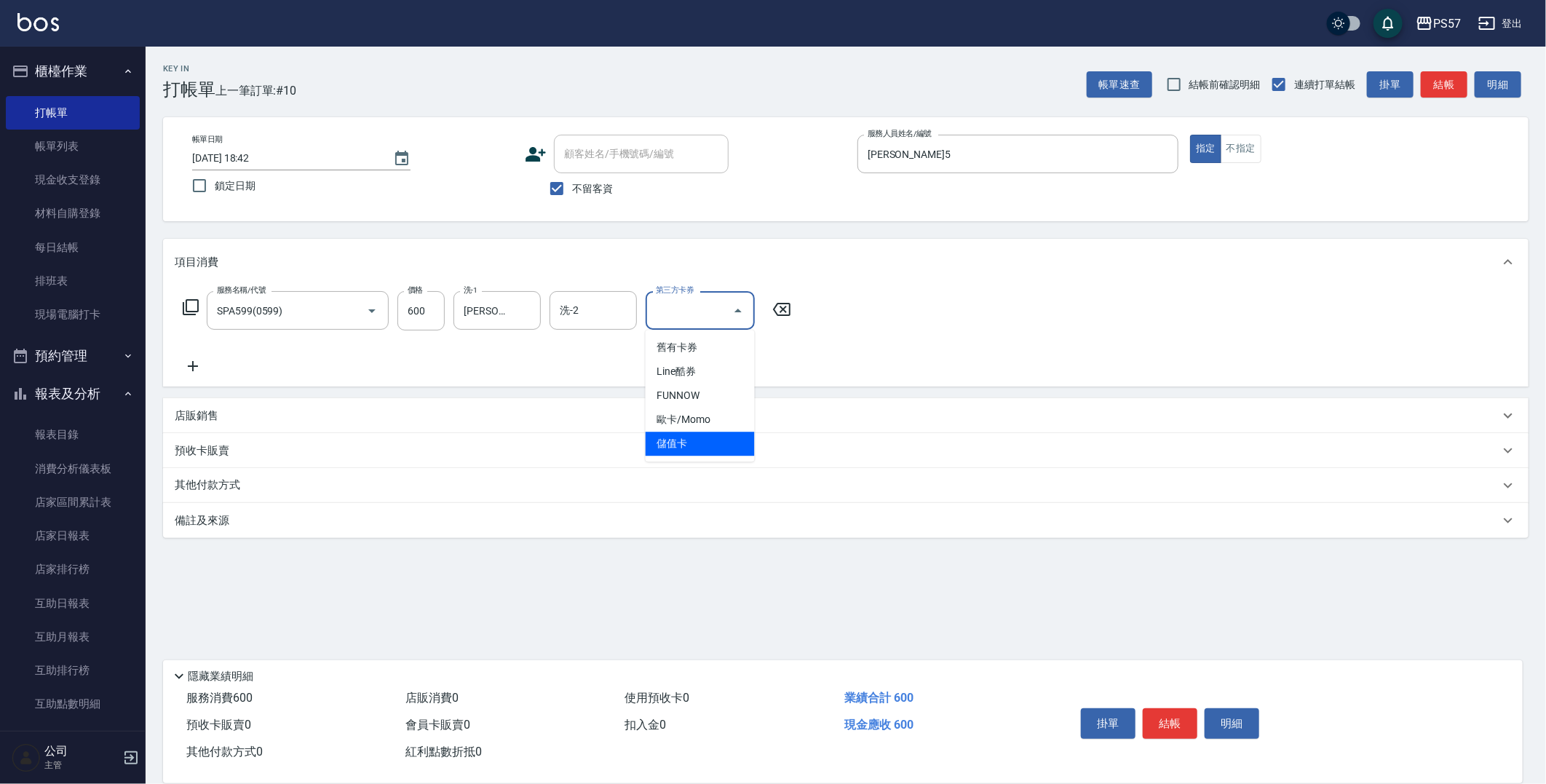
type input "儲值卡"
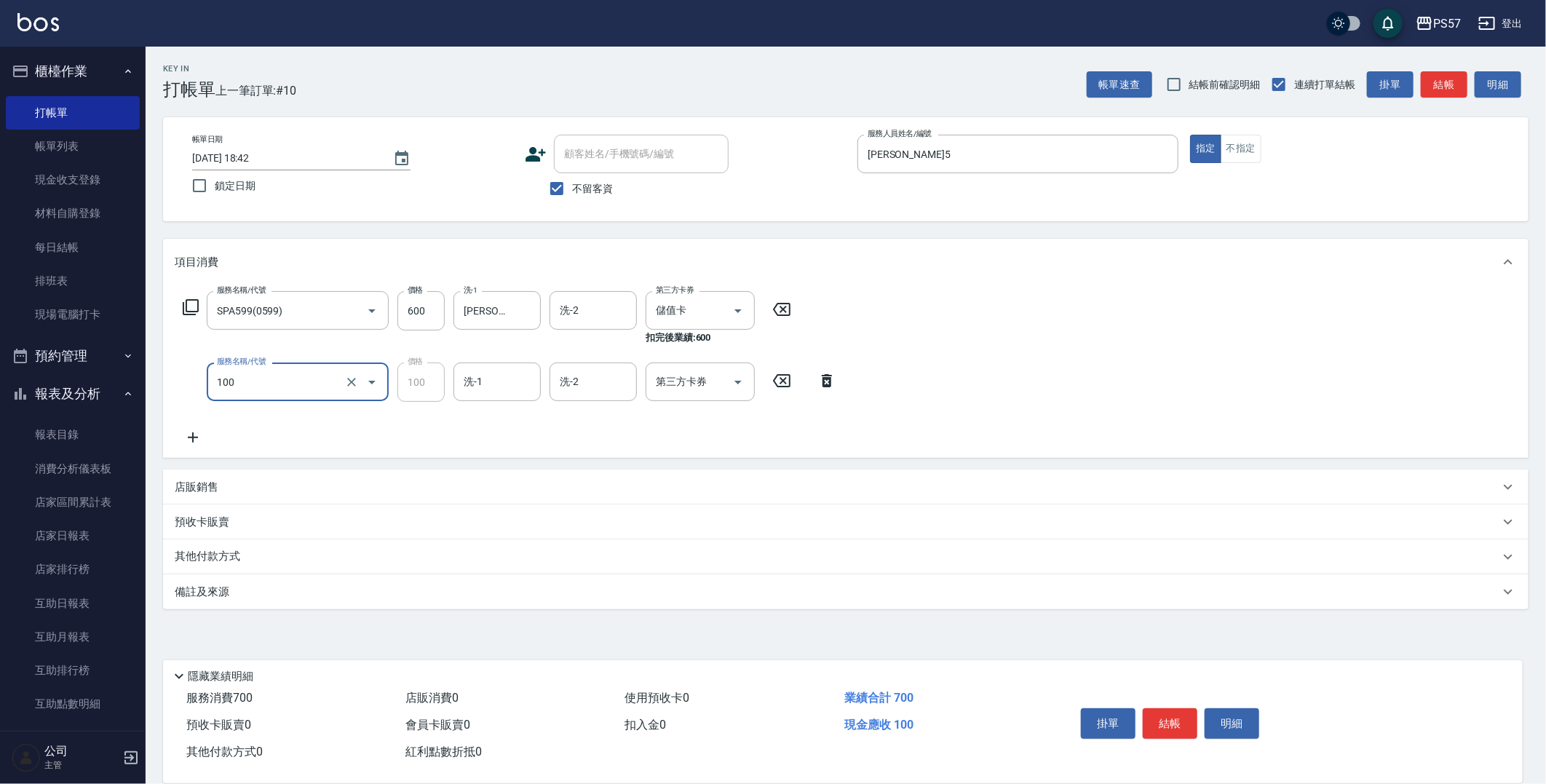
type input "深層洗(100)"
type input "[PERSON_NAME]5"
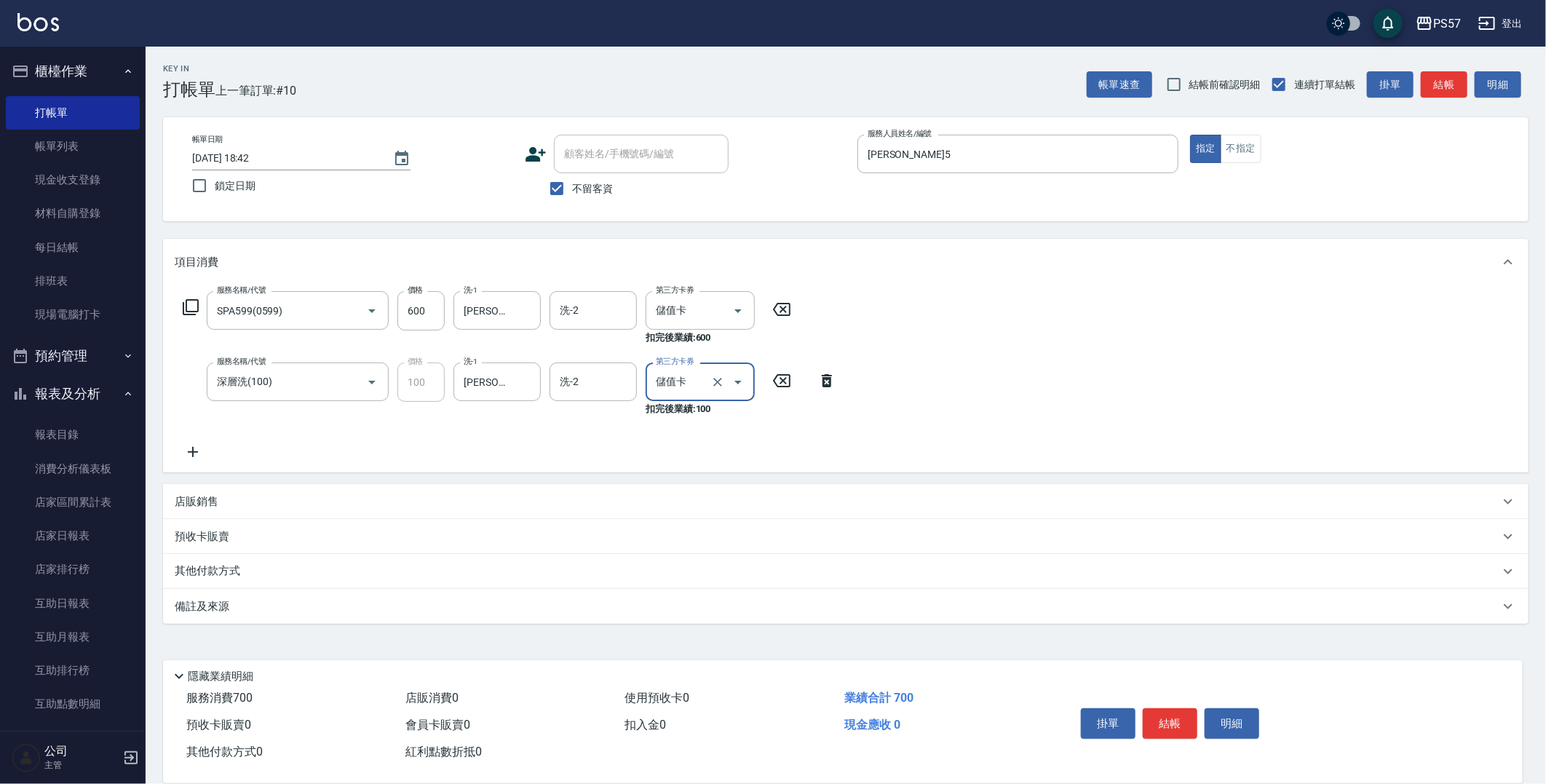
type input "儲值卡"
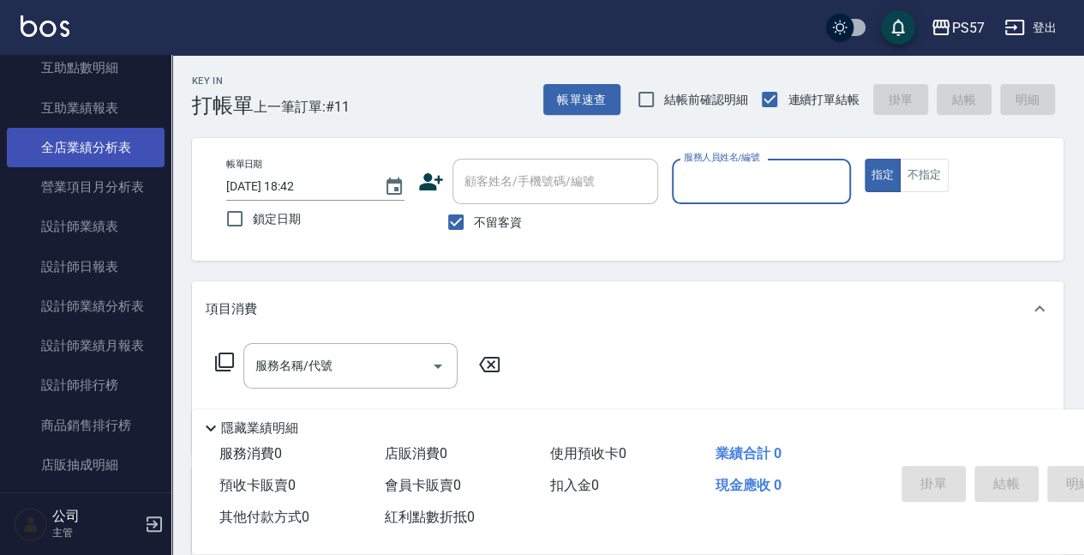
scroll to position [800, 0]
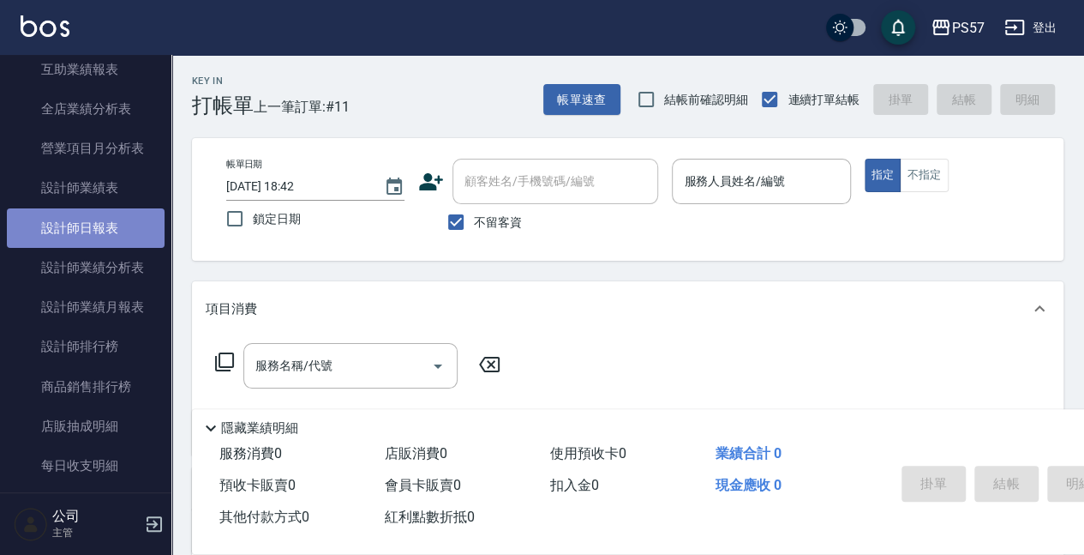
click at [109, 216] on link "設計師日報表" at bounding box center [86, 227] width 158 height 39
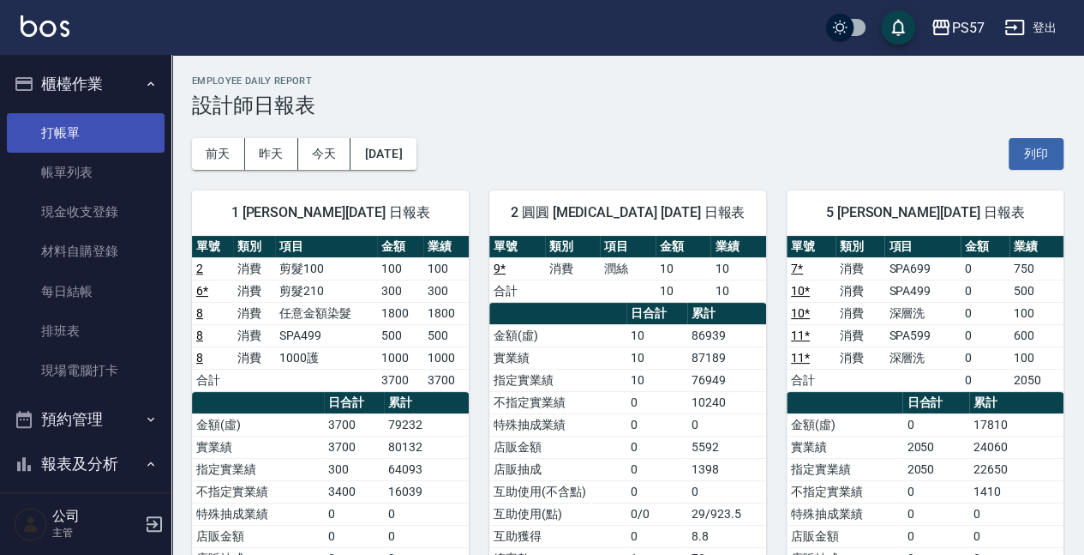
click at [84, 135] on link "打帳單" at bounding box center [86, 132] width 158 height 39
